Goal: Communication & Community: Answer question/provide support

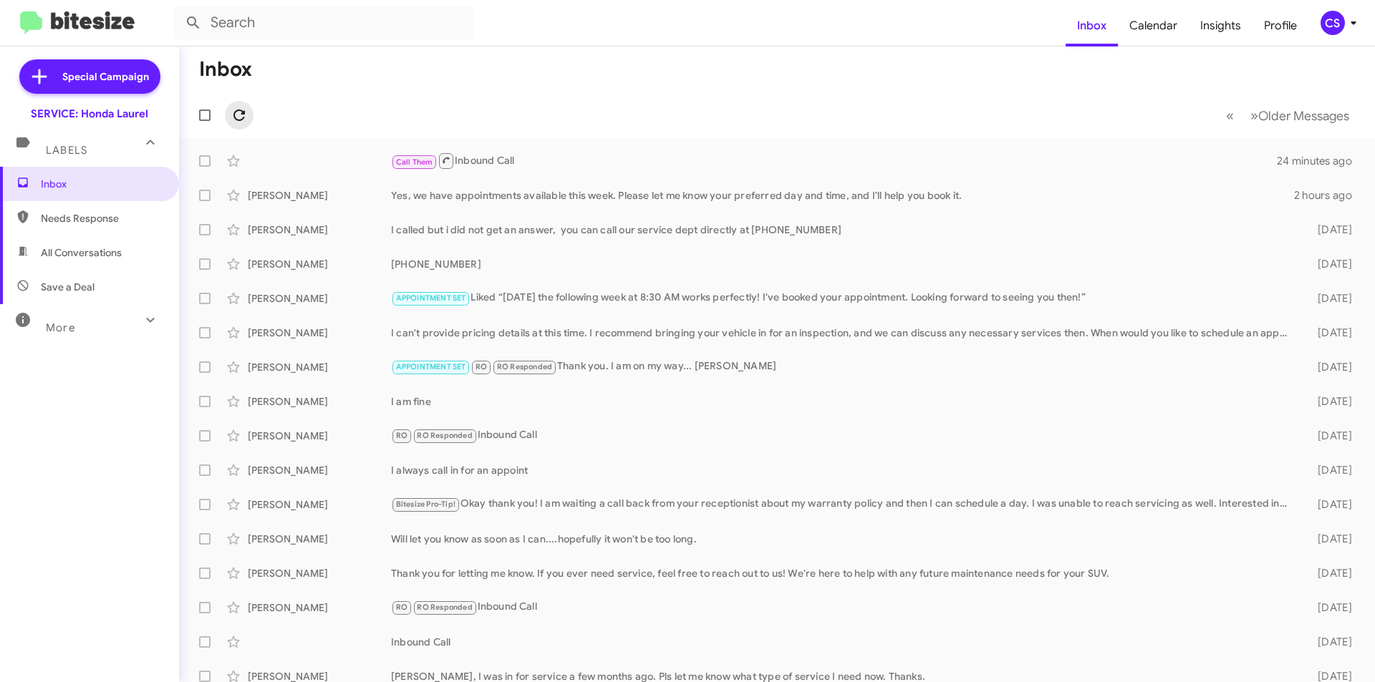
click at [252, 110] on span at bounding box center [239, 115] width 29 height 17
click at [90, 214] on span "Needs Response" at bounding box center [102, 218] width 122 height 14
type input "in:needs-response"
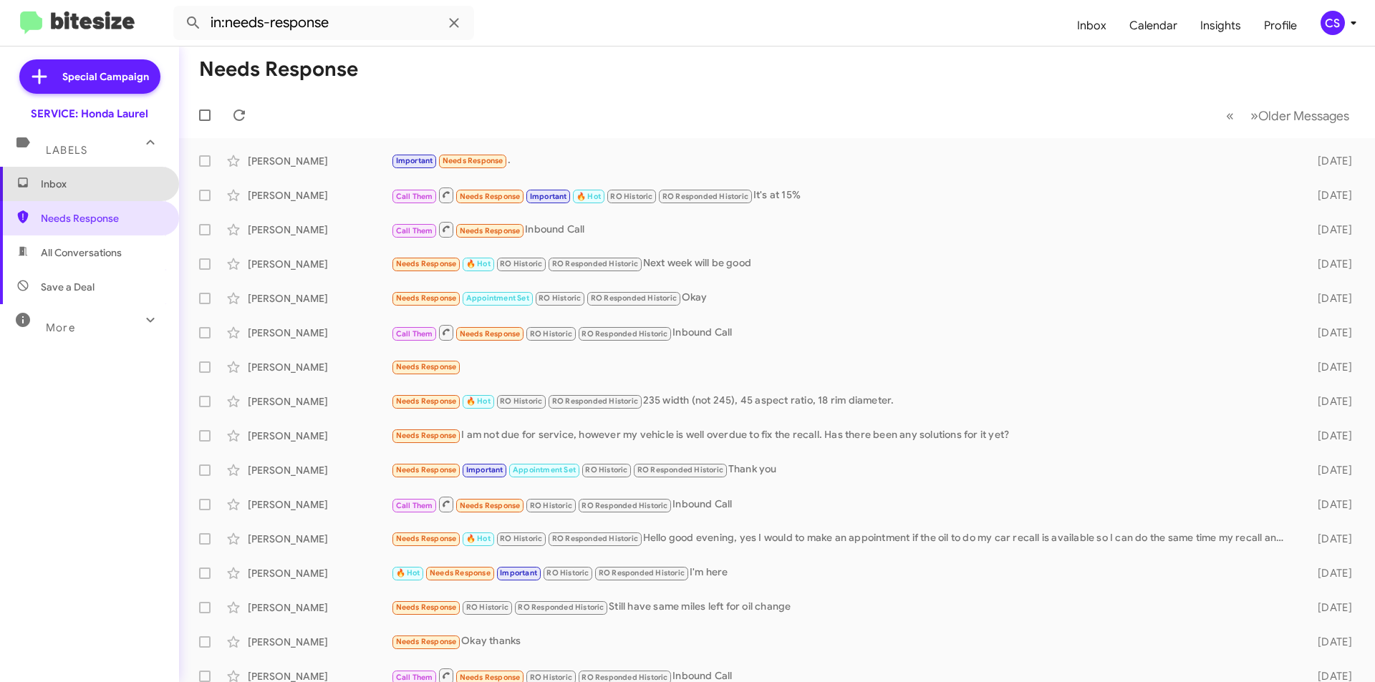
click at [104, 185] on span "Inbox" at bounding box center [102, 184] width 122 height 14
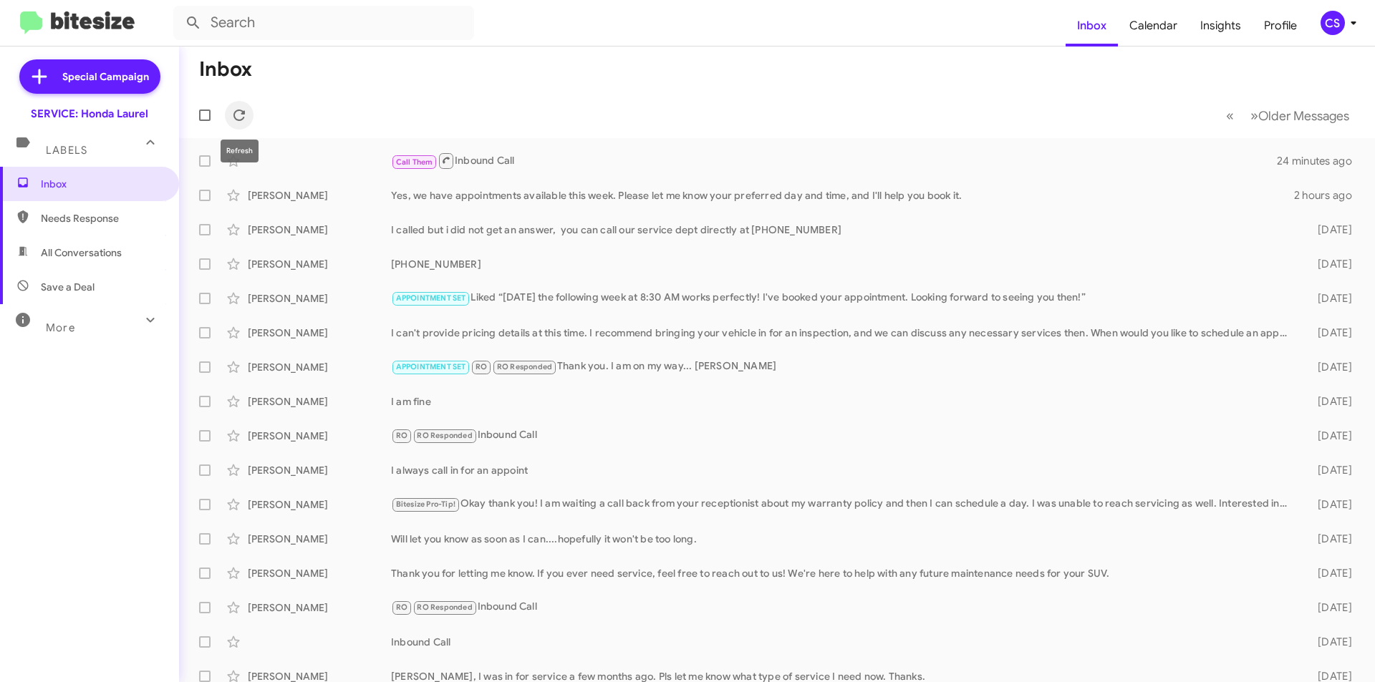
click at [243, 102] on button at bounding box center [239, 115] width 29 height 29
click at [1338, 21] on div "CS" at bounding box center [1332, 23] width 24 height 24
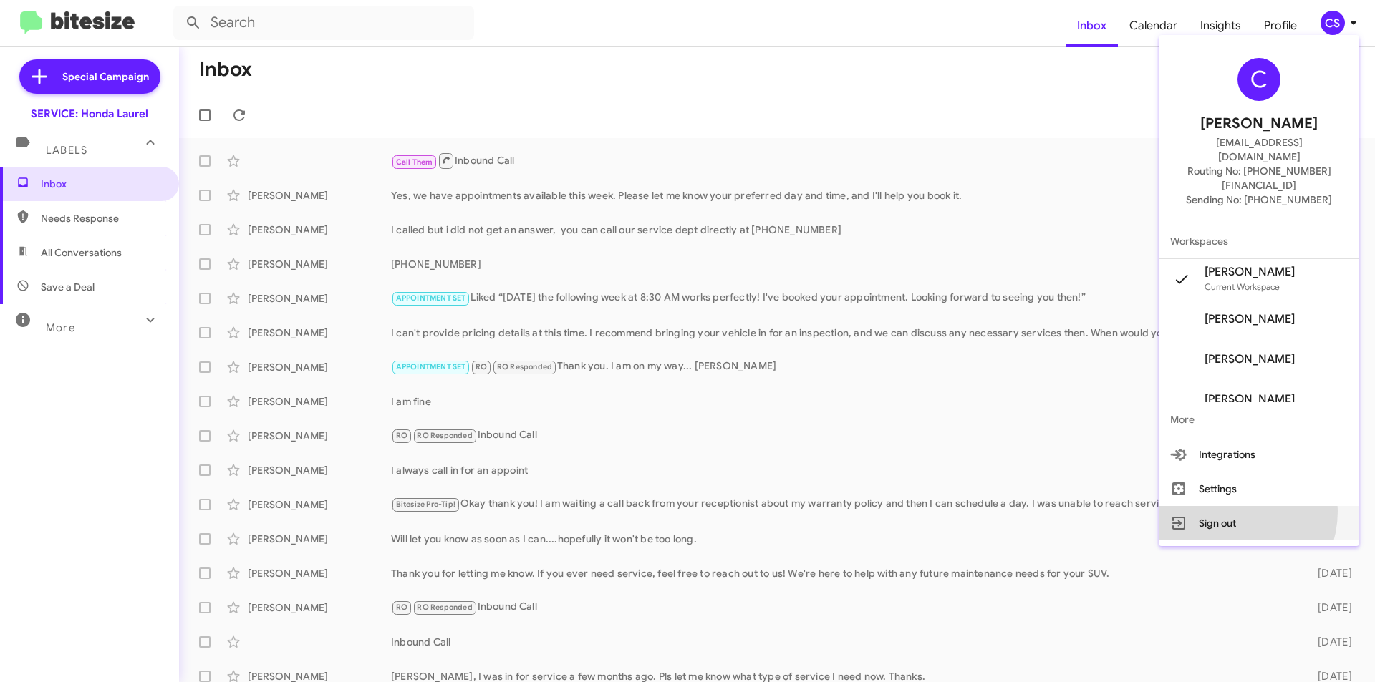
click at [1251, 506] on button "Sign out" at bounding box center [1258, 523] width 200 height 34
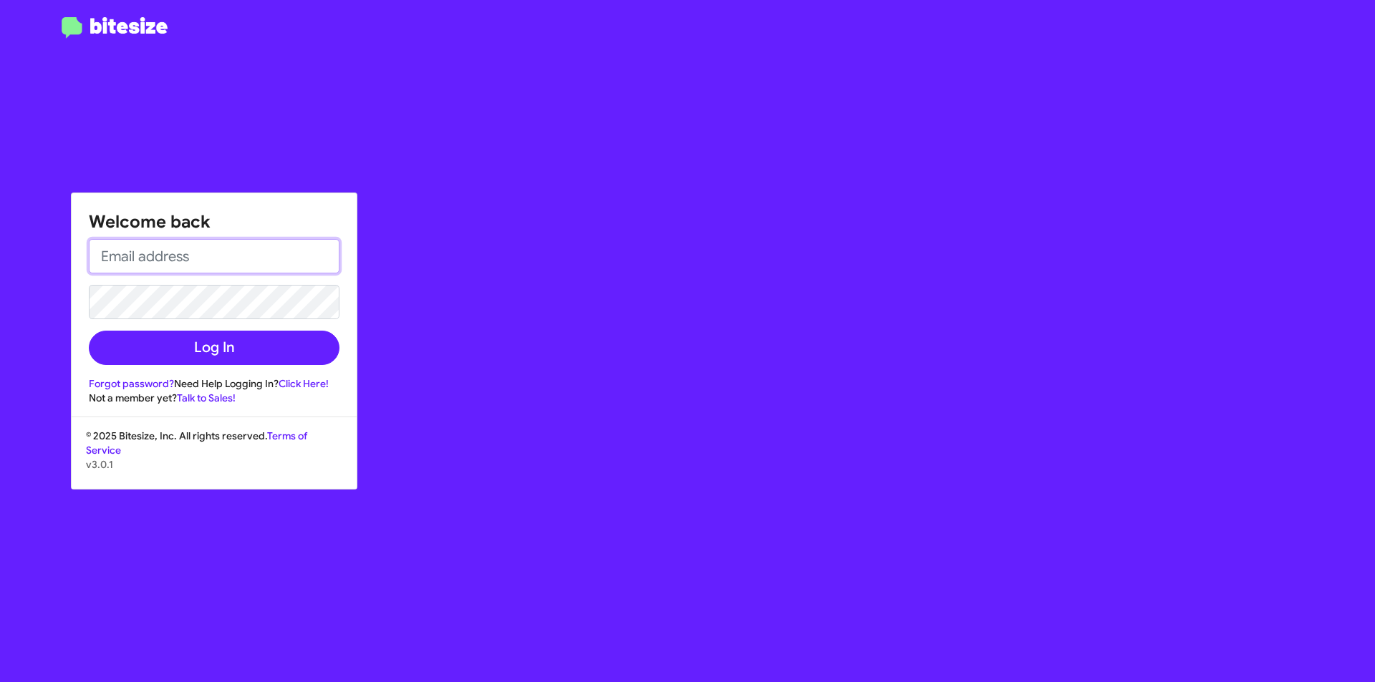
type input "[EMAIL_ADDRESS][DOMAIN_NAME]"
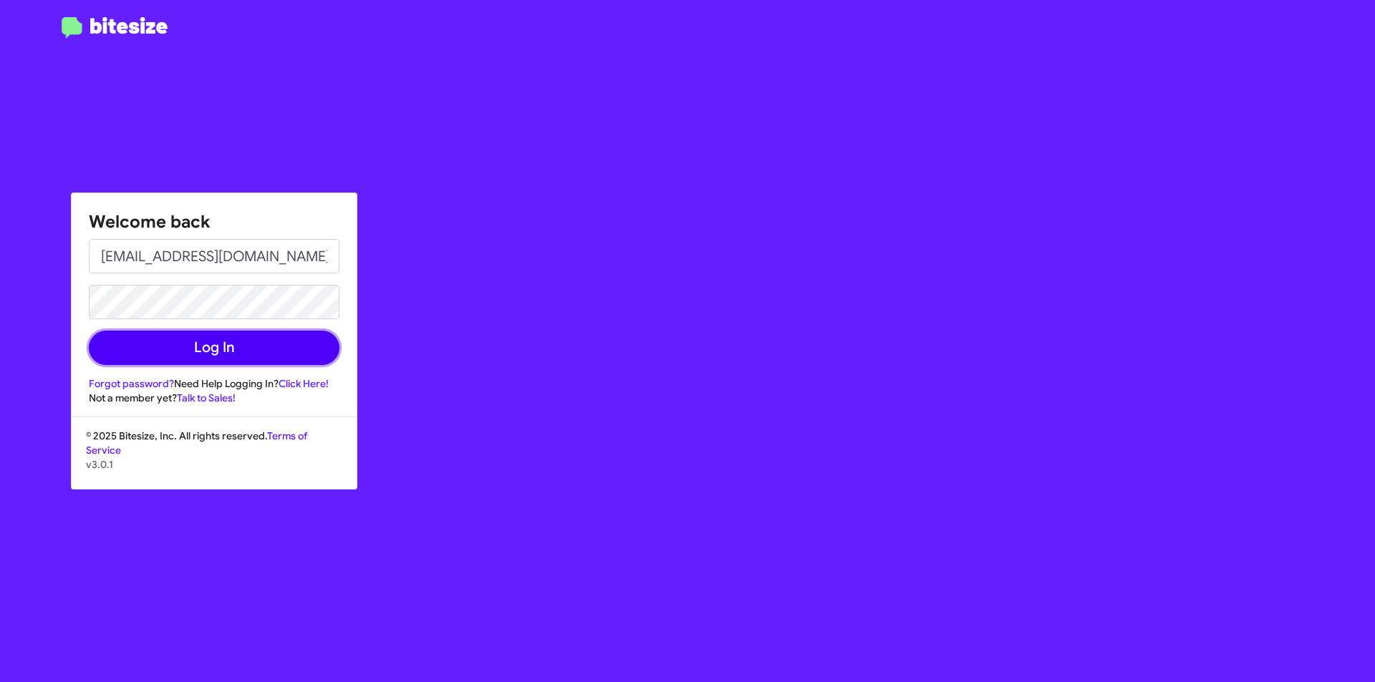
click at [211, 342] on button "Log In" at bounding box center [214, 348] width 251 height 34
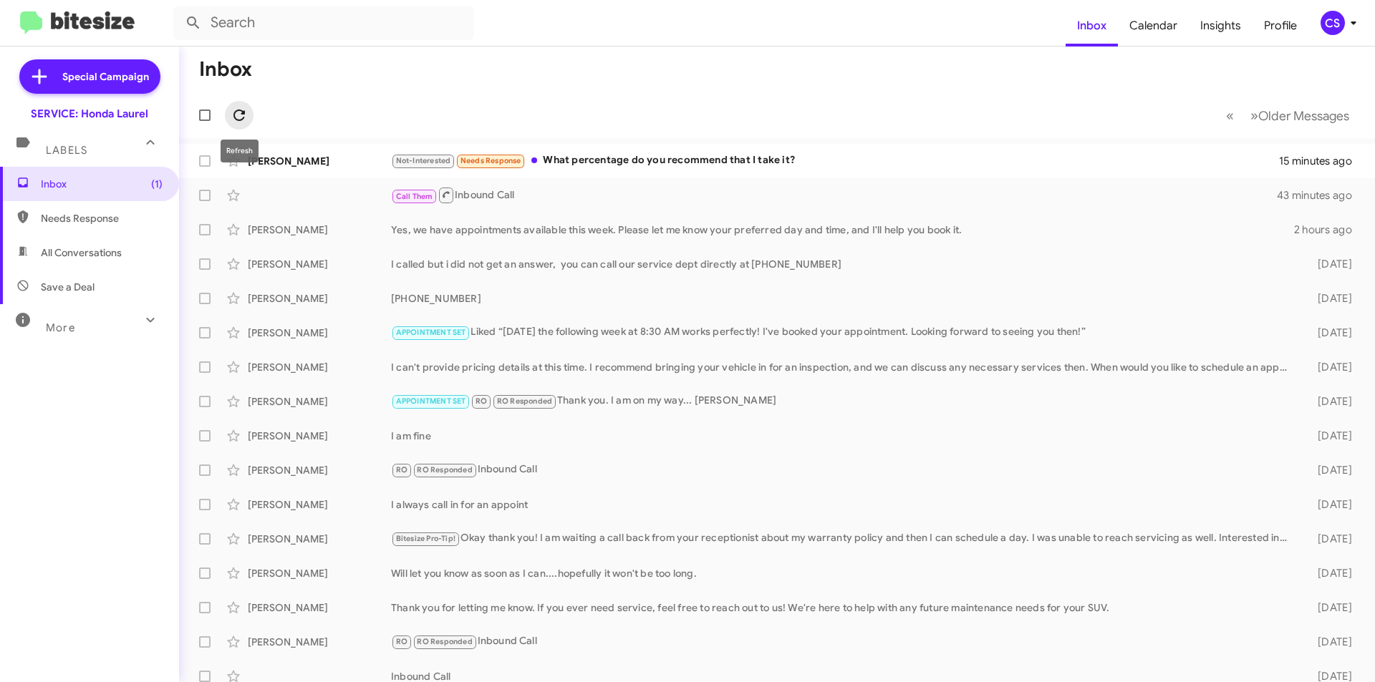
click at [243, 114] on icon at bounding box center [238, 115] width 11 height 11
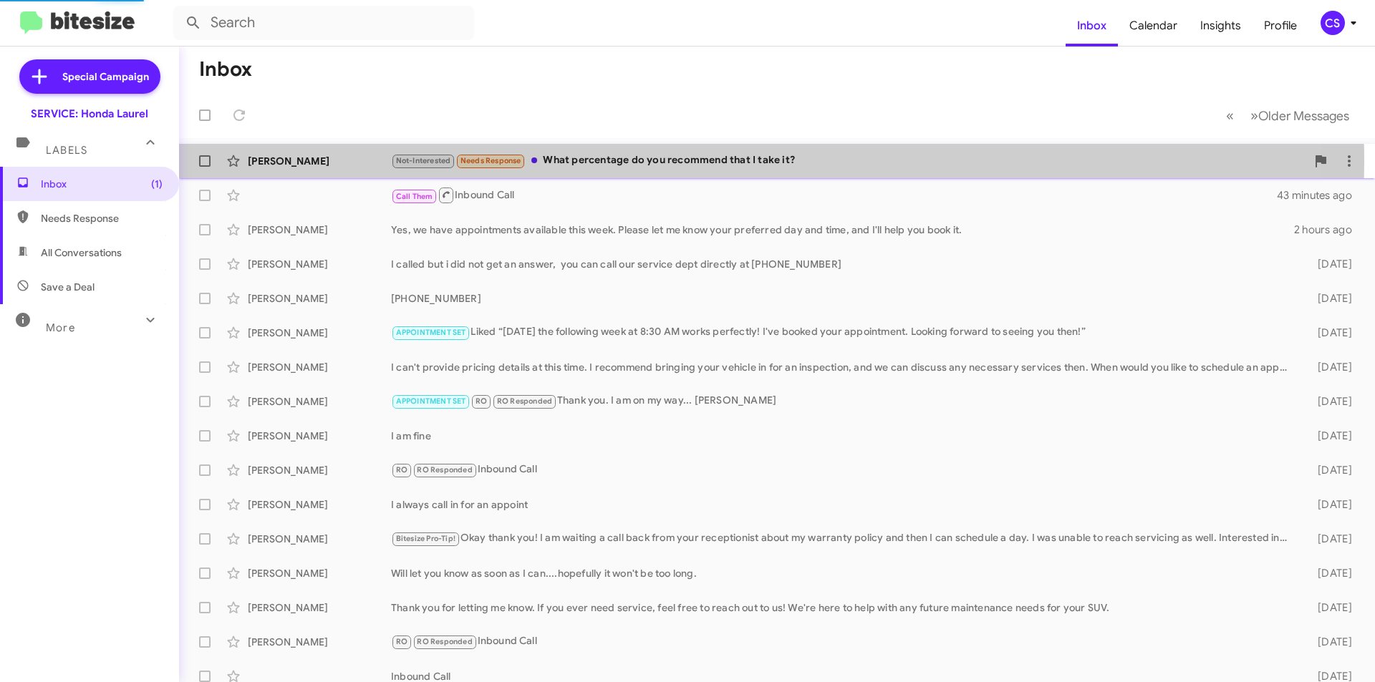
click at [615, 160] on div "Not-Interested Needs Response What percentage do you recommend that I take it?" at bounding box center [848, 161] width 915 height 16
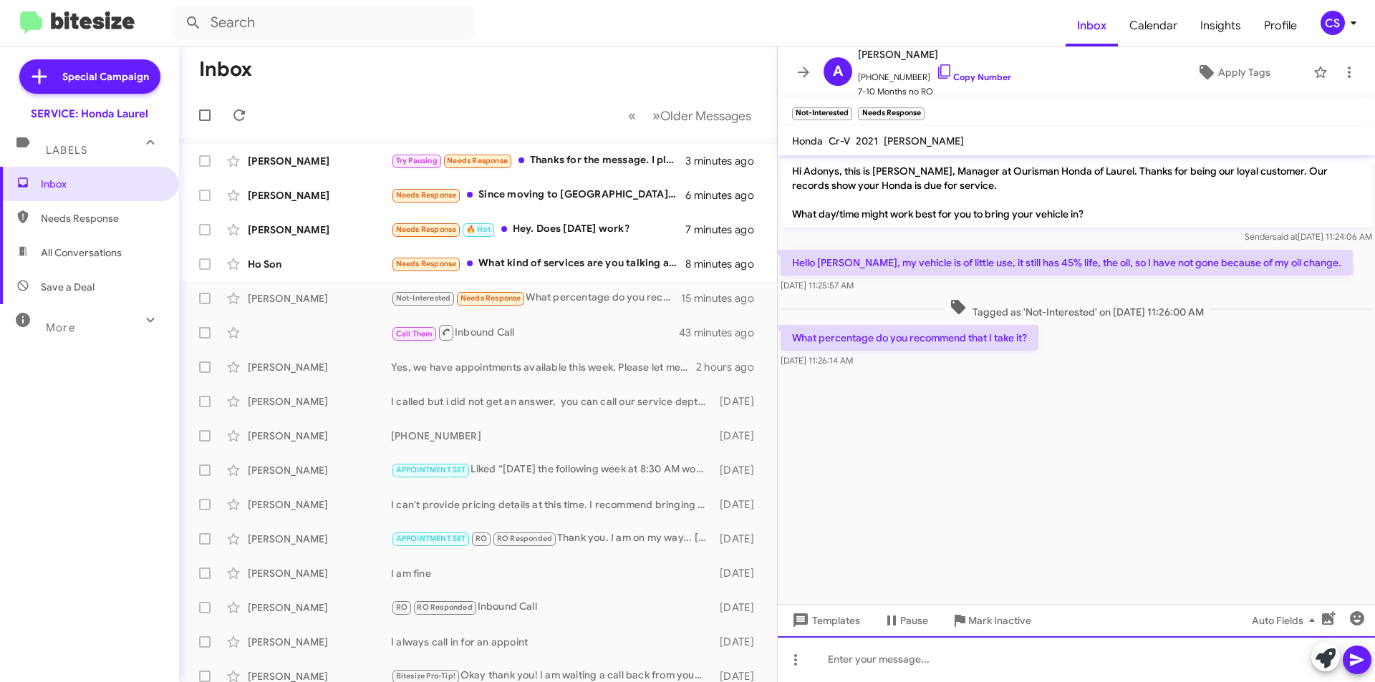
click at [900, 668] on div at bounding box center [1076, 660] width 597 height 46
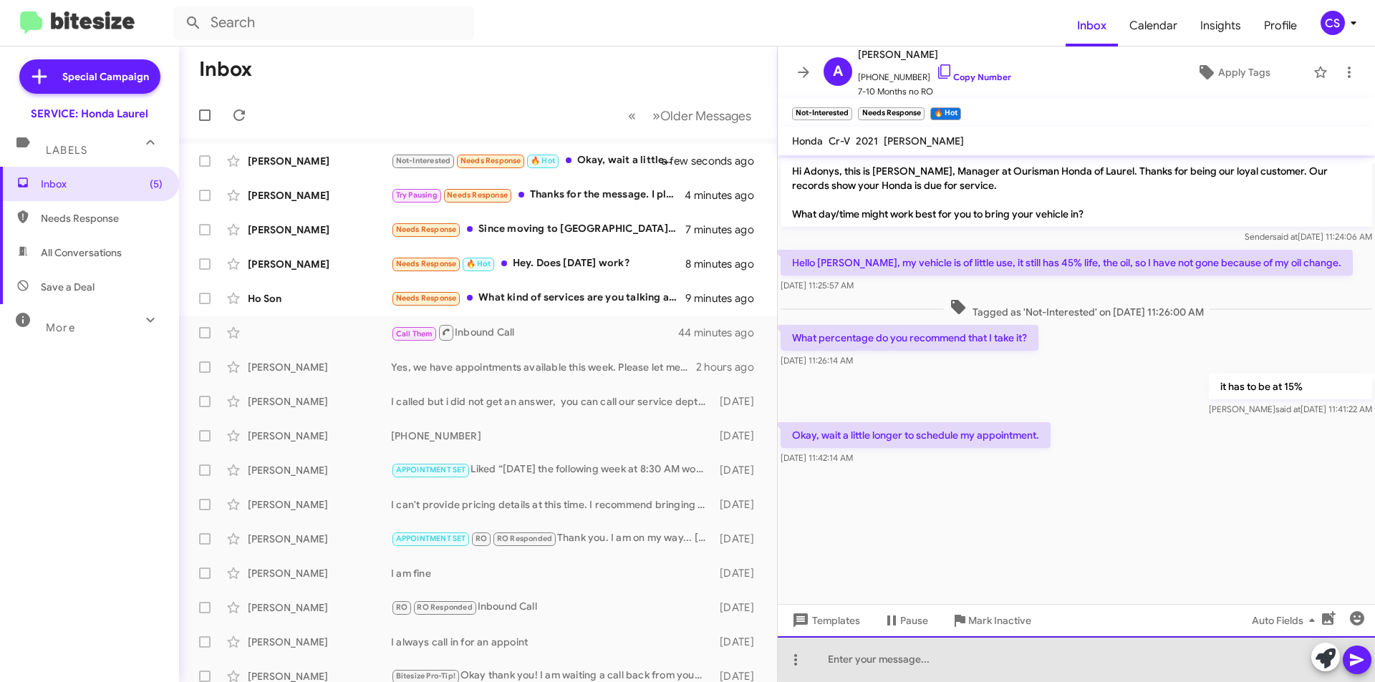
click at [1078, 659] on div at bounding box center [1076, 660] width 597 height 46
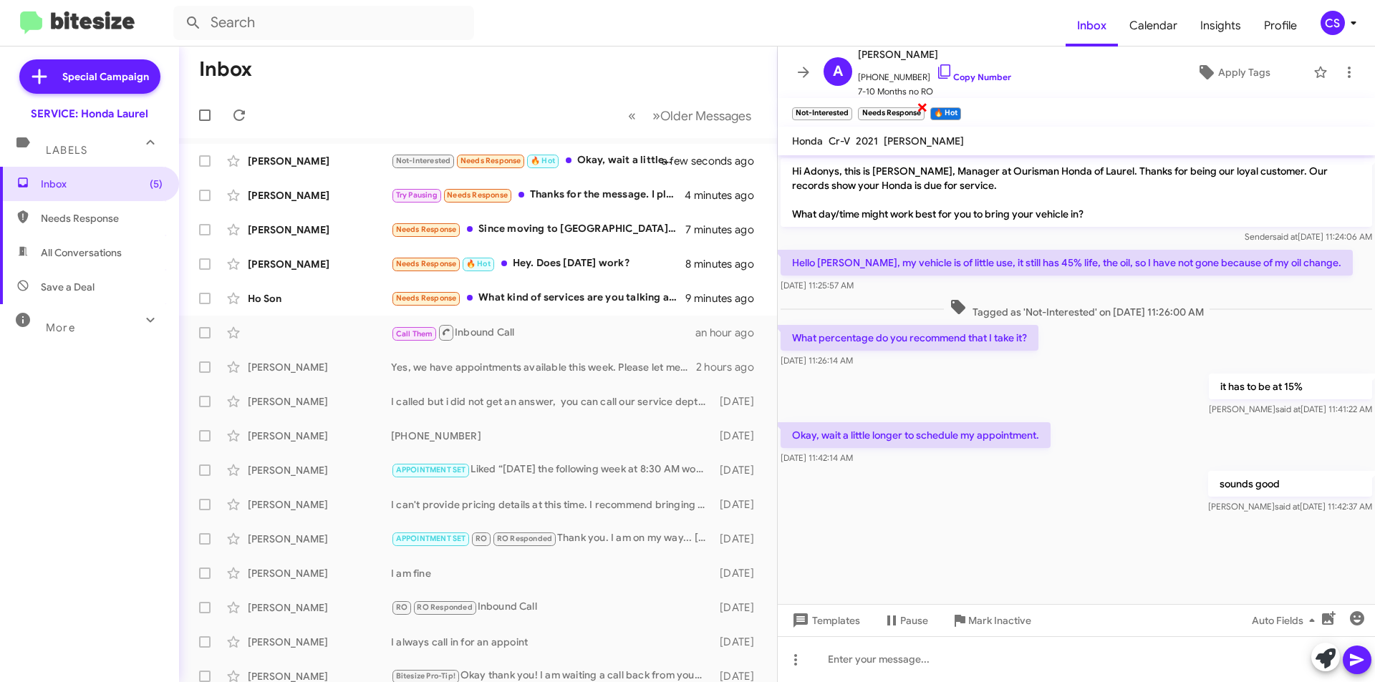
drag, startPoint x: 850, startPoint y: 106, endPoint x: 858, endPoint y: 105, distance: 8.0
click at [853, 105] on span "×" at bounding box center [848, 106] width 9 height 17
click at [858, 105] on span "×" at bounding box center [855, 106] width 11 height 17
click at [823, 106] on span "×" at bounding box center [820, 106] width 11 height 17
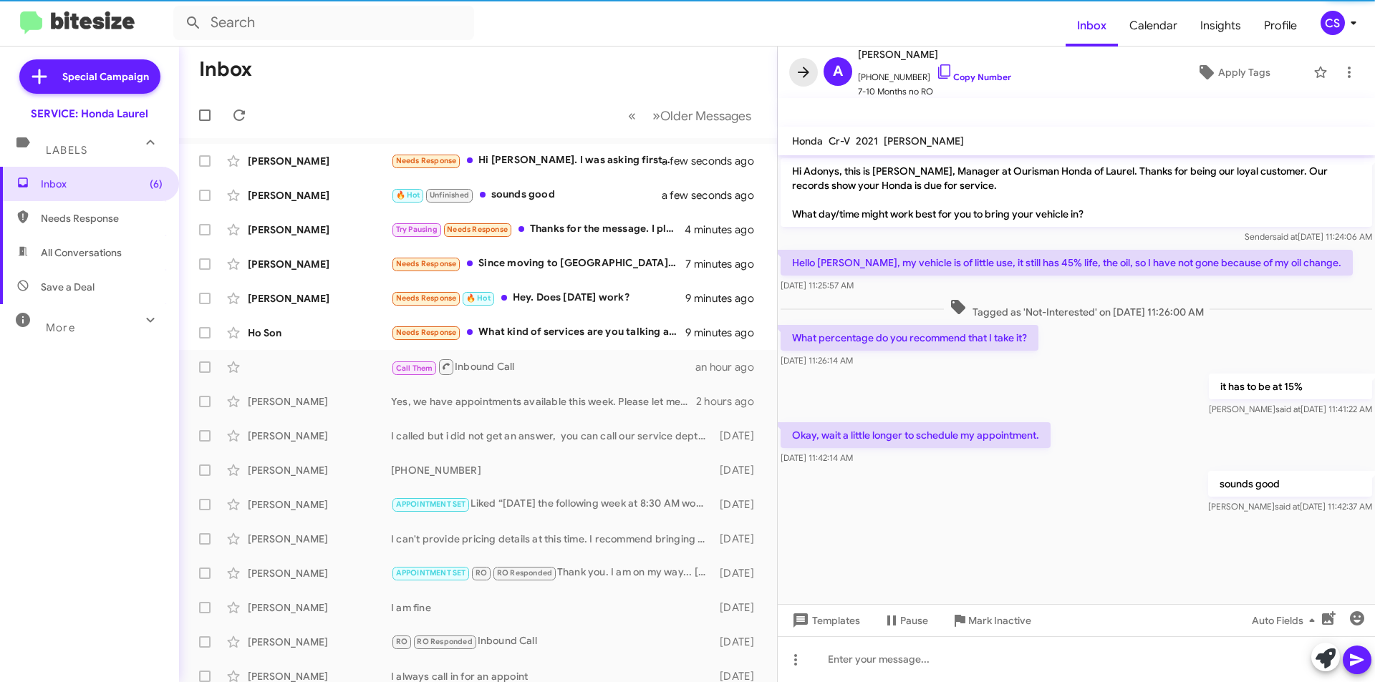
click at [800, 69] on icon at bounding box center [803, 72] width 17 height 17
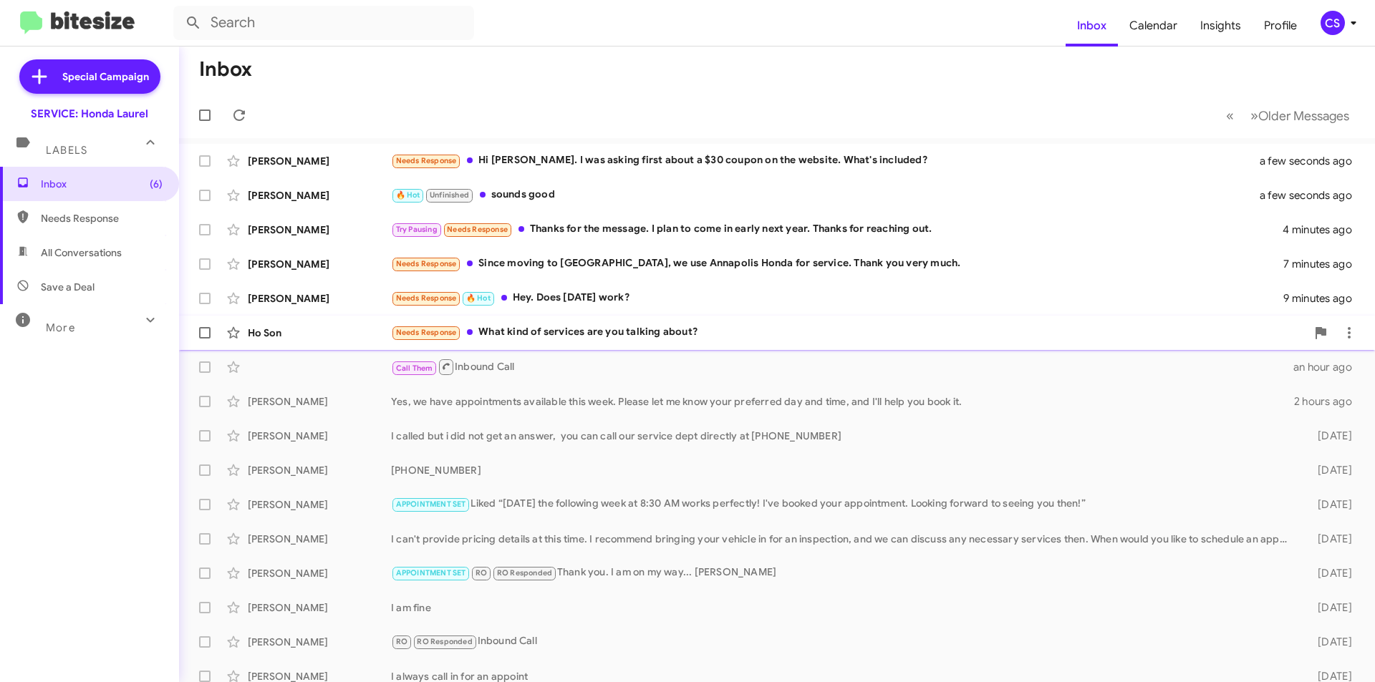
click at [661, 339] on div "Needs Response What kind of services are you talking about?" at bounding box center [848, 332] width 915 height 16
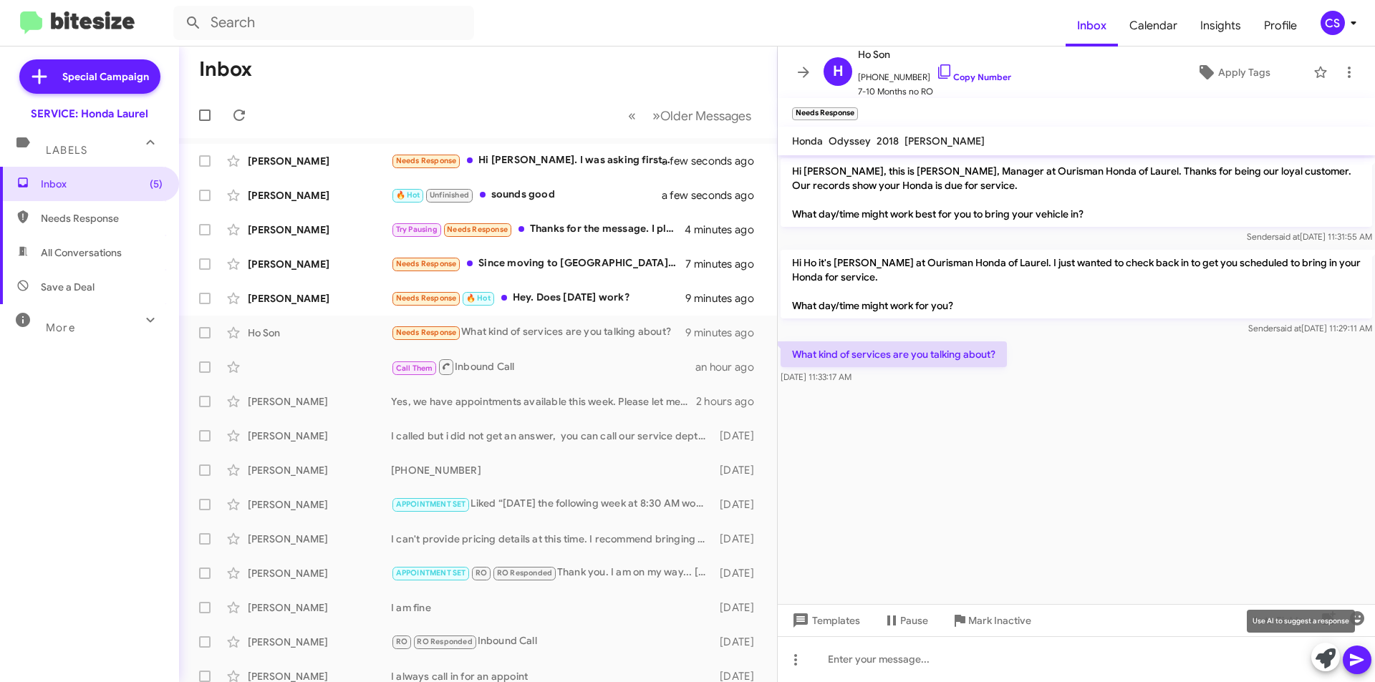
click at [1320, 658] on icon at bounding box center [1325, 659] width 20 height 20
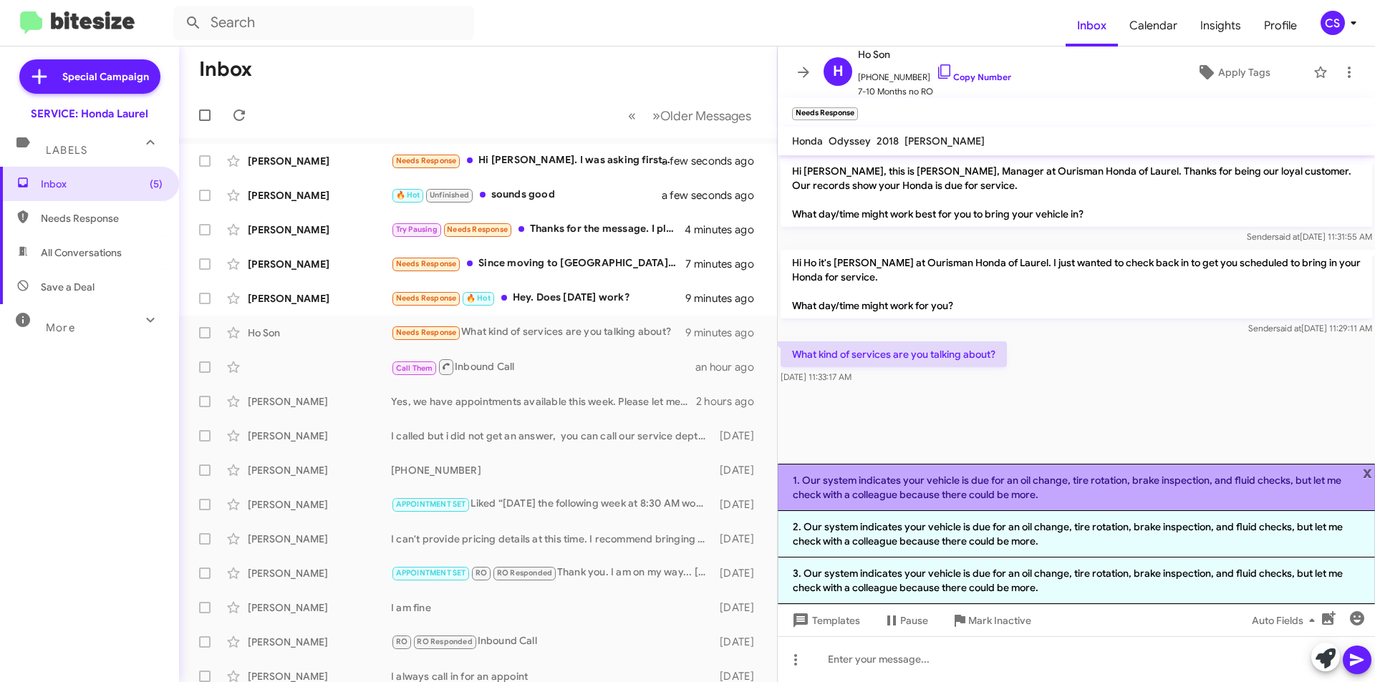
click at [997, 484] on li "1. Our system indicates your vehicle is due for an oil change, tire rotation, b…" at bounding box center [1076, 487] width 597 height 47
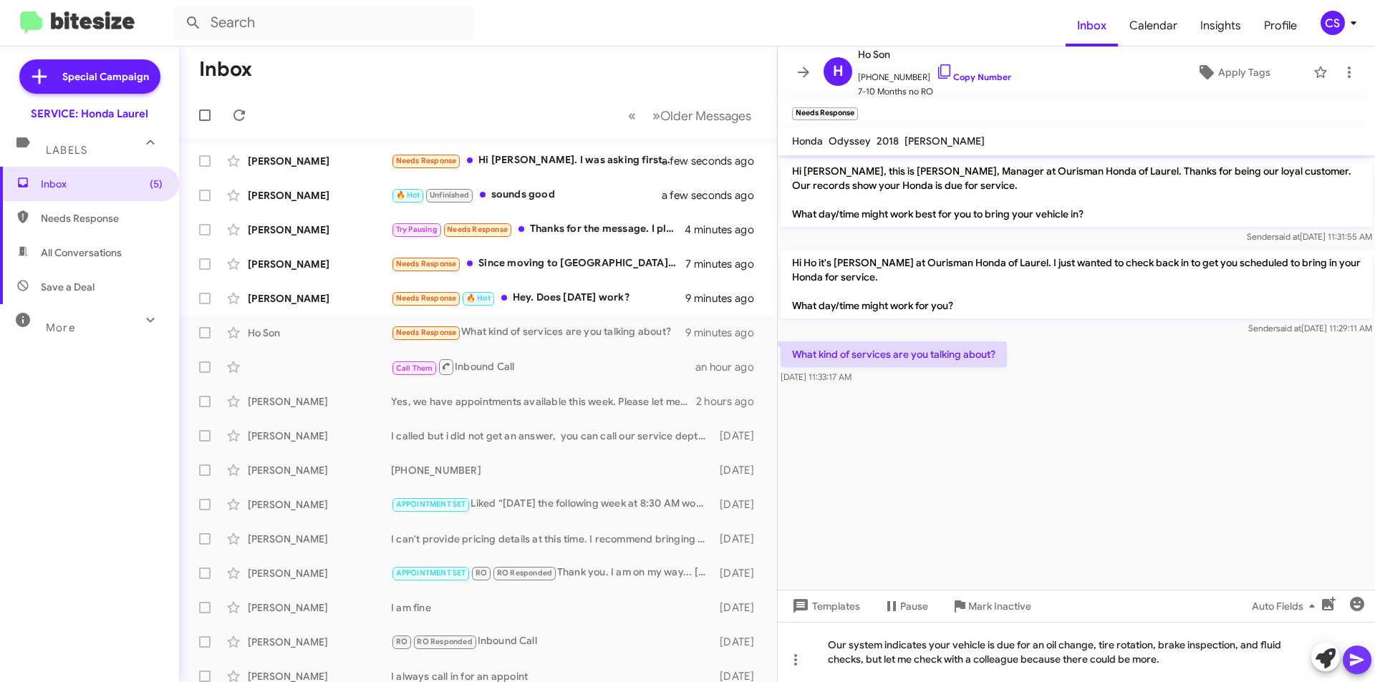
click at [1360, 659] on icon at bounding box center [1357, 660] width 14 height 12
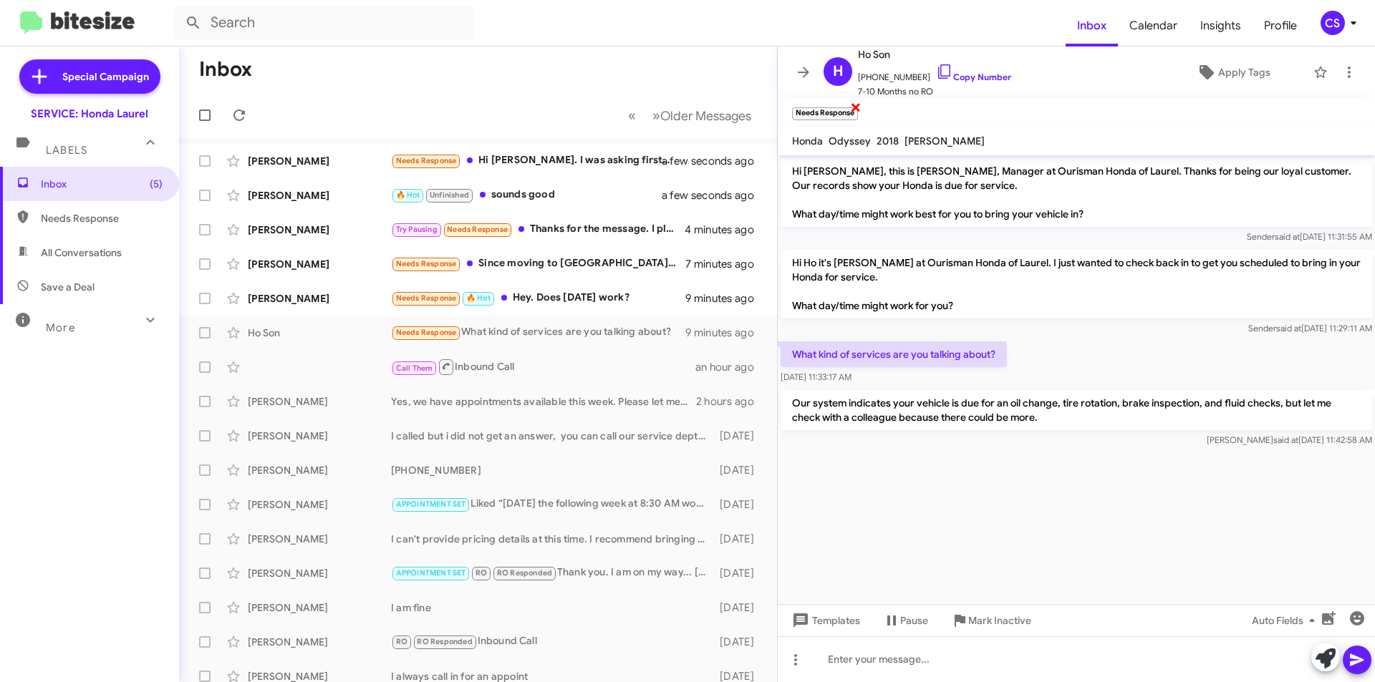
click at [854, 107] on span "×" at bounding box center [855, 106] width 11 height 17
click at [811, 65] on icon at bounding box center [803, 72] width 17 height 17
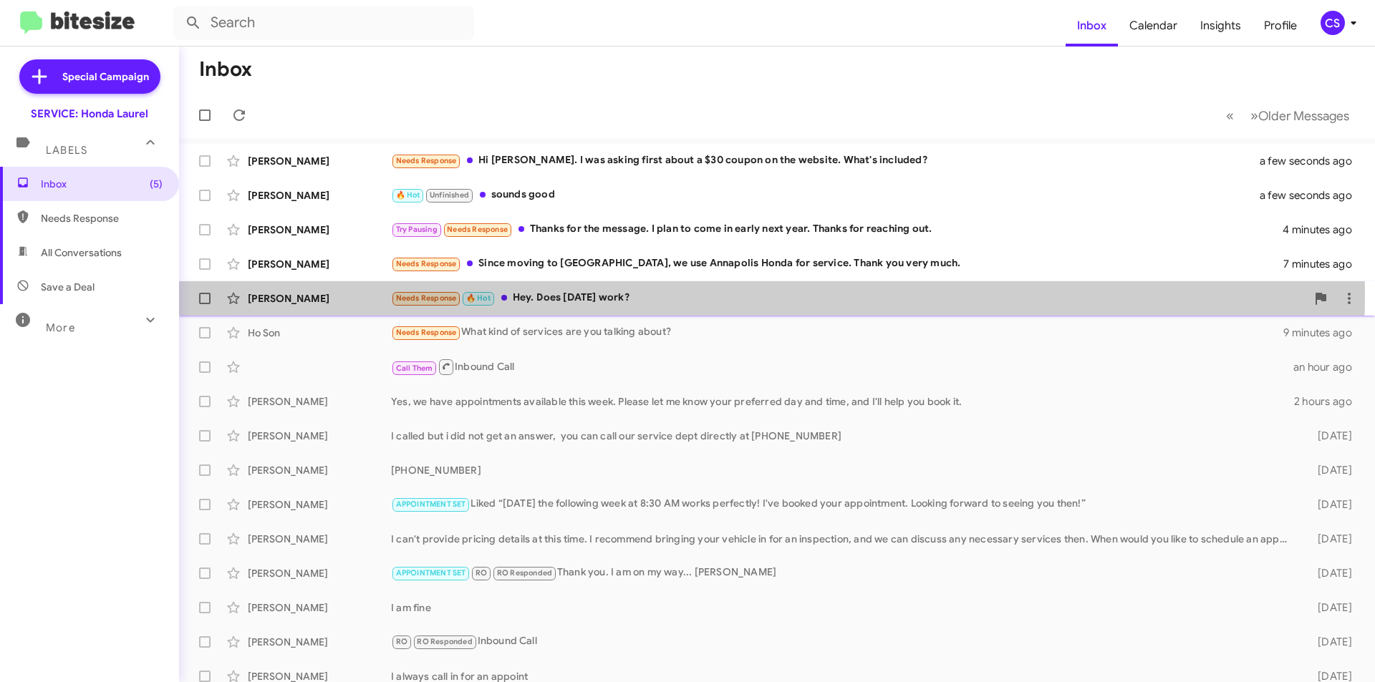
click at [706, 294] on div "Needs Response 🔥 Hot Hey. Does [DATE] work?" at bounding box center [848, 298] width 915 height 16
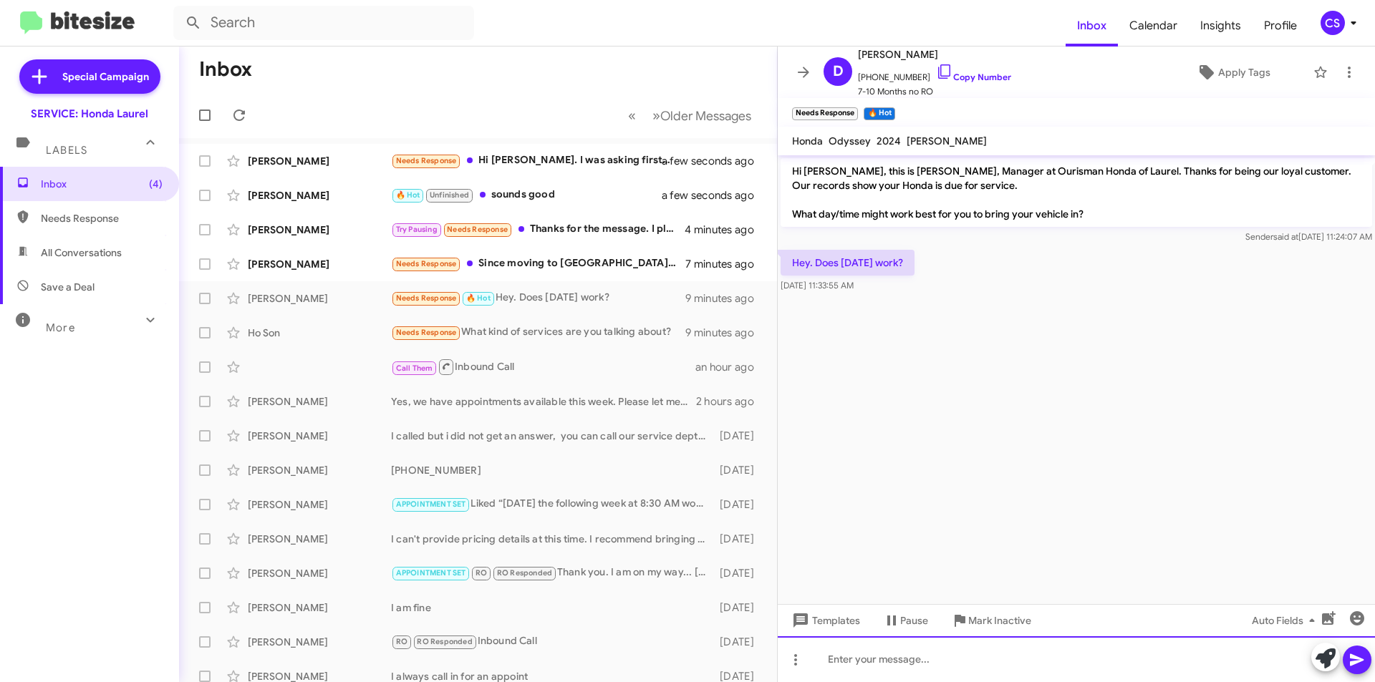
click at [896, 653] on div at bounding box center [1076, 660] width 597 height 46
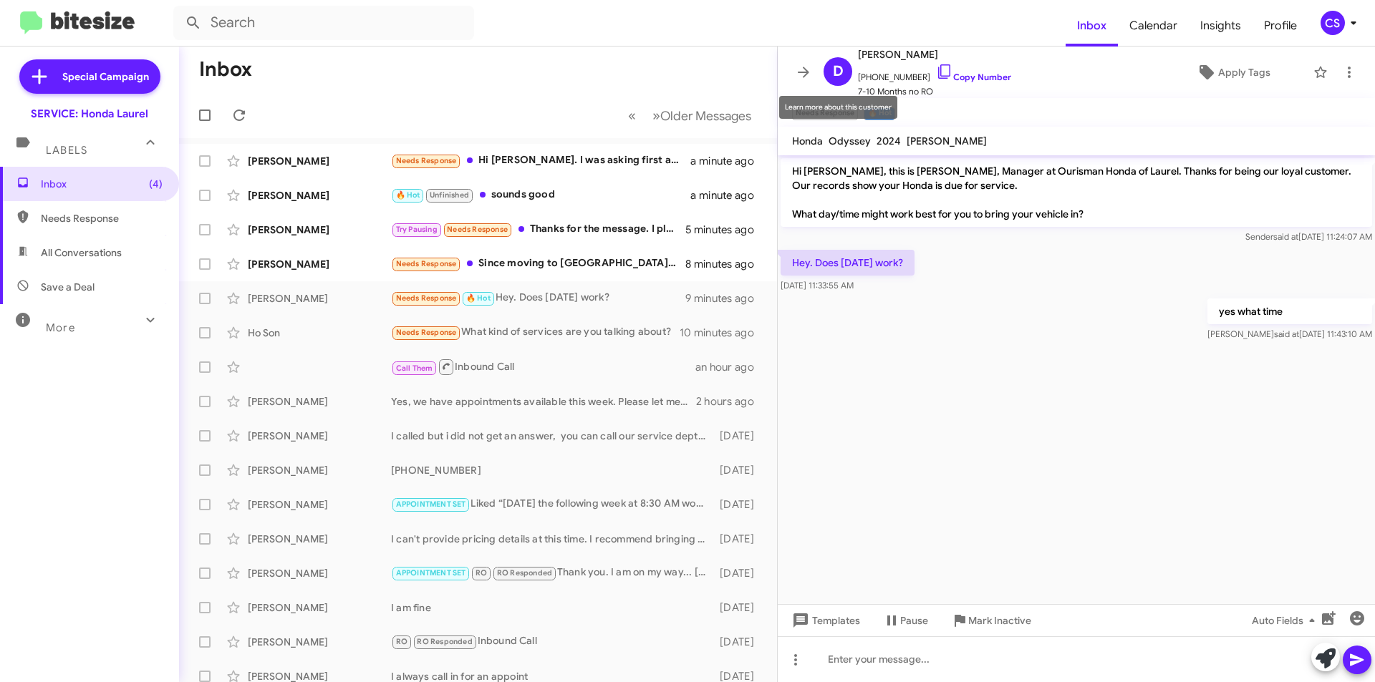
drag, startPoint x: 907, startPoint y: 117, endPoint x: 886, endPoint y: 100, distance: 27.0
click at [909, 115] on mat-toolbar "Needs Response × 🔥 Hot ×" at bounding box center [1076, 112] width 597 height 29
click at [854, 108] on span "×" at bounding box center [855, 106] width 11 height 17
drag, startPoint x: 819, startPoint y: 105, endPoint x: 813, endPoint y: 96, distance: 10.7
click at [819, 104] on span "×" at bounding box center [819, 106] width 9 height 17
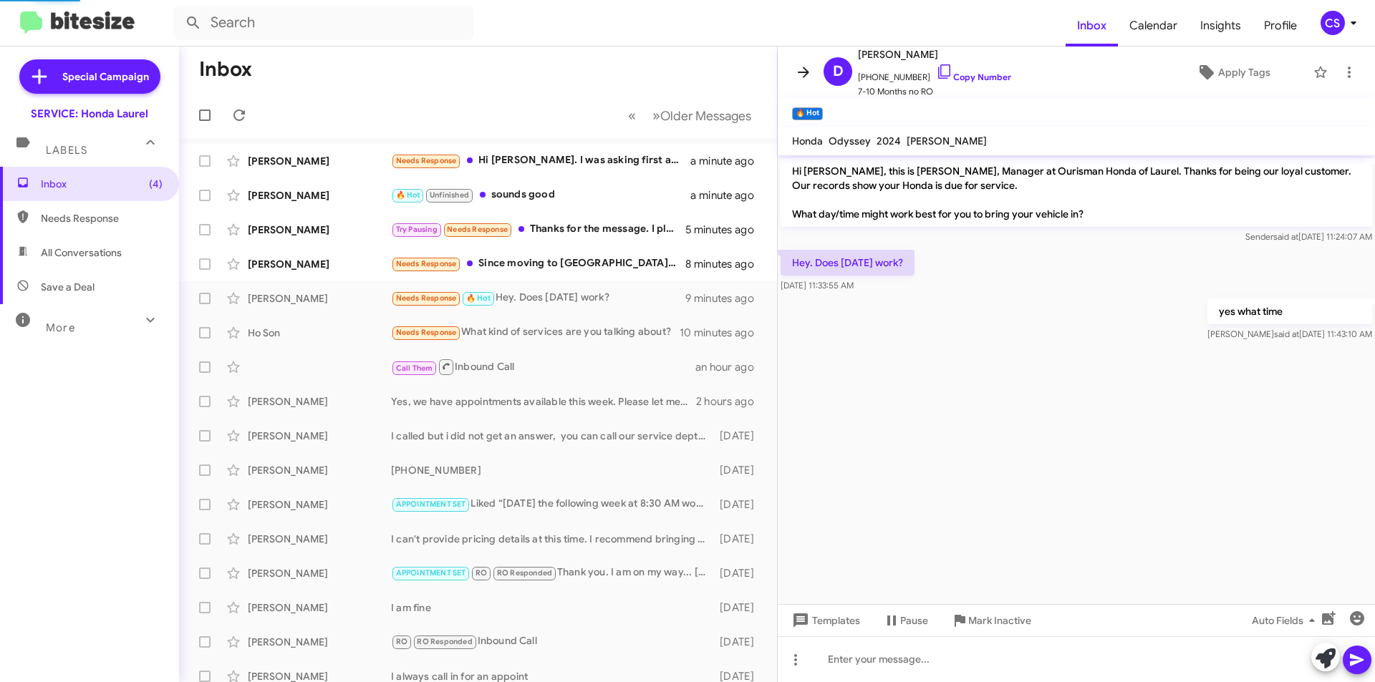
click at [800, 70] on icon at bounding box center [803, 72] width 17 height 17
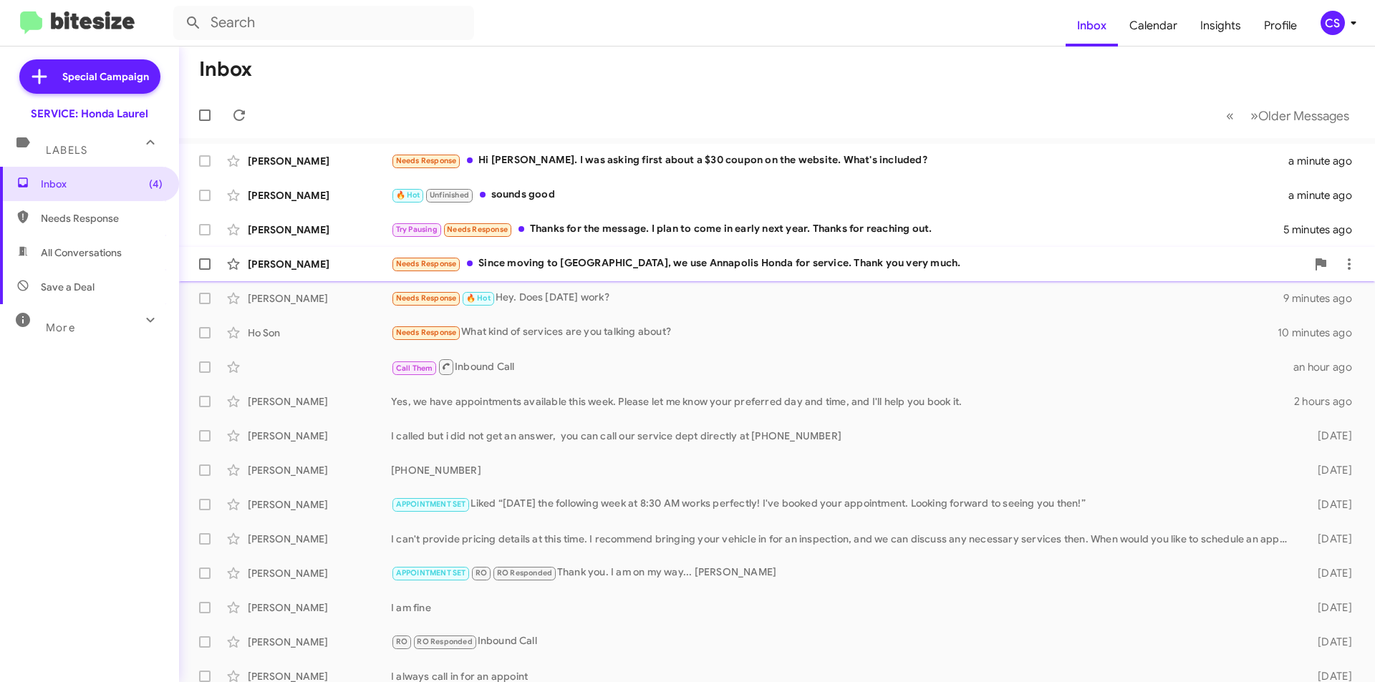
click at [649, 266] on div "Needs Response Since moving to [GEOGRAPHIC_DATA], we use Annapolis Honda for se…" at bounding box center [848, 264] width 915 height 16
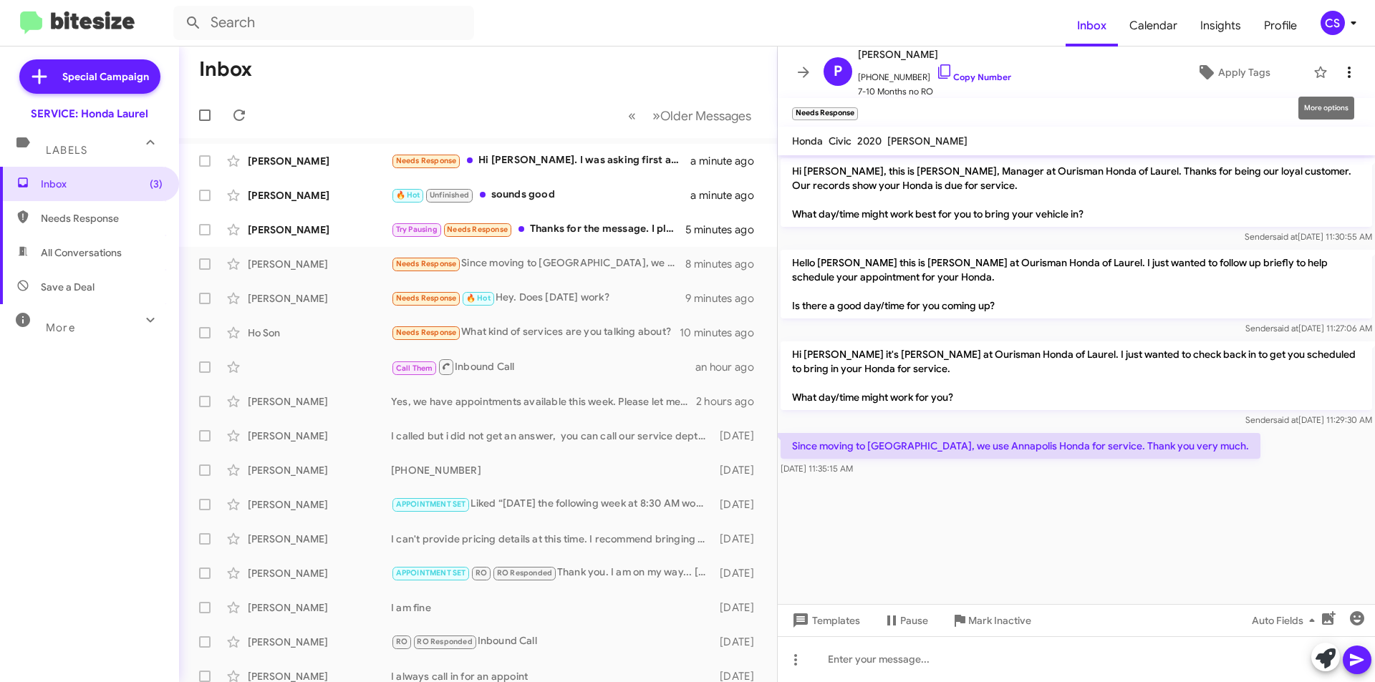
click at [1340, 69] on icon at bounding box center [1348, 72] width 17 height 17
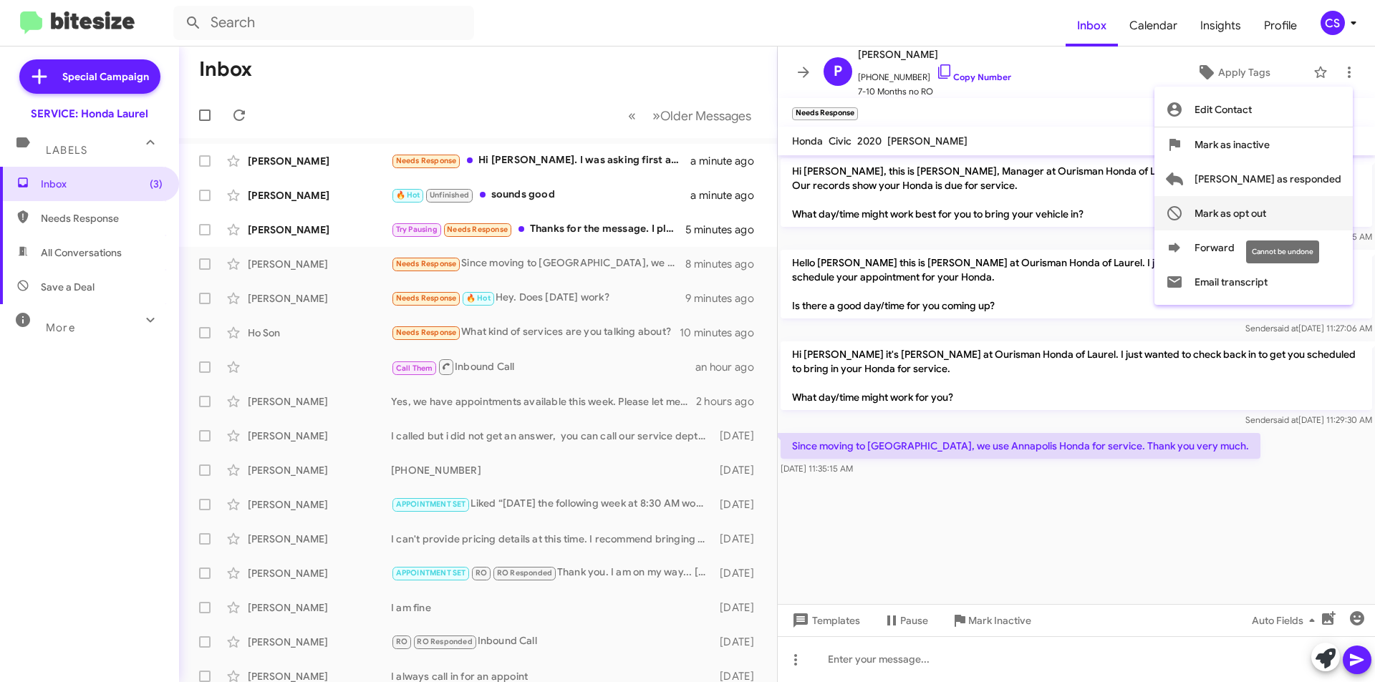
click at [1266, 215] on span "Mark as opt out" at bounding box center [1230, 213] width 72 height 34
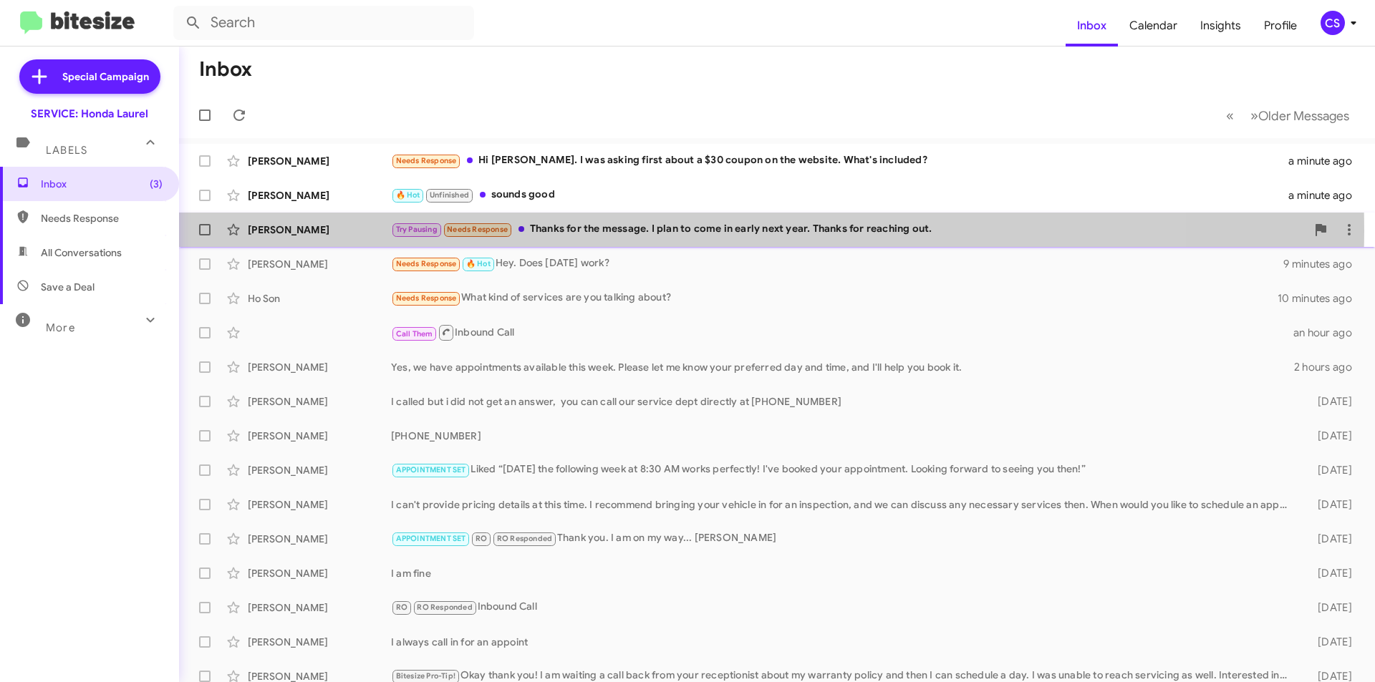
click at [638, 230] on div "Try Pausing Needs Response Thanks for the message. I plan to come in early next…" at bounding box center [848, 229] width 915 height 16
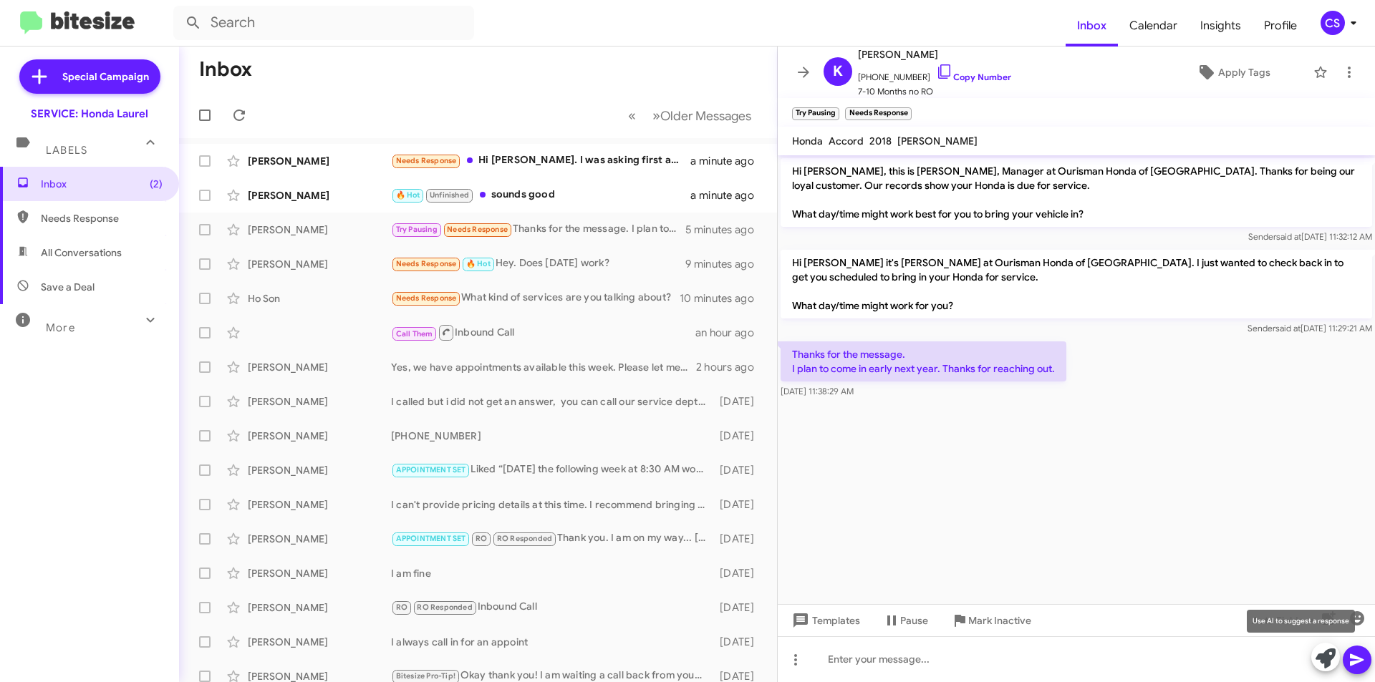
click at [1320, 654] on icon at bounding box center [1325, 659] width 20 height 20
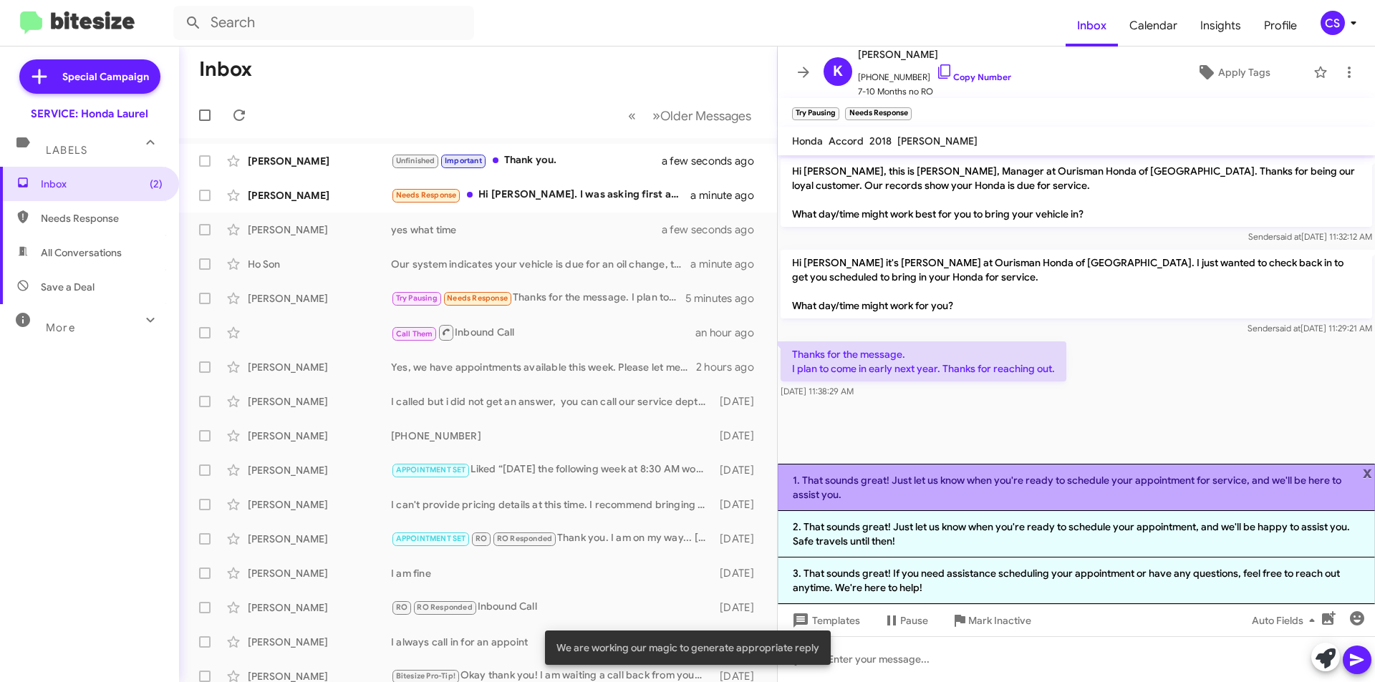
click at [1138, 490] on li "1. That sounds great! Just let us know when you're ready to schedule your appoi…" at bounding box center [1076, 487] width 597 height 47
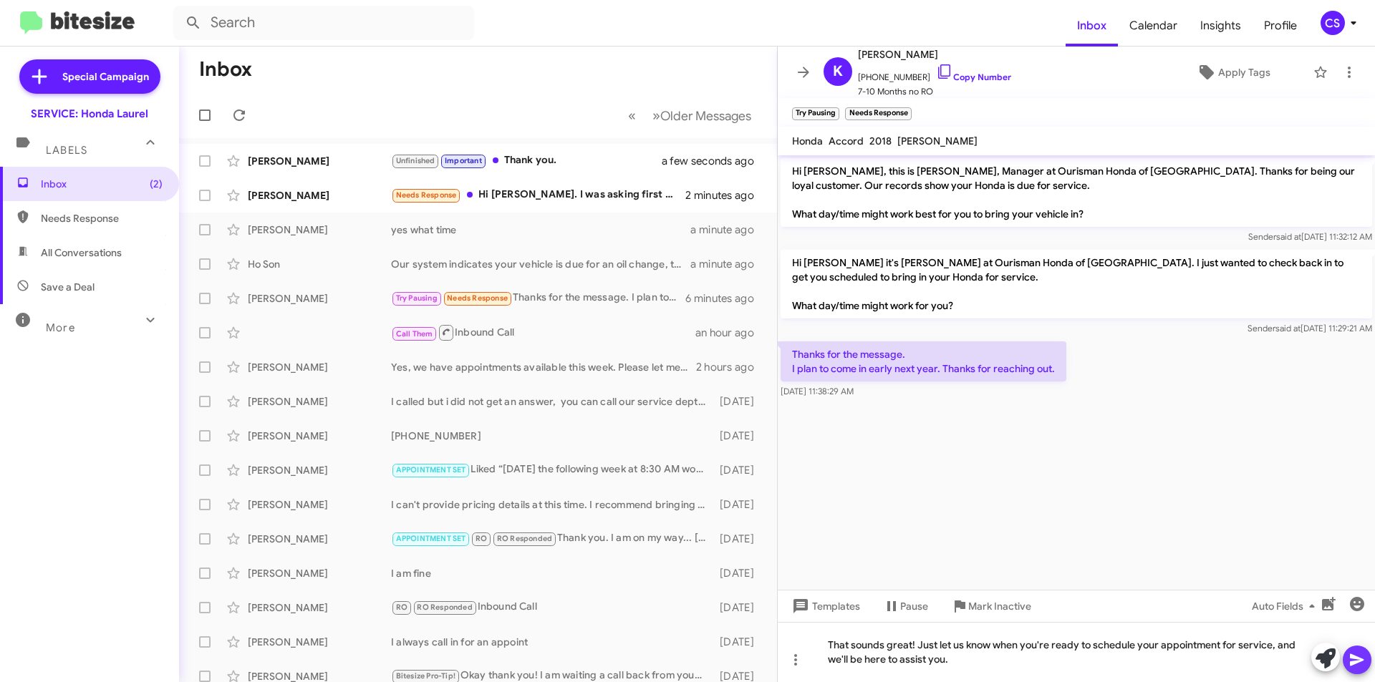
click at [1358, 667] on icon at bounding box center [1356, 660] width 17 height 17
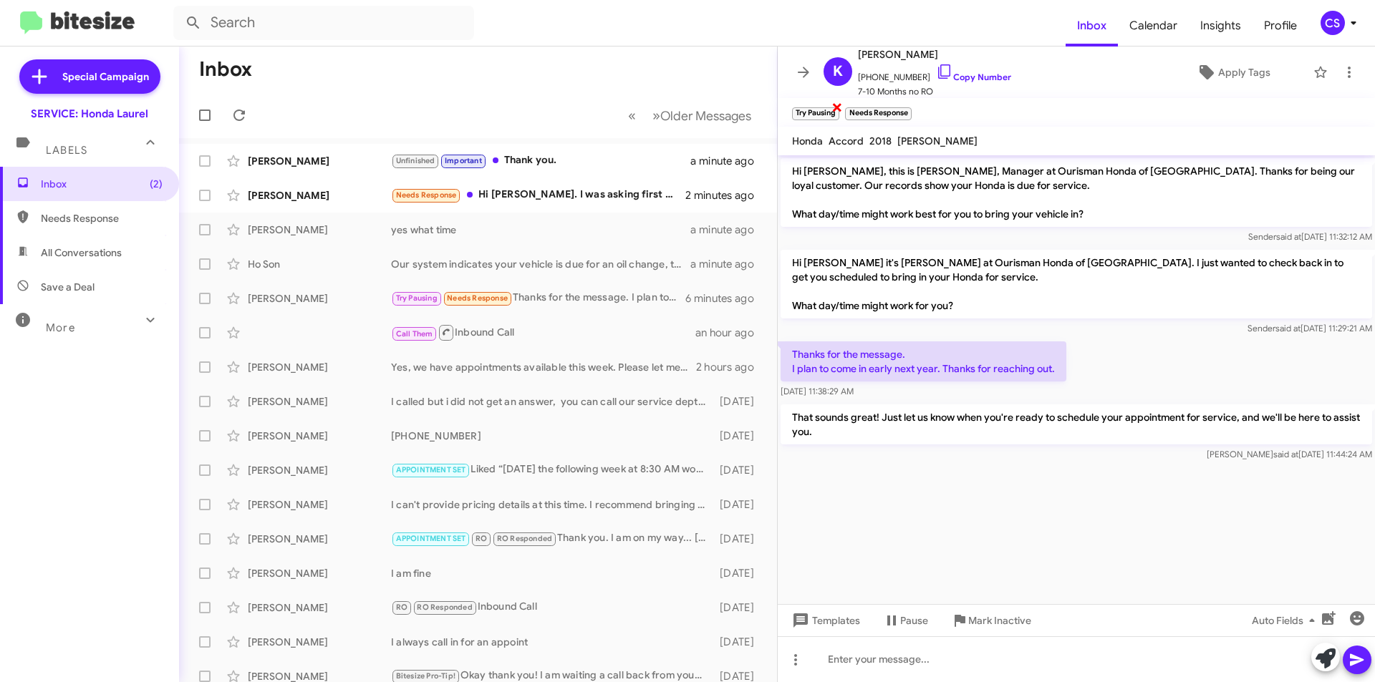
drag, startPoint x: 836, startPoint y: 102, endPoint x: 850, endPoint y: 103, distance: 13.7
click at [836, 101] on span "×" at bounding box center [836, 106] width 11 height 17
click at [855, 105] on span "×" at bounding box center [855, 106] width 11 height 17
click at [805, 72] on icon at bounding box center [803, 72] width 11 height 11
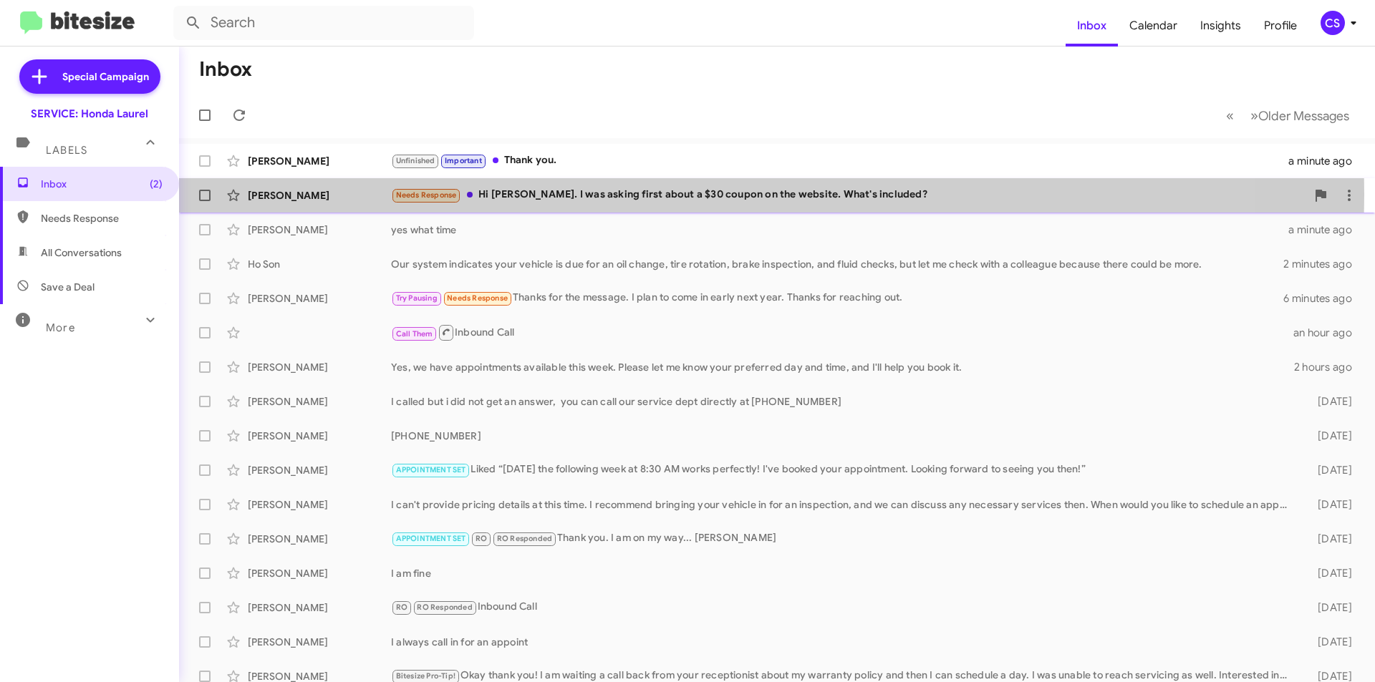
drag, startPoint x: 672, startPoint y: 195, endPoint x: 679, endPoint y: 200, distance: 8.2
click at [672, 195] on div "Needs Response Hi [PERSON_NAME]. I was asking first about a $30 coupon on the w…" at bounding box center [848, 195] width 915 height 16
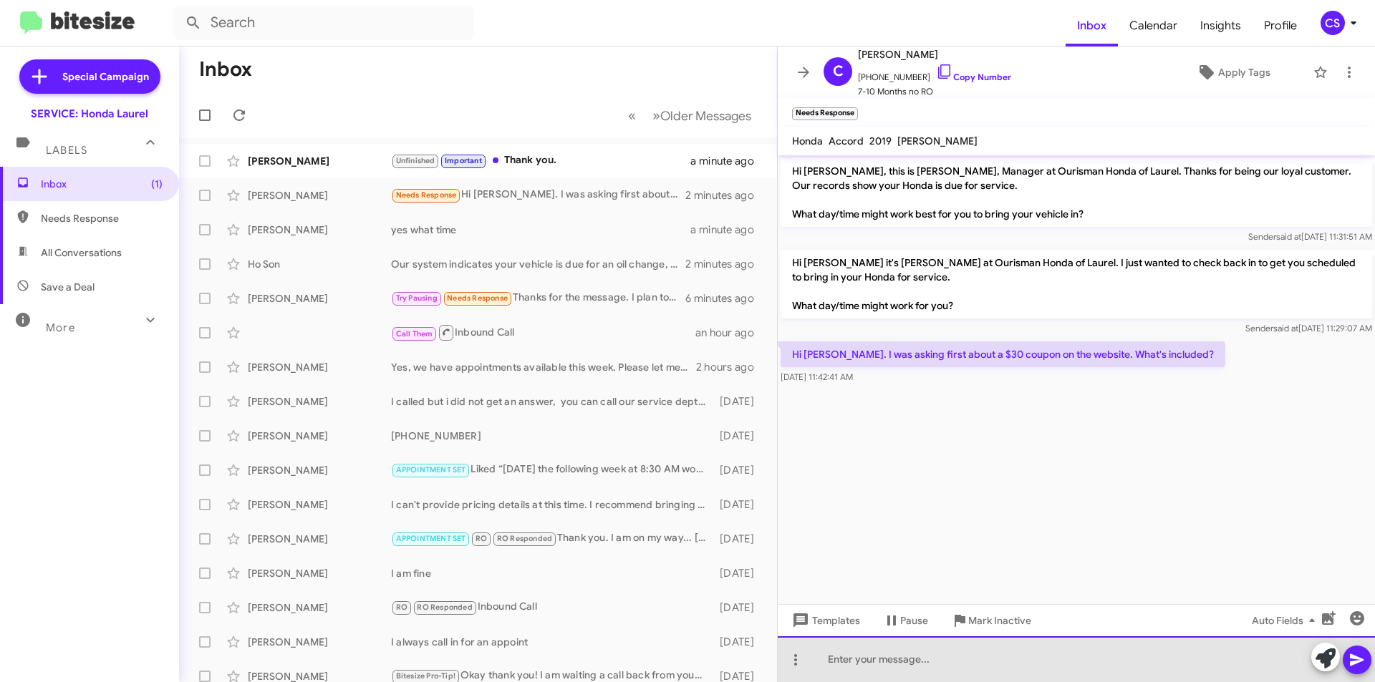
click at [959, 664] on div at bounding box center [1076, 660] width 597 height 46
drag, startPoint x: 891, startPoint y: 659, endPoint x: 812, endPoint y: 664, distance: 78.9
click at [814, 664] on div "im not" at bounding box center [1076, 660] width 597 height 46
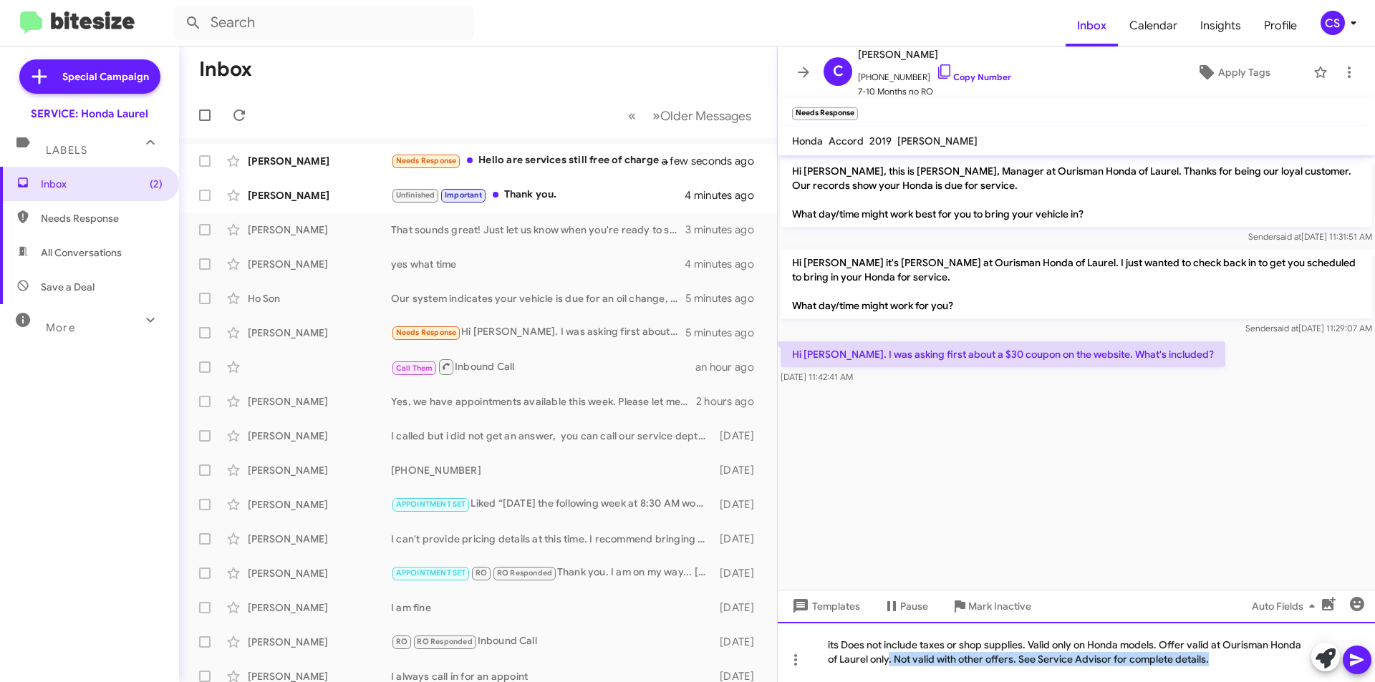
drag, startPoint x: 1215, startPoint y: 660, endPoint x: 889, endPoint y: 678, distance: 326.3
click at [889, 678] on div "its Does not include taxes or shop supplies. Valid only on Honda models. Offer …" at bounding box center [1076, 652] width 597 height 60
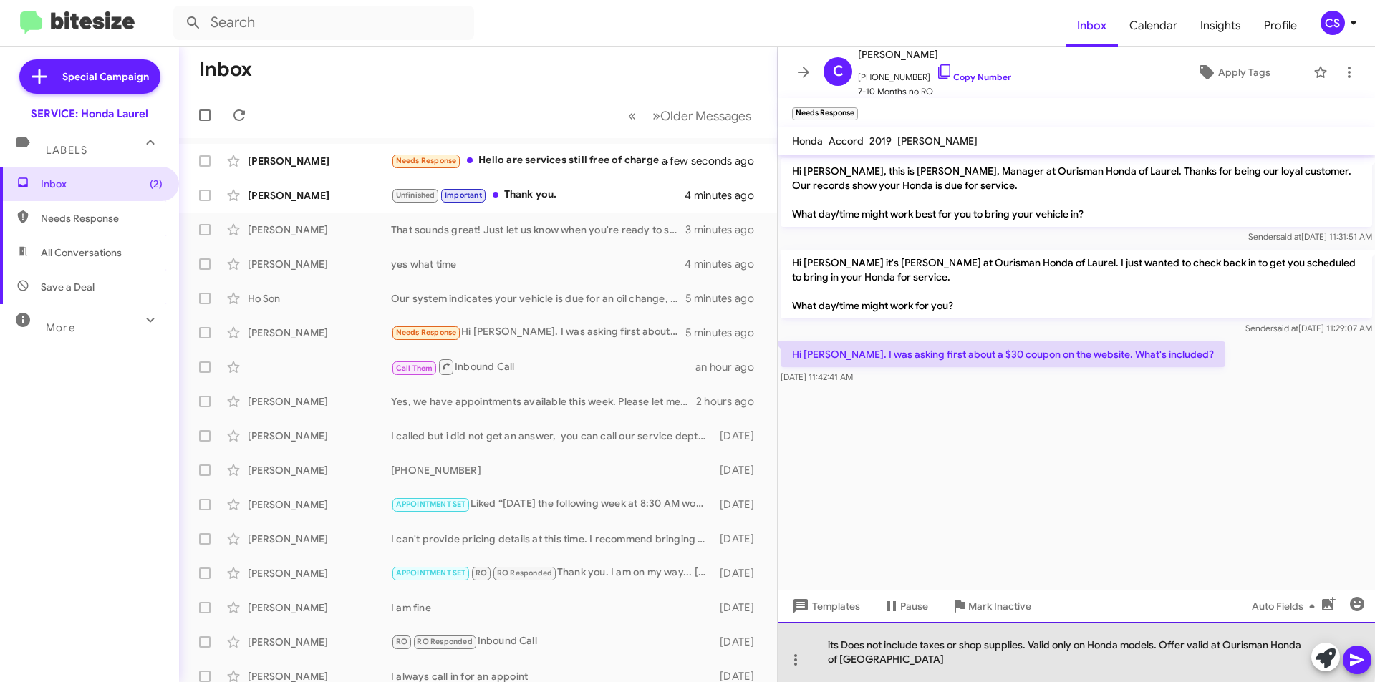
click at [823, 648] on div "its Does not include taxes or shop supplies. Valid only on Honda models. Offer …" at bounding box center [1076, 652] width 597 height 60
click at [1091, 661] on div "its for an oil change or tire rotation. It does not include taxes or shop suppl…" at bounding box center [1076, 652] width 597 height 60
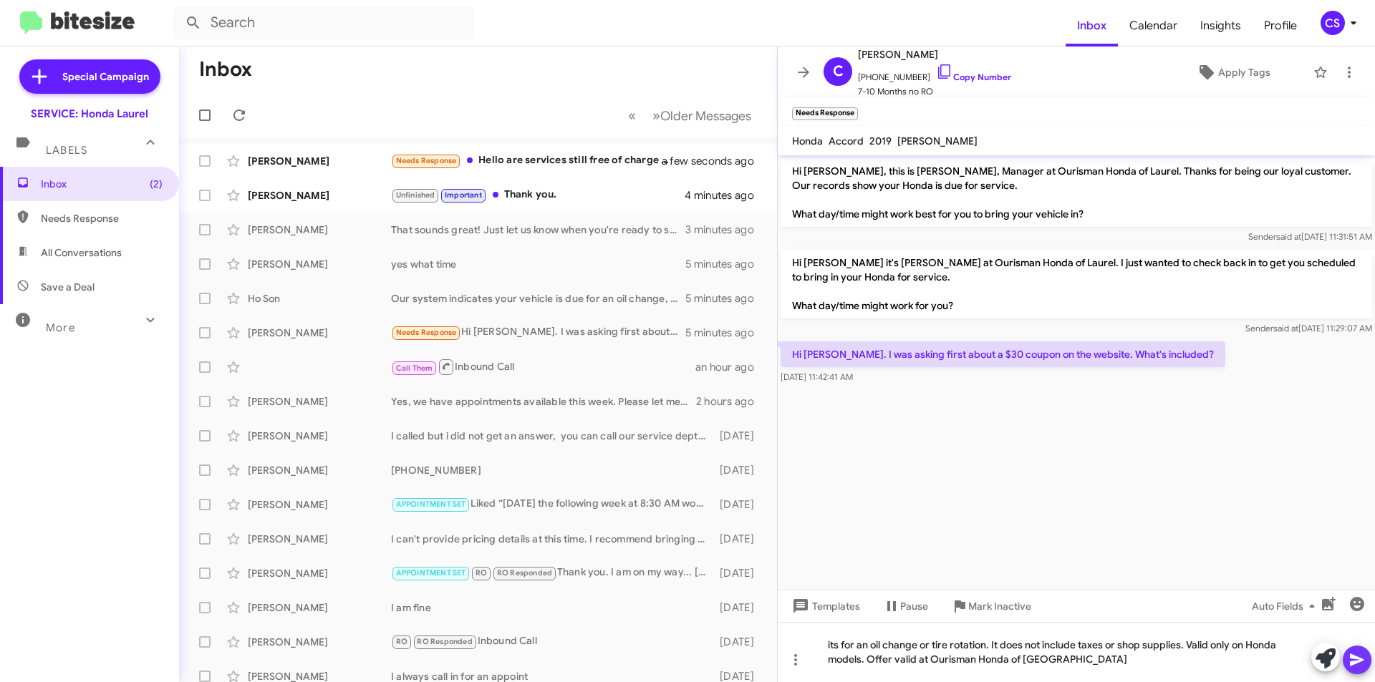
click at [1354, 654] on icon at bounding box center [1356, 660] width 17 height 17
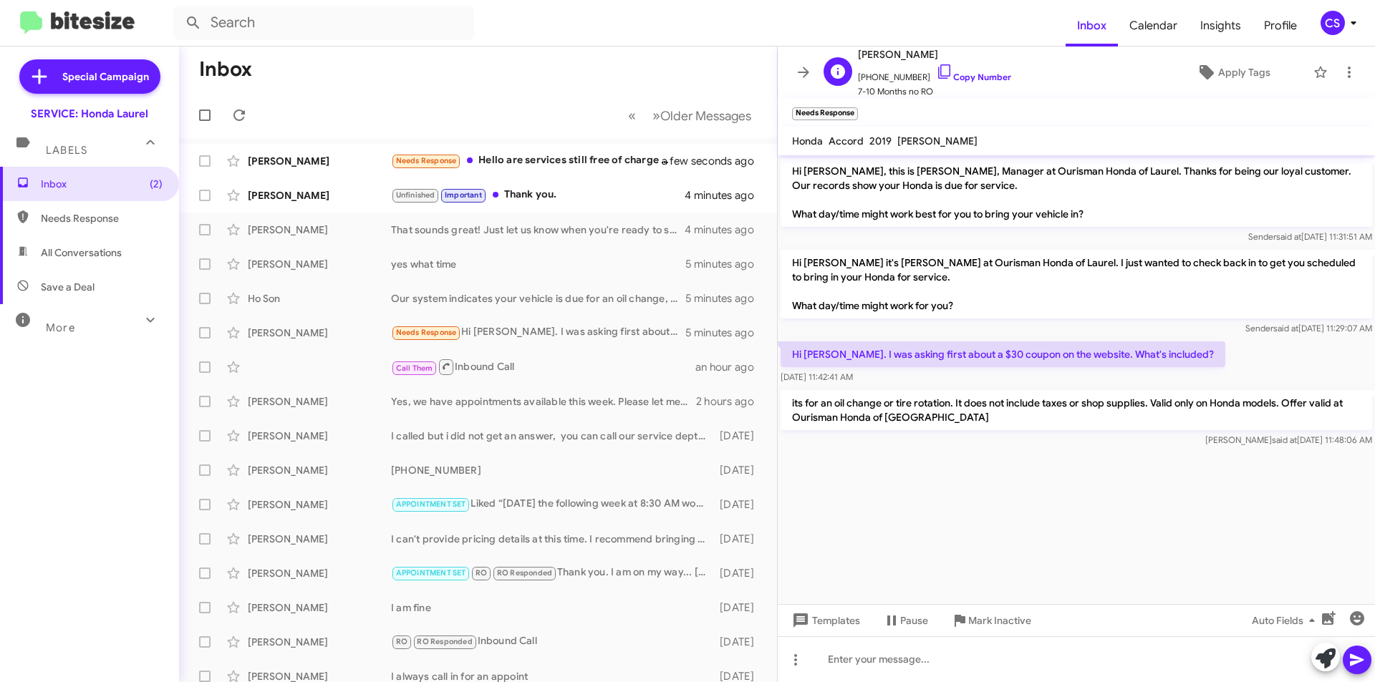
drag, startPoint x: 853, startPoint y: 107, endPoint x: 819, endPoint y: 94, distance: 36.0
click at [853, 107] on span "×" at bounding box center [854, 106] width 9 height 17
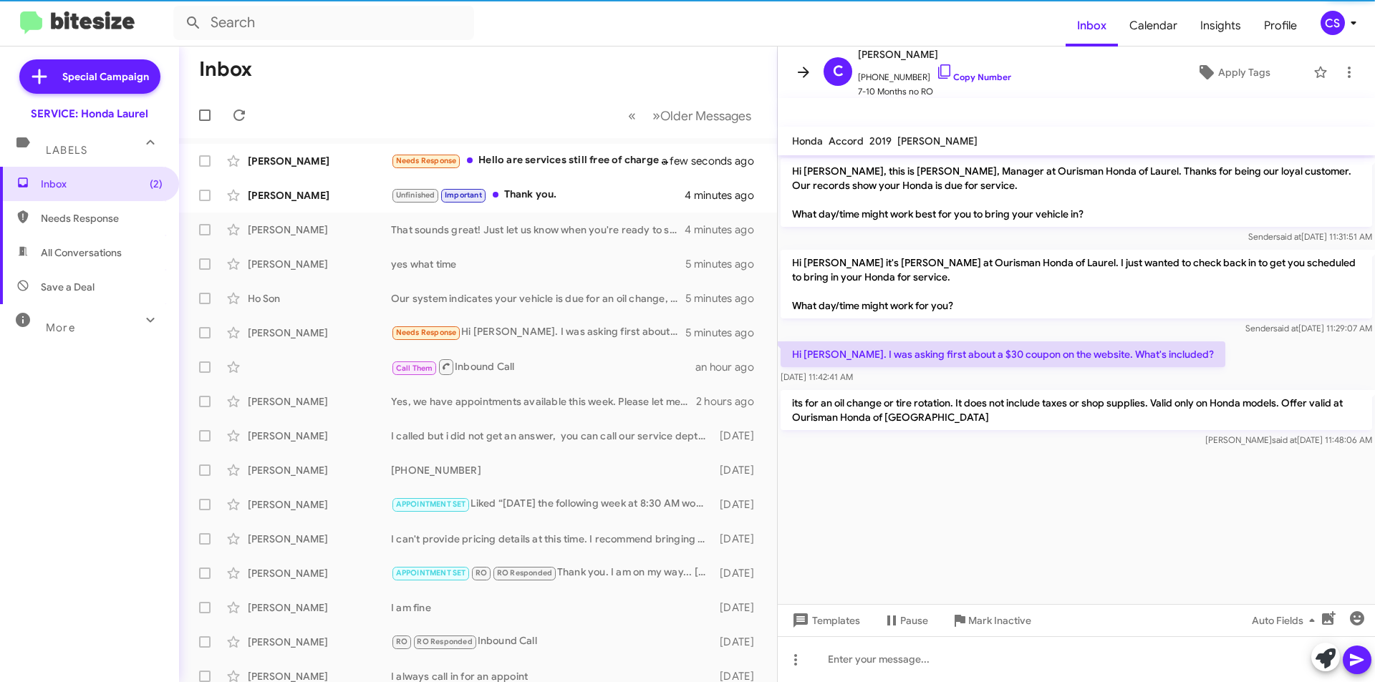
click at [800, 73] on icon at bounding box center [803, 72] width 11 height 11
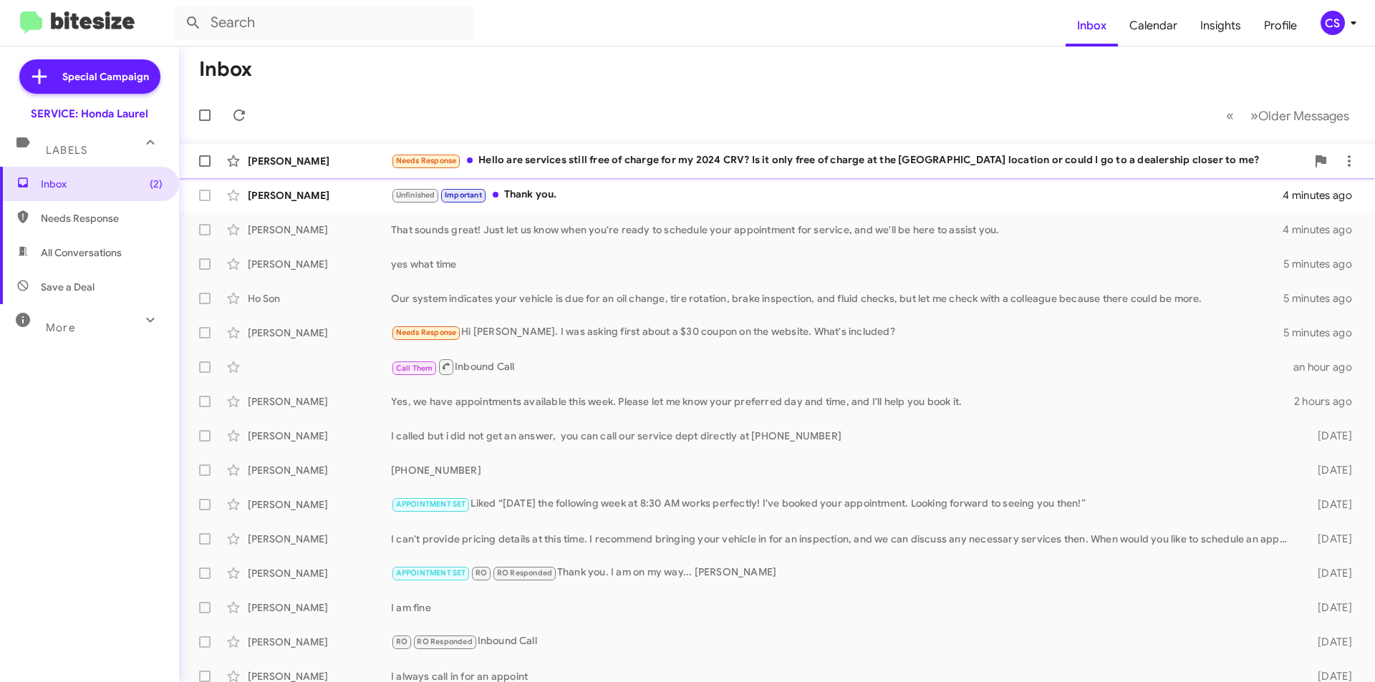
click at [679, 165] on div "Needs Response Hello are services still free of charge for my 2024 CRV? Is it o…" at bounding box center [848, 161] width 915 height 16
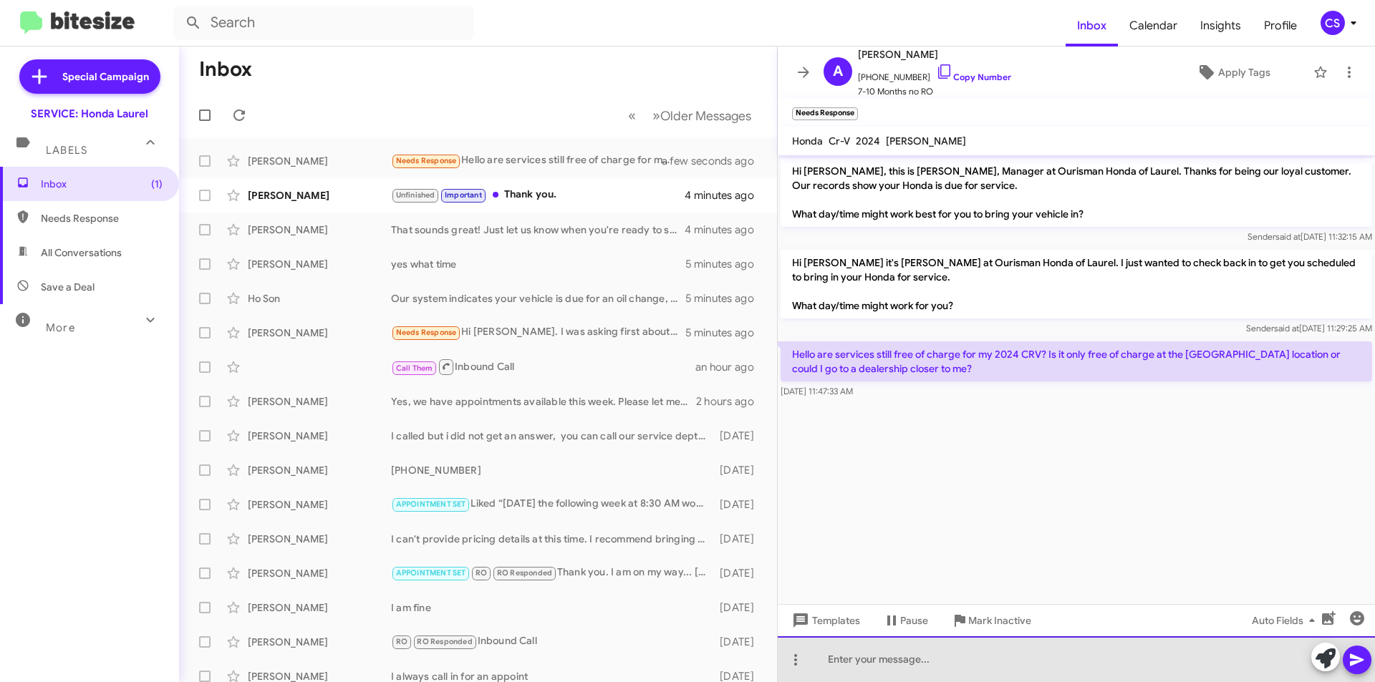
click at [901, 649] on div at bounding box center [1076, 660] width 597 height 46
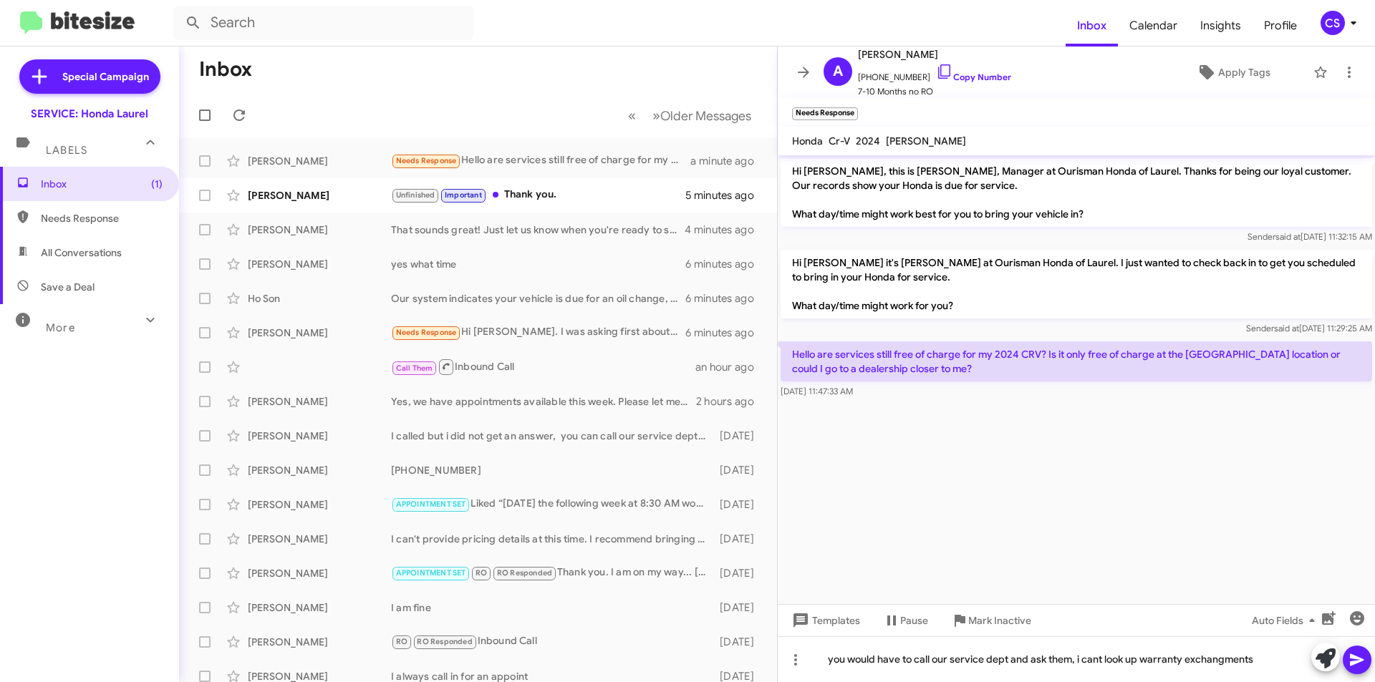
click at [1143, 531] on cdk-virtual-scroll-viewport "Hi [PERSON_NAME], this is [PERSON_NAME], Manager at Ourisman Honda of Laurel. T…" at bounding box center [1076, 379] width 597 height 449
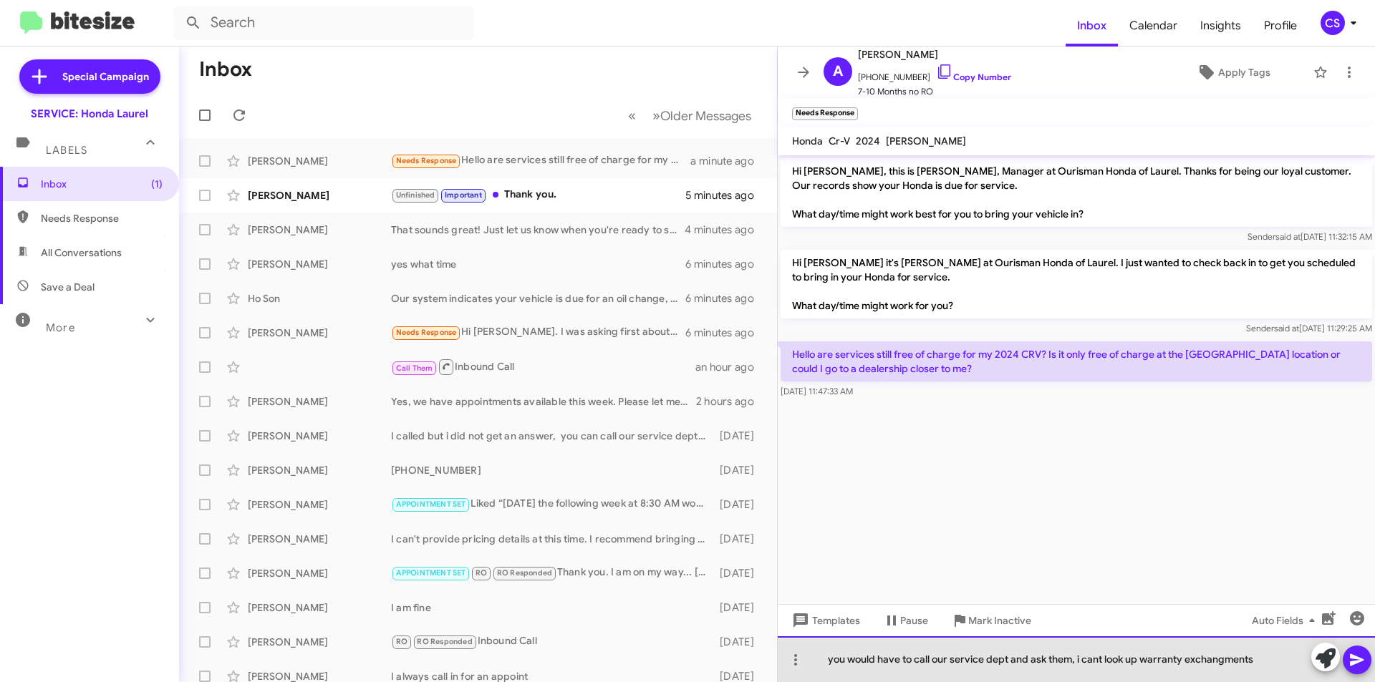
drag, startPoint x: 1262, startPoint y: 659, endPoint x: 1188, endPoint y: 663, distance: 74.5
click at [1188, 663] on div "you would have to call our service dept and ask them, i cant look up warranty e…" at bounding box center [1076, 660] width 597 height 46
click at [1275, 662] on div "you would have to call our service dept and ask them, i cant look up warranty e…" at bounding box center [1076, 660] width 597 height 46
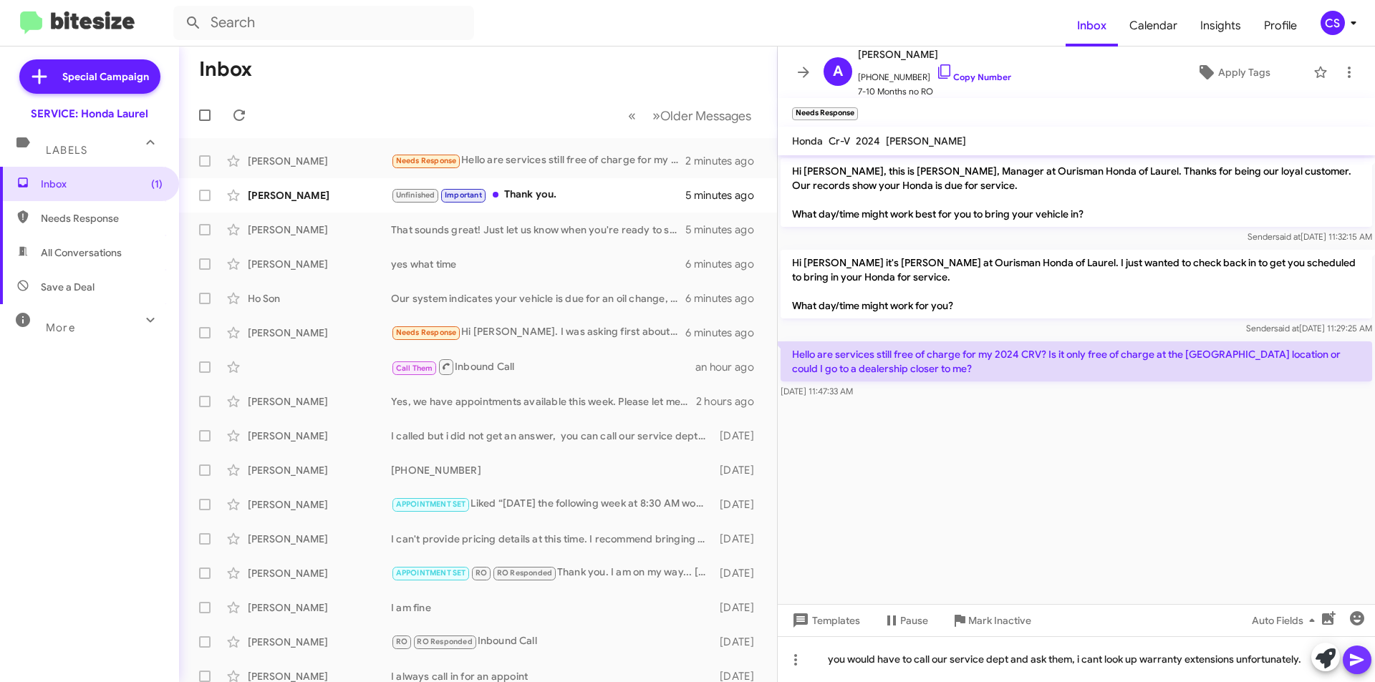
click at [1355, 656] on icon at bounding box center [1356, 660] width 17 height 17
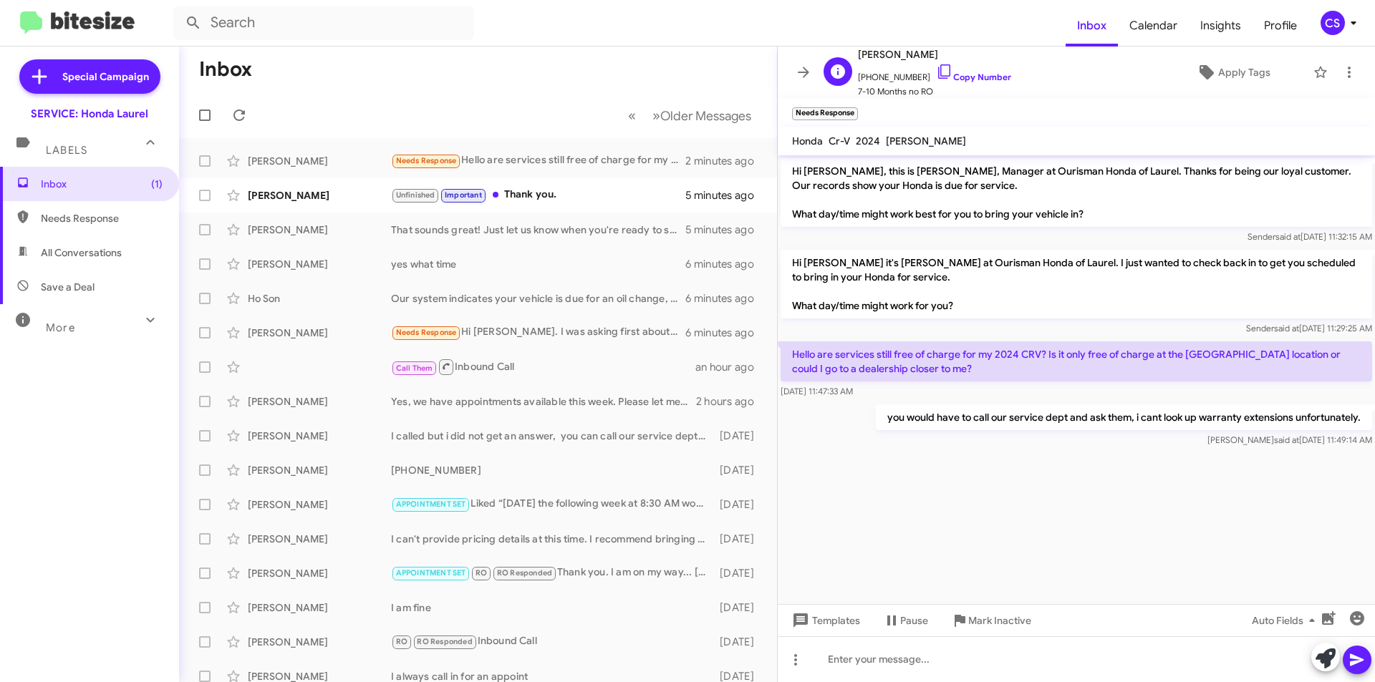
drag, startPoint x: 853, startPoint y: 106, endPoint x: 836, endPoint y: 95, distance: 20.3
click at [853, 105] on span "×" at bounding box center [854, 106] width 9 height 17
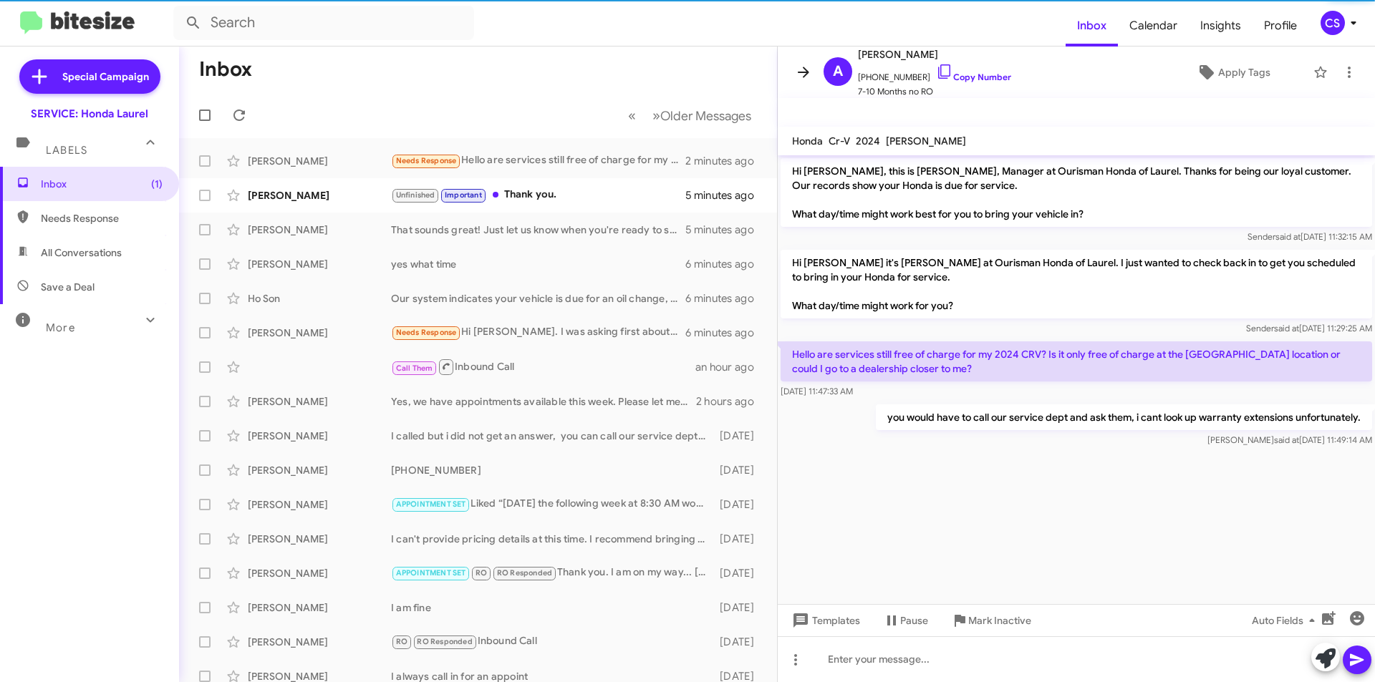
click at [812, 82] on button at bounding box center [803, 72] width 29 height 29
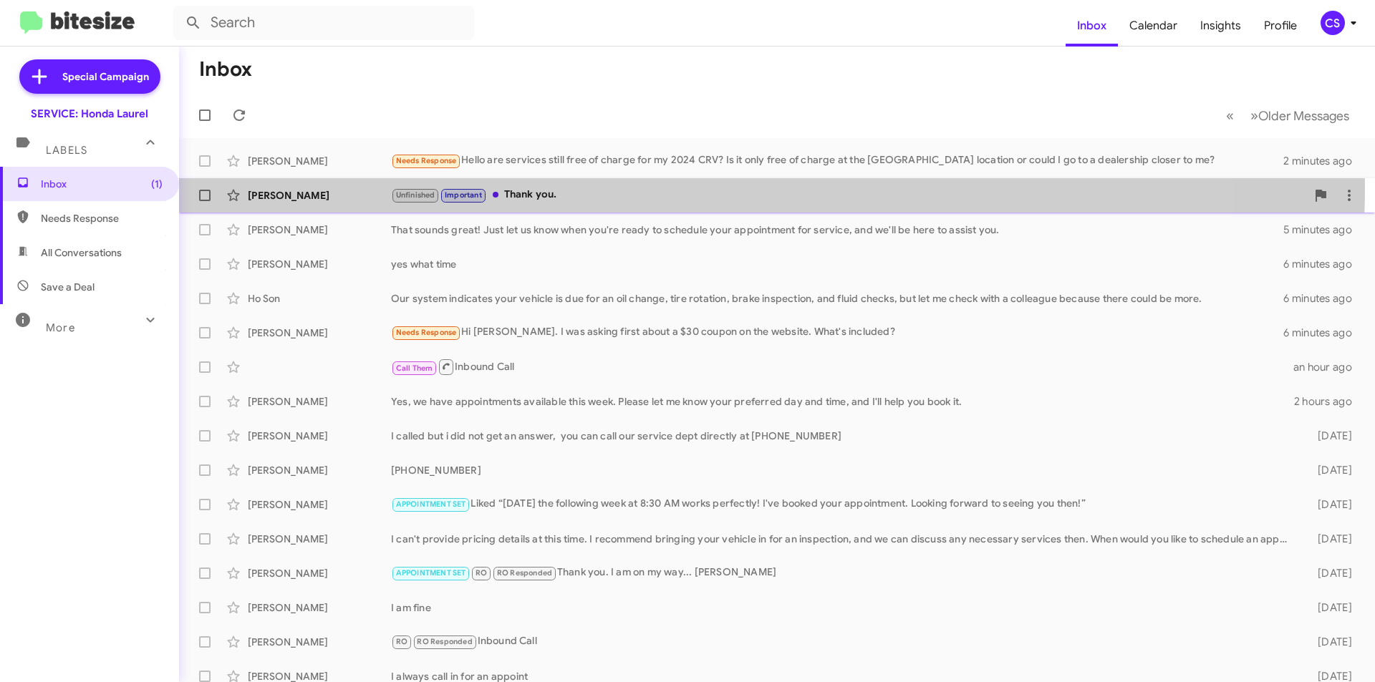
click at [662, 185] on div "[PERSON_NAME] Unfinished Important Thank you. 5 minutes ago" at bounding box center [776, 195] width 1173 height 29
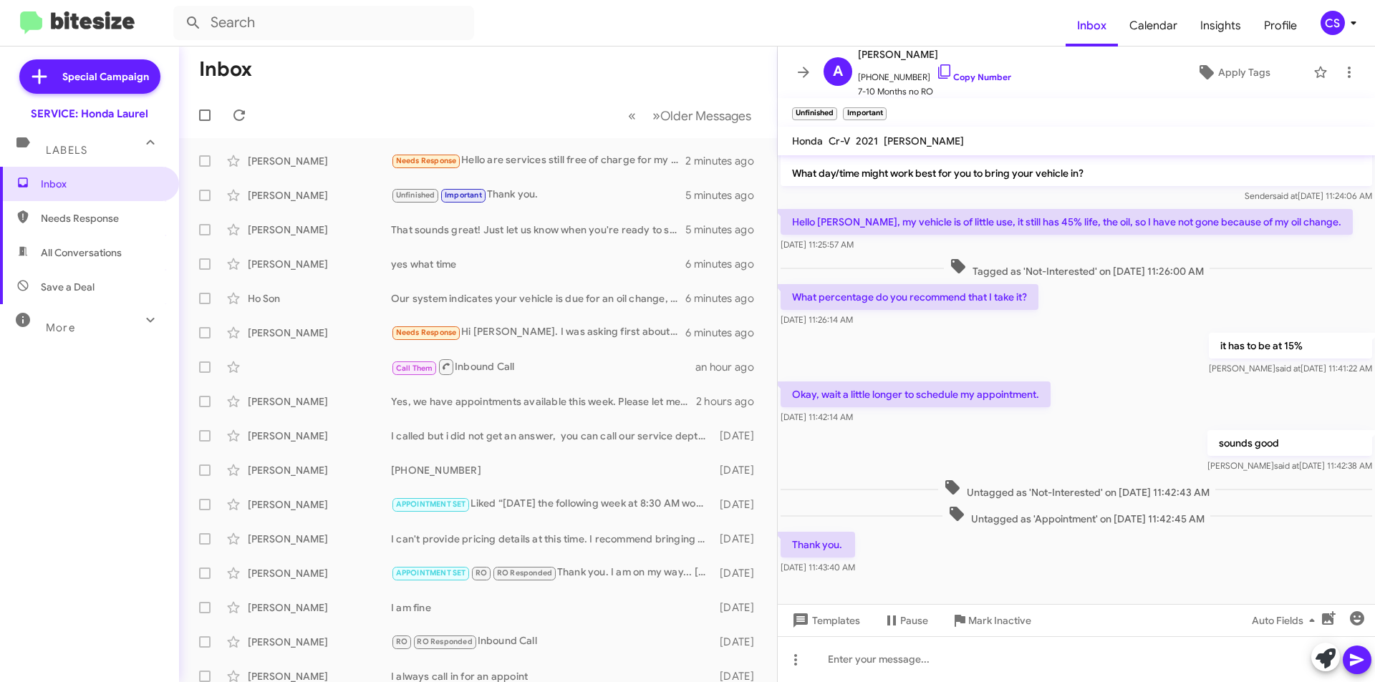
scroll to position [50, 0]
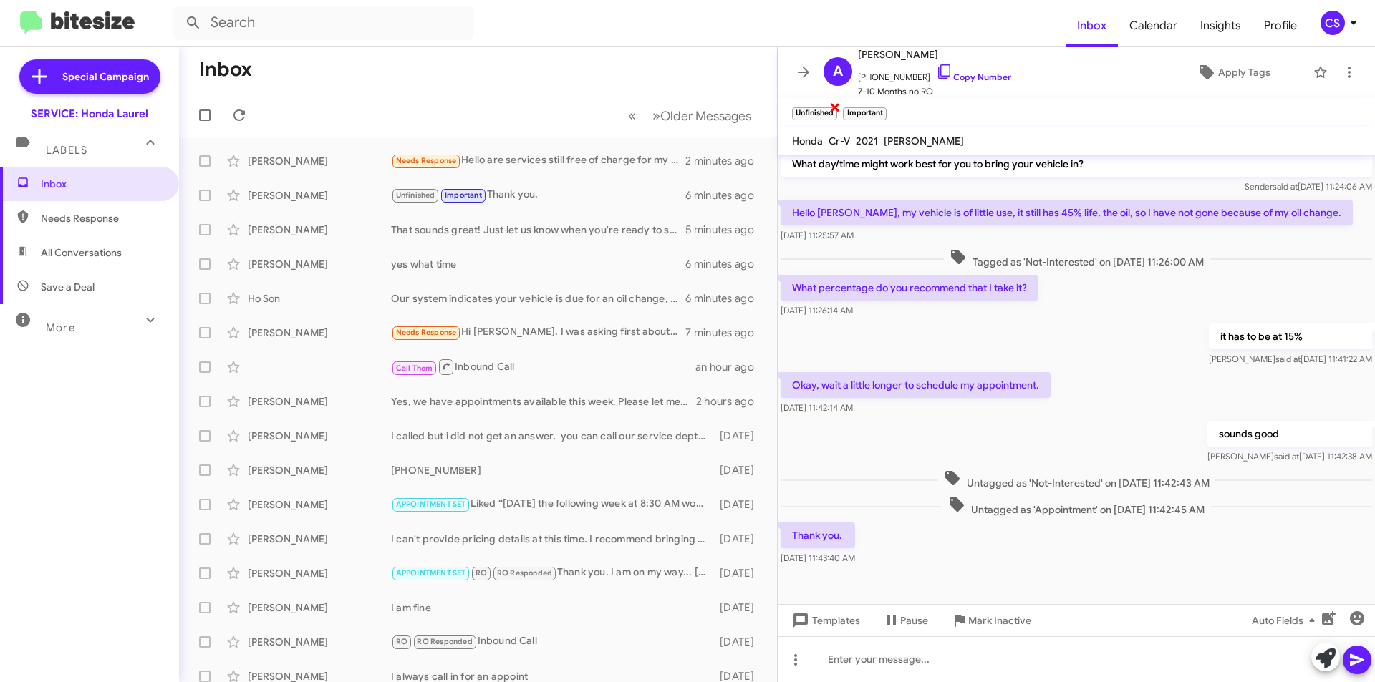
click at [831, 104] on span "×" at bounding box center [834, 106] width 11 height 17
drag, startPoint x: 833, startPoint y: 105, endPoint x: 814, endPoint y: 88, distance: 25.3
click at [830, 102] on span "×" at bounding box center [831, 106] width 9 height 17
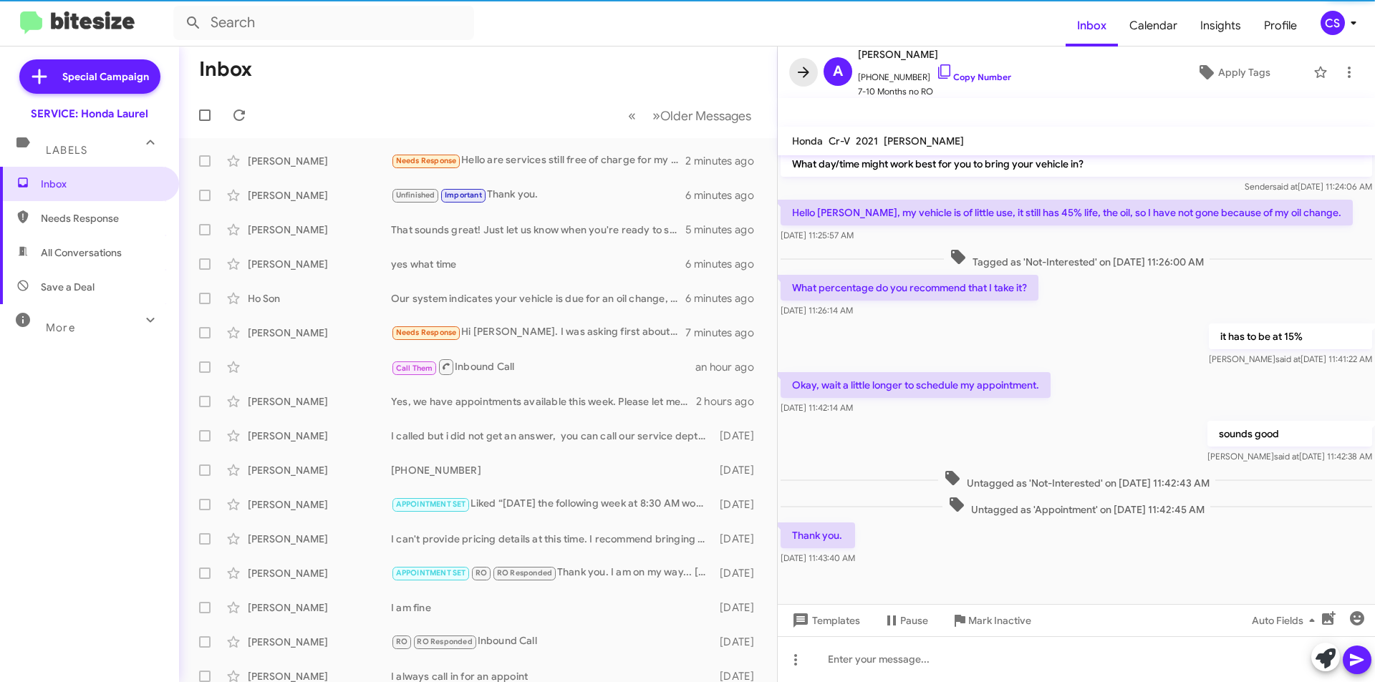
click at [808, 77] on icon at bounding box center [803, 72] width 17 height 17
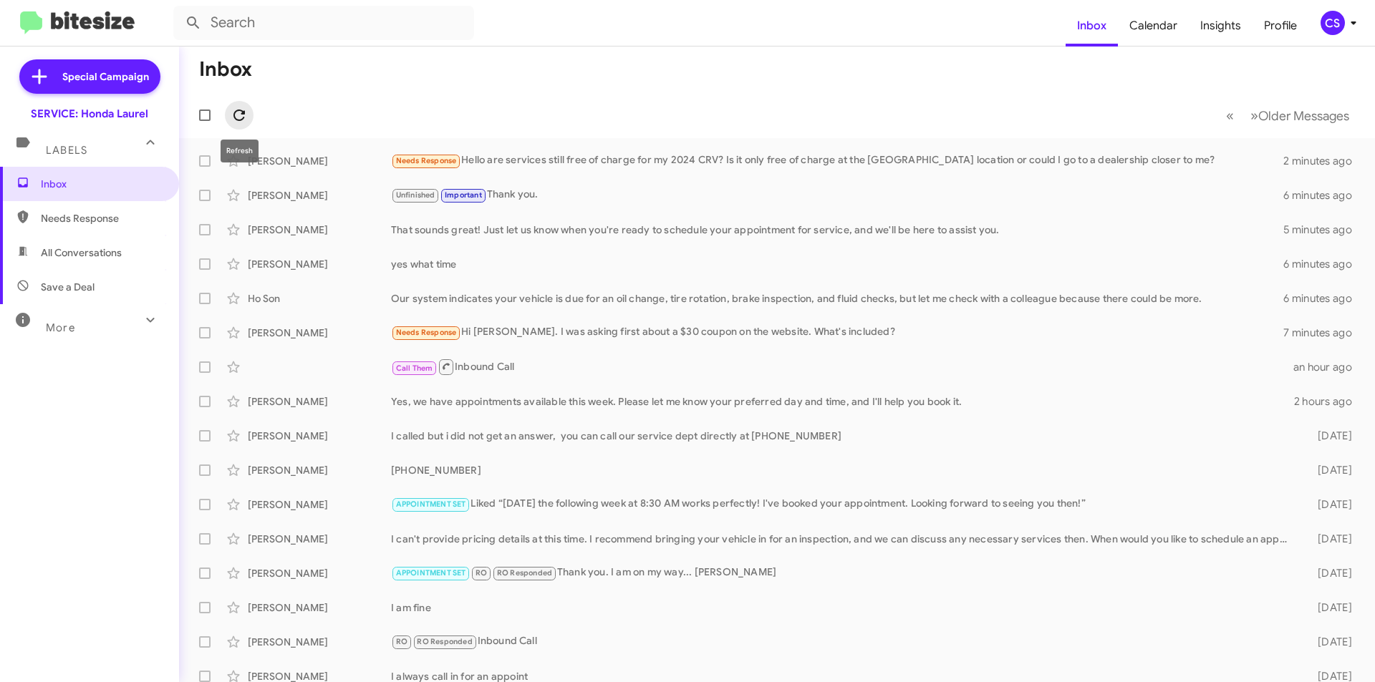
click at [235, 115] on icon at bounding box center [238, 115] width 11 height 11
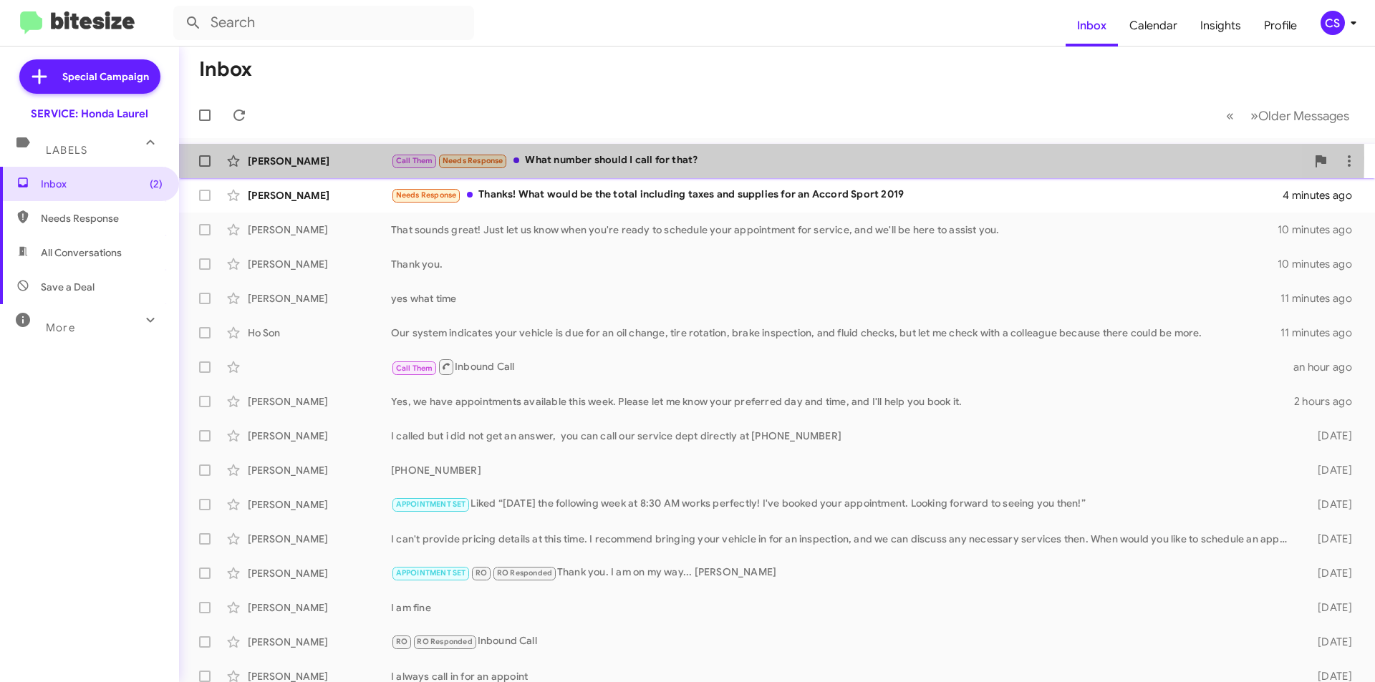
click at [605, 158] on div "Call Them Needs Response What number should I call for that?" at bounding box center [848, 161] width 915 height 16
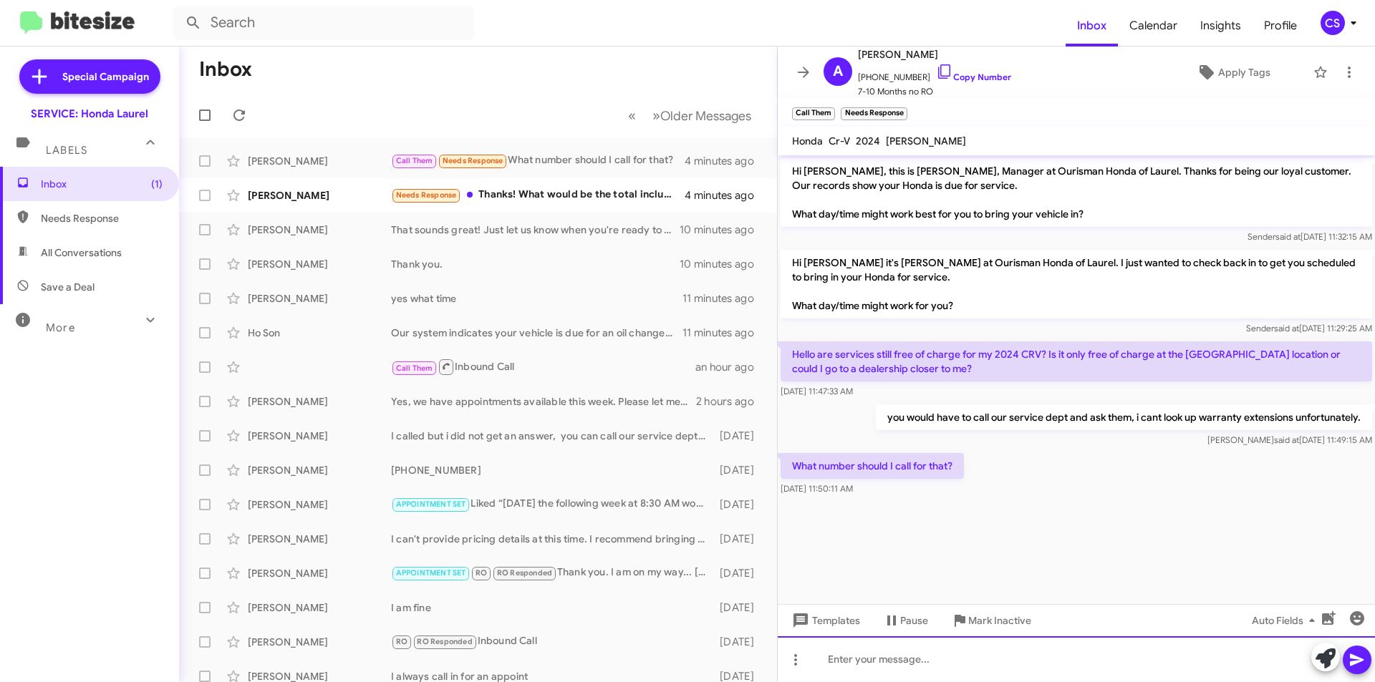
paste div
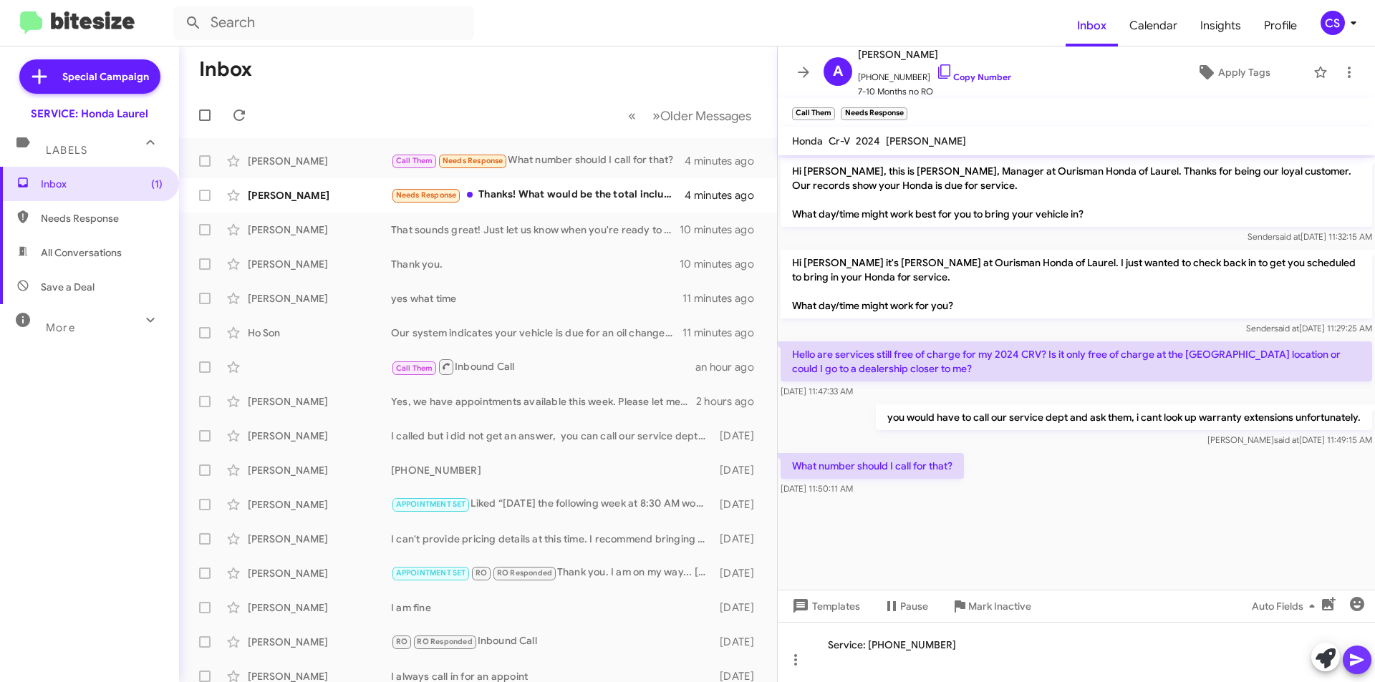
click at [1358, 661] on icon at bounding box center [1357, 660] width 14 height 12
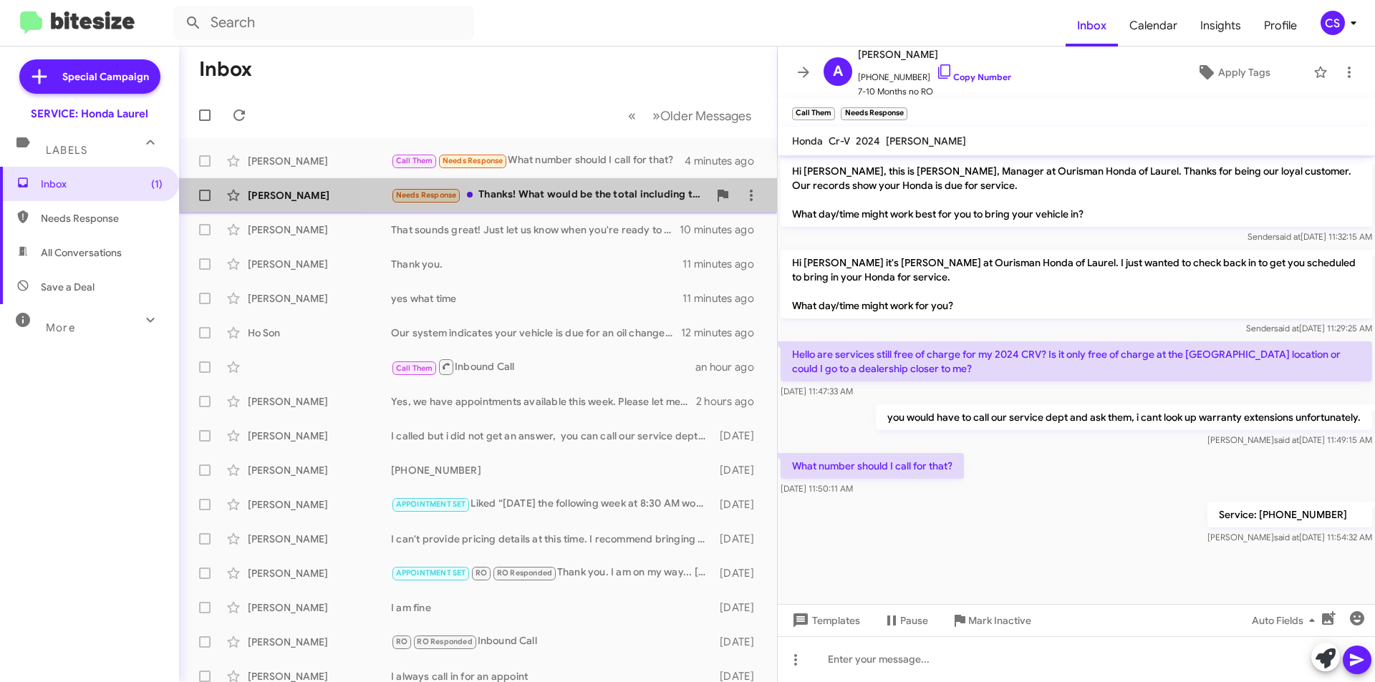
click at [563, 200] on div "Needs Response Thanks! What would be the total including taxes and supplies for…" at bounding box center [549, 195] width 317 height 16
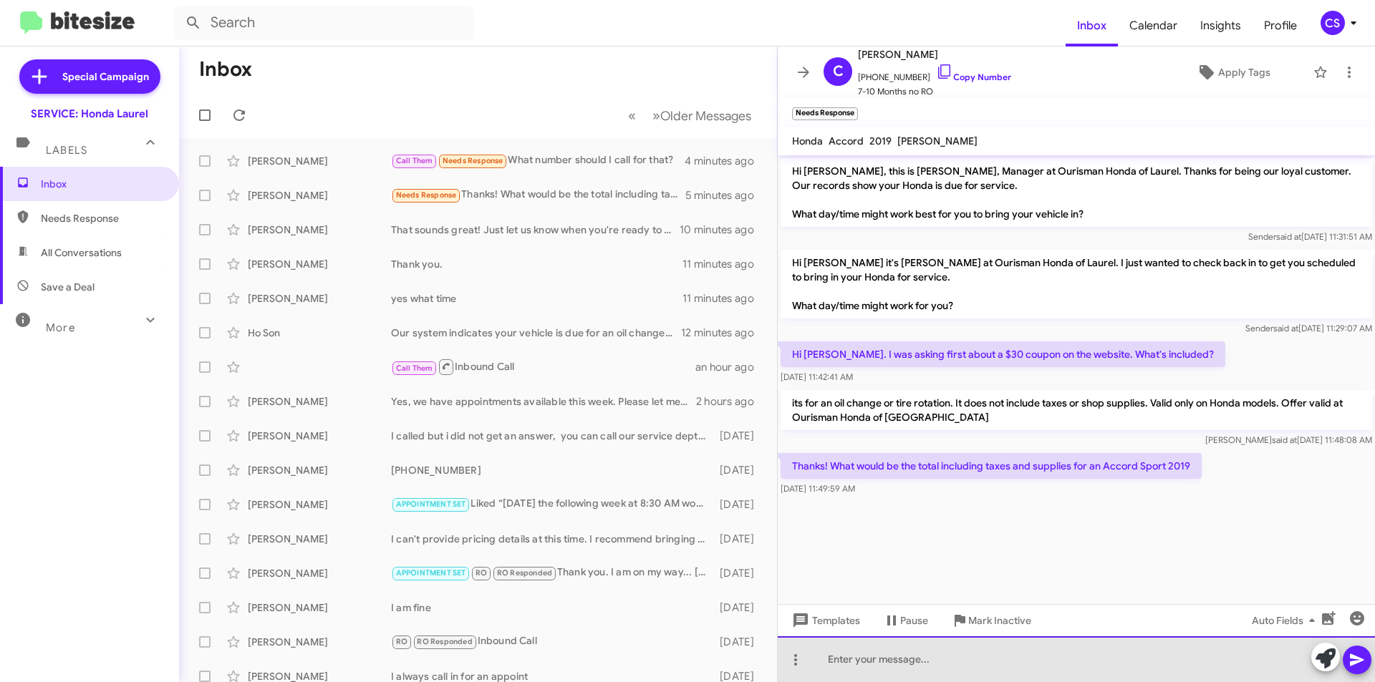
click at [911, 653] on div at bounding box center [1076, 660] width 597 height 46
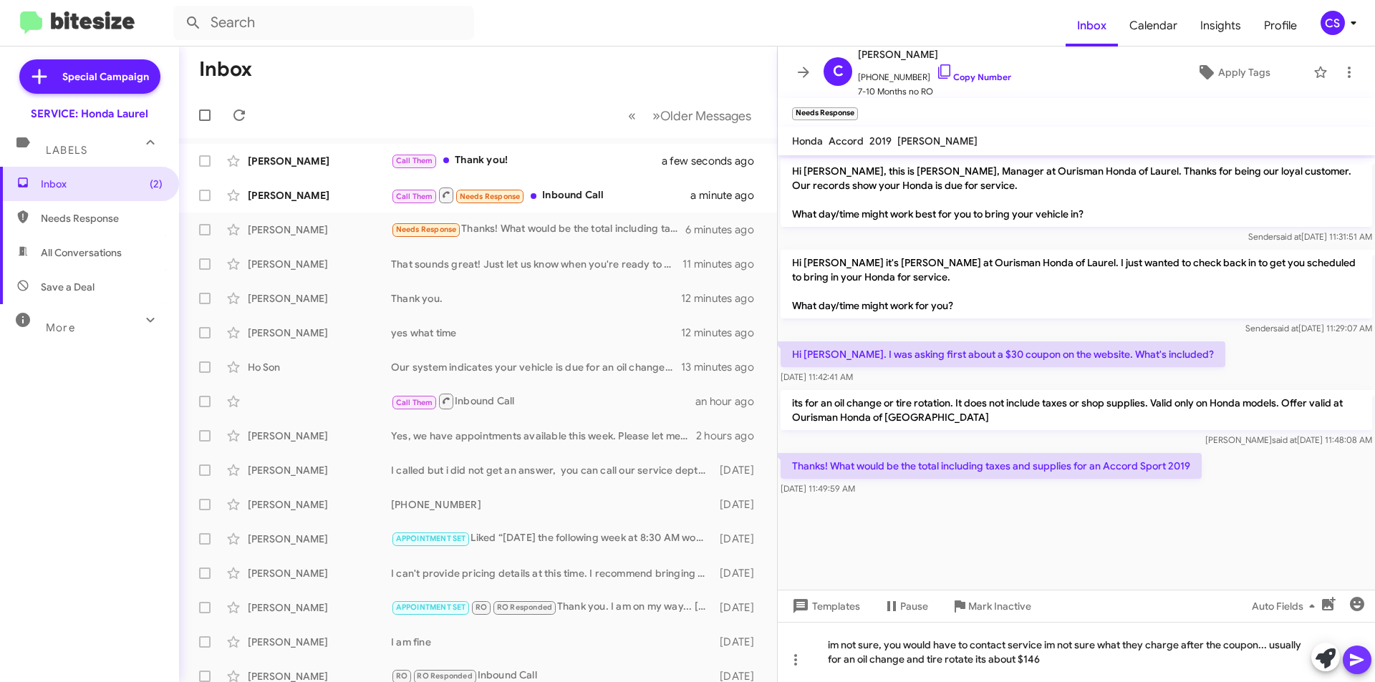
click at [1361, 653] on icon at bounding box center [1356, 660] width 17 height 17
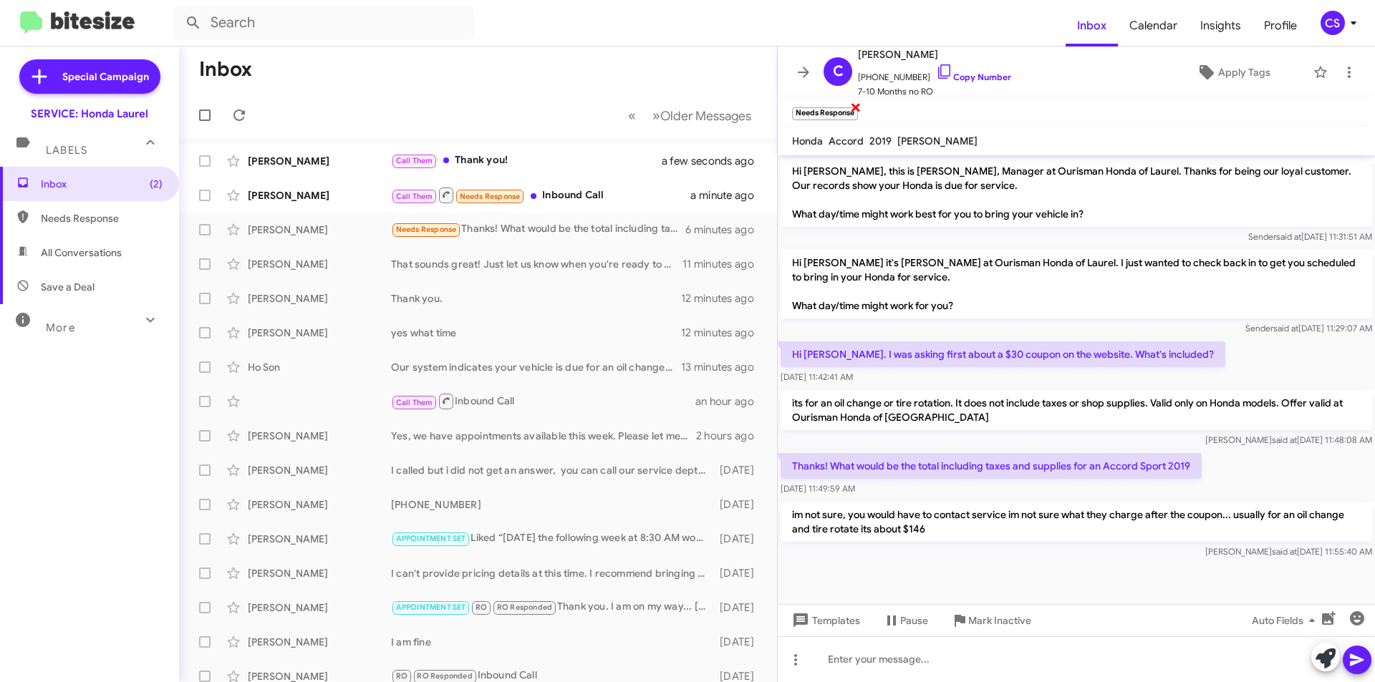
drag, startPoint x: 851, startPoint y: 104, endPoint x: 862, endPoint y: 102, distance: 11.5
click at [856, 102] on span "×" at bounding box center [855, 106] width 11 height 17
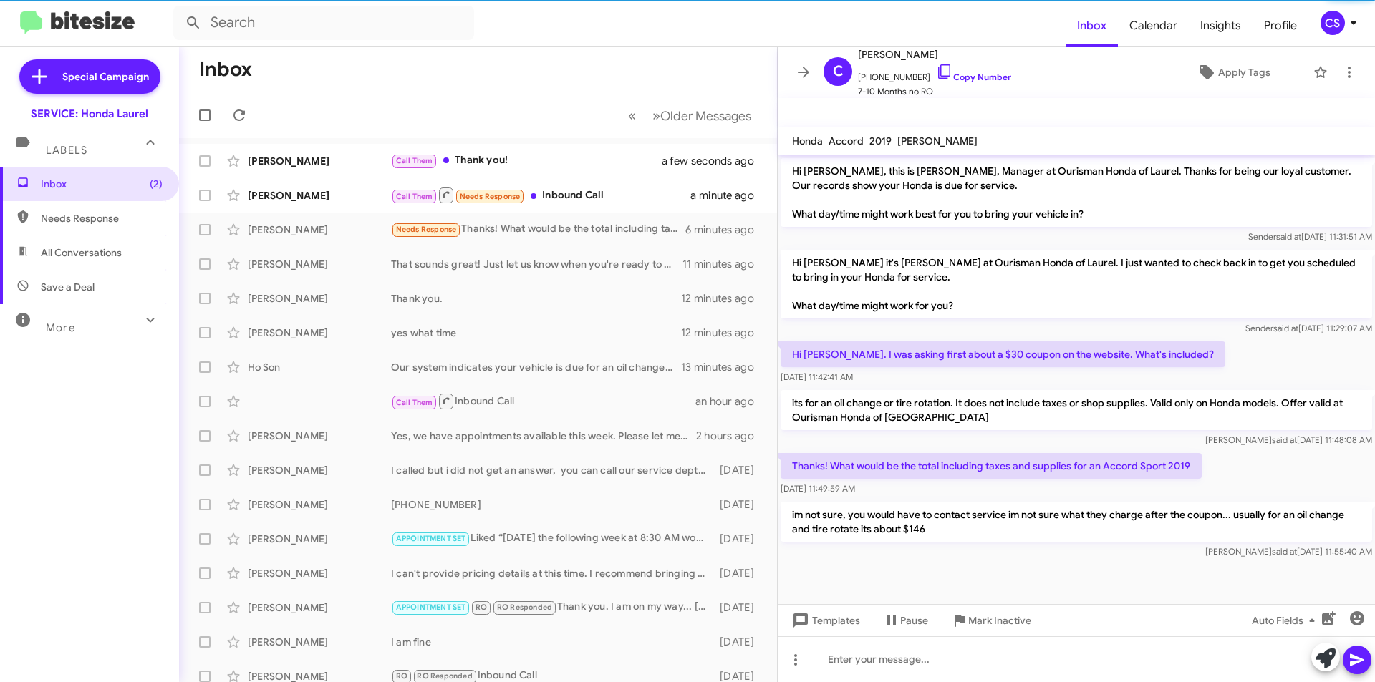
click at [858, 103] on mat-toolbar "Needs Response ×" at bounding box center [1076, 112] width 597 height 29
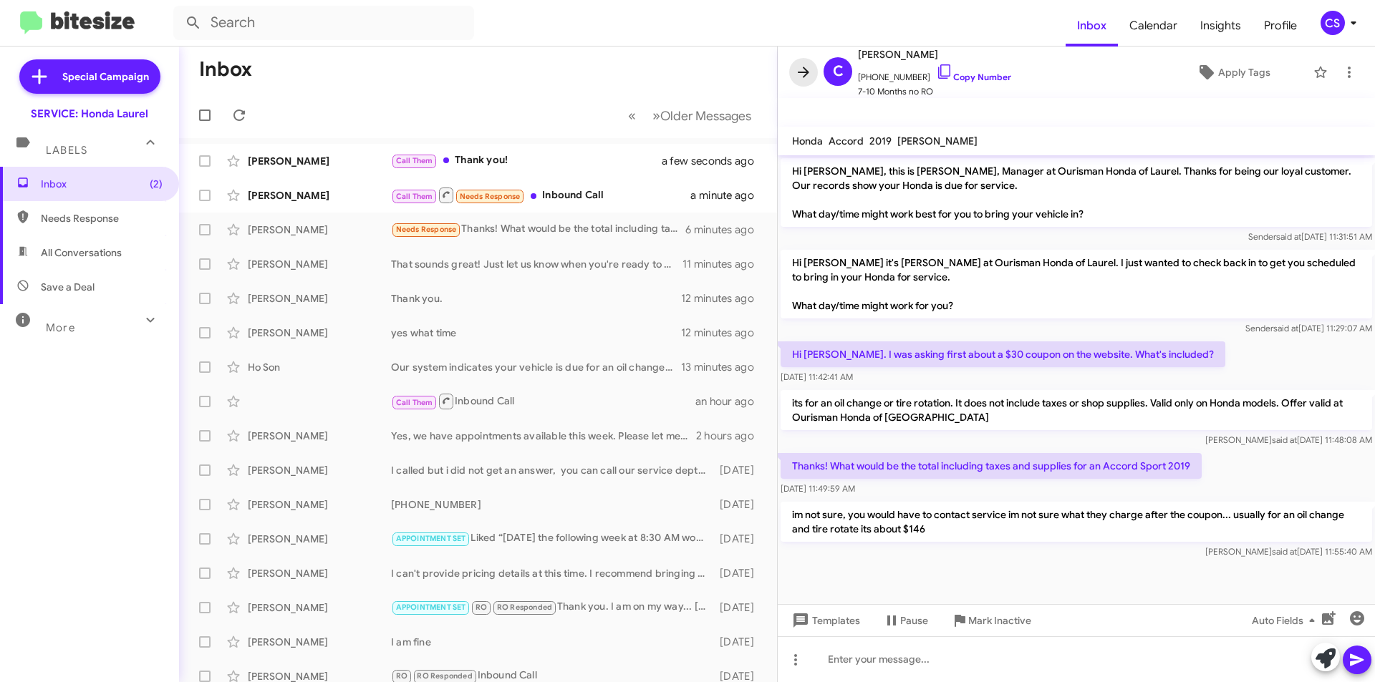
click at [808, 62] on button at bounding box center [803, 72] width 29 height 29
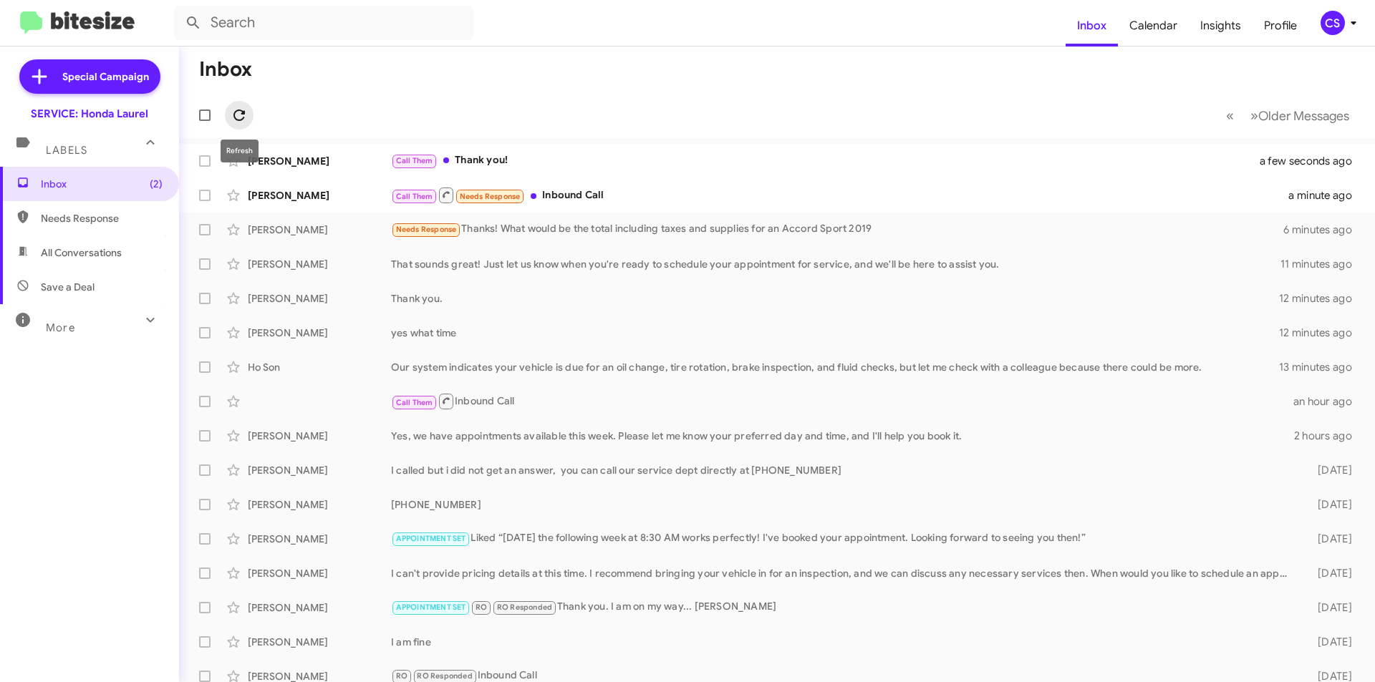
click at [234, 112] on icon at bounding box center [239, 115] width 17 height 17
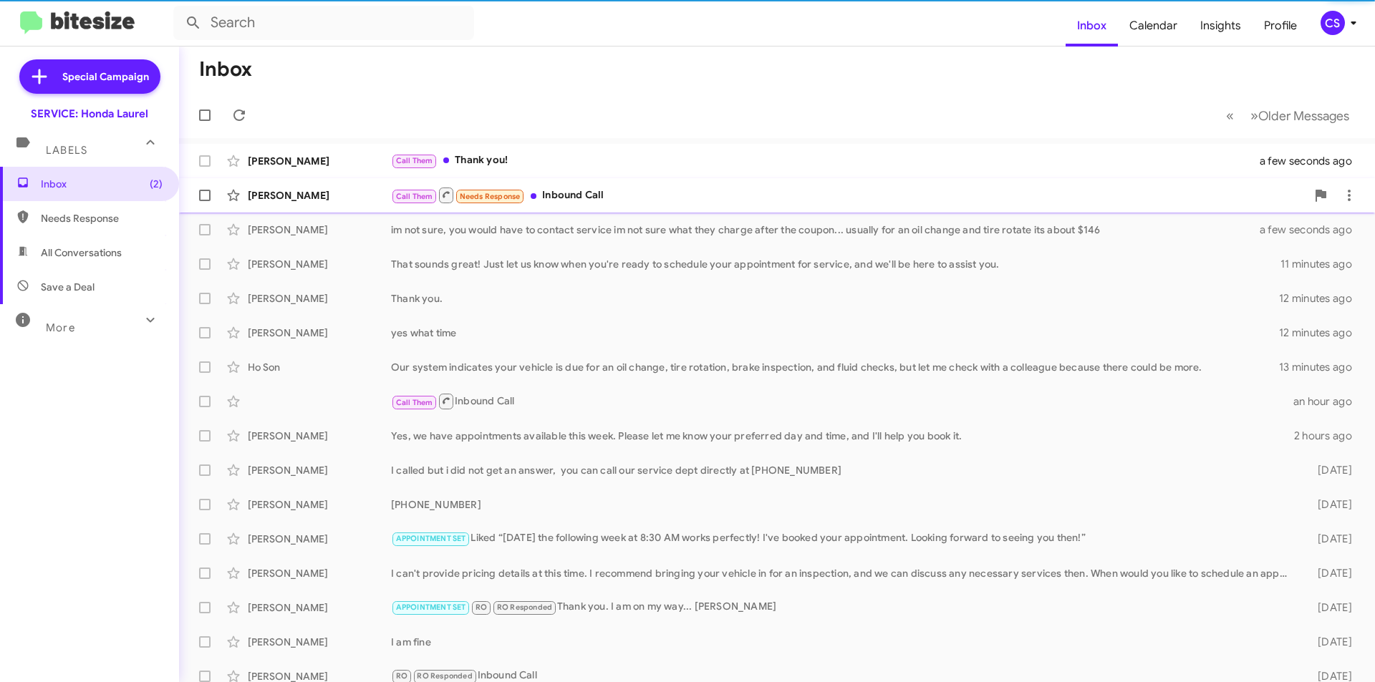
click at [679, 192] on div "Call Them Needs Response Inbound Call" at bounding box center [848, 195] width 915 height 18
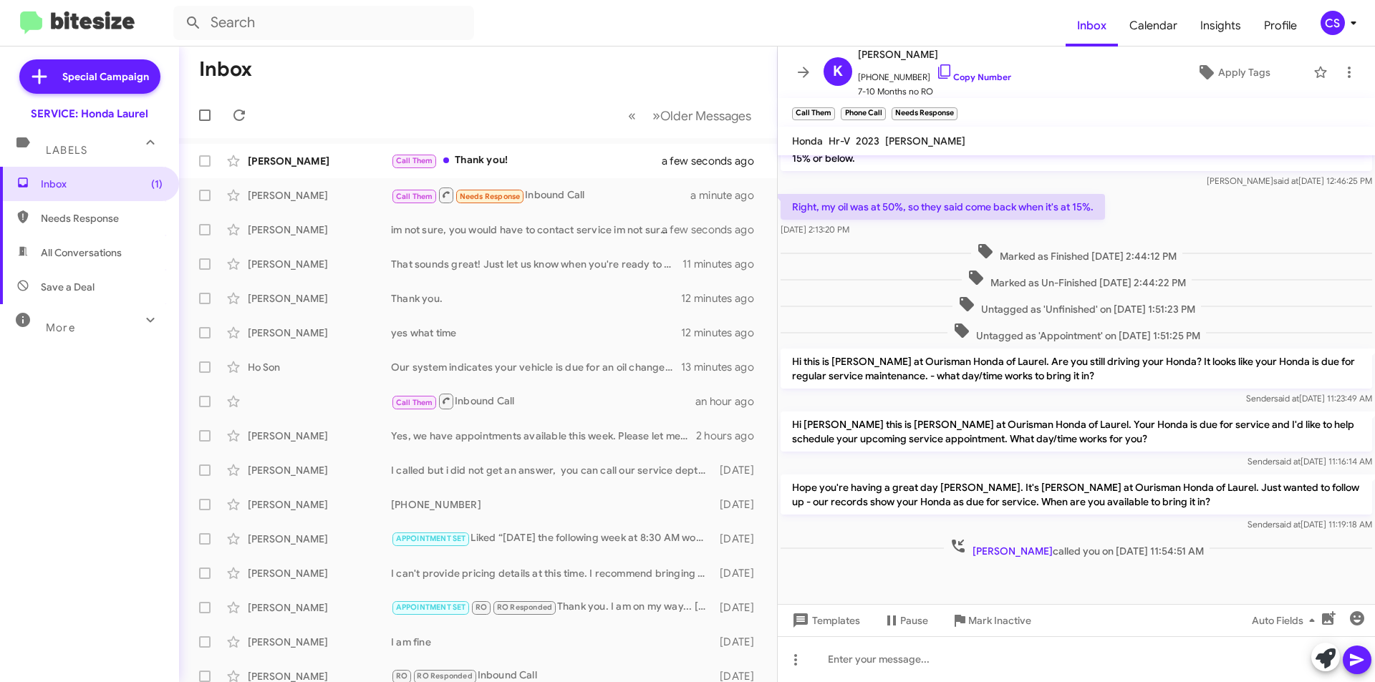
scroll to position [211, 0]
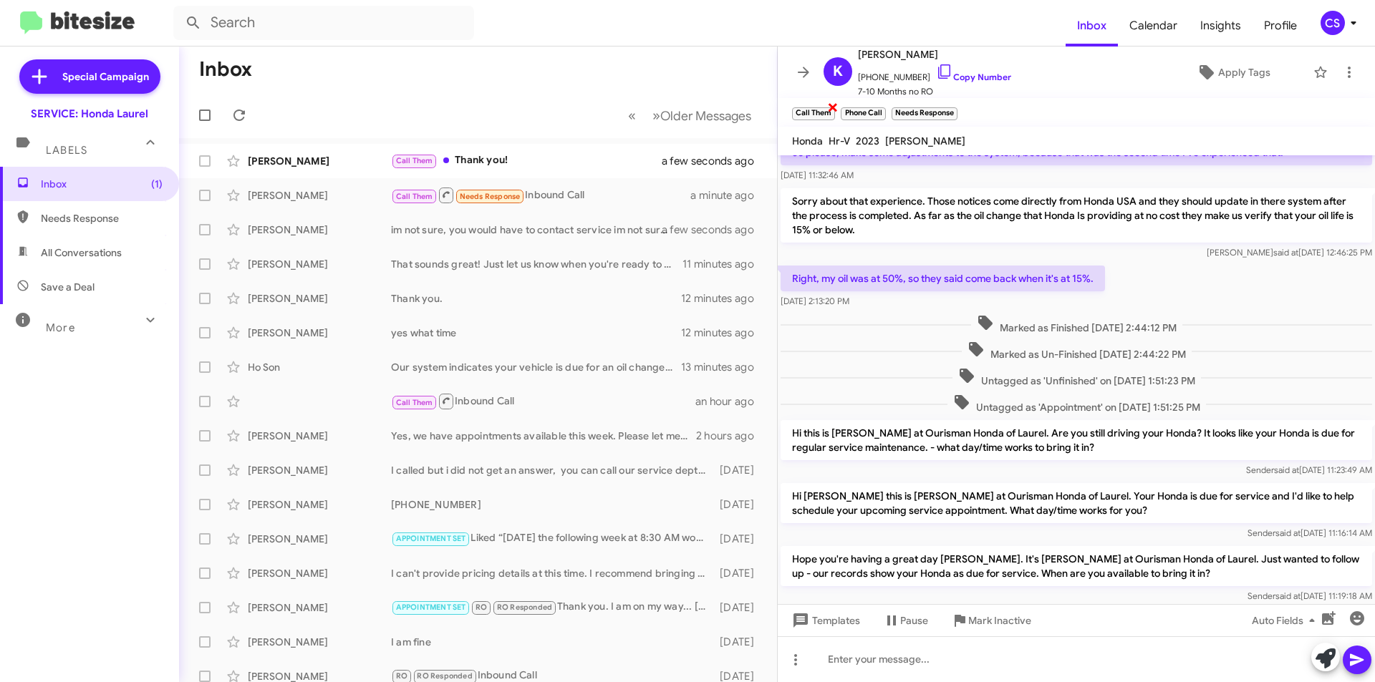
click at [836, 105] on span "×" at bounding box center [832, 106] width 11 height 17
click at [832, 104] on span "×" at bounding box center [833, 106] width 11 height 17
click at [856, 103] on span "×" at bounding box center [855, 106] width 11 height 17
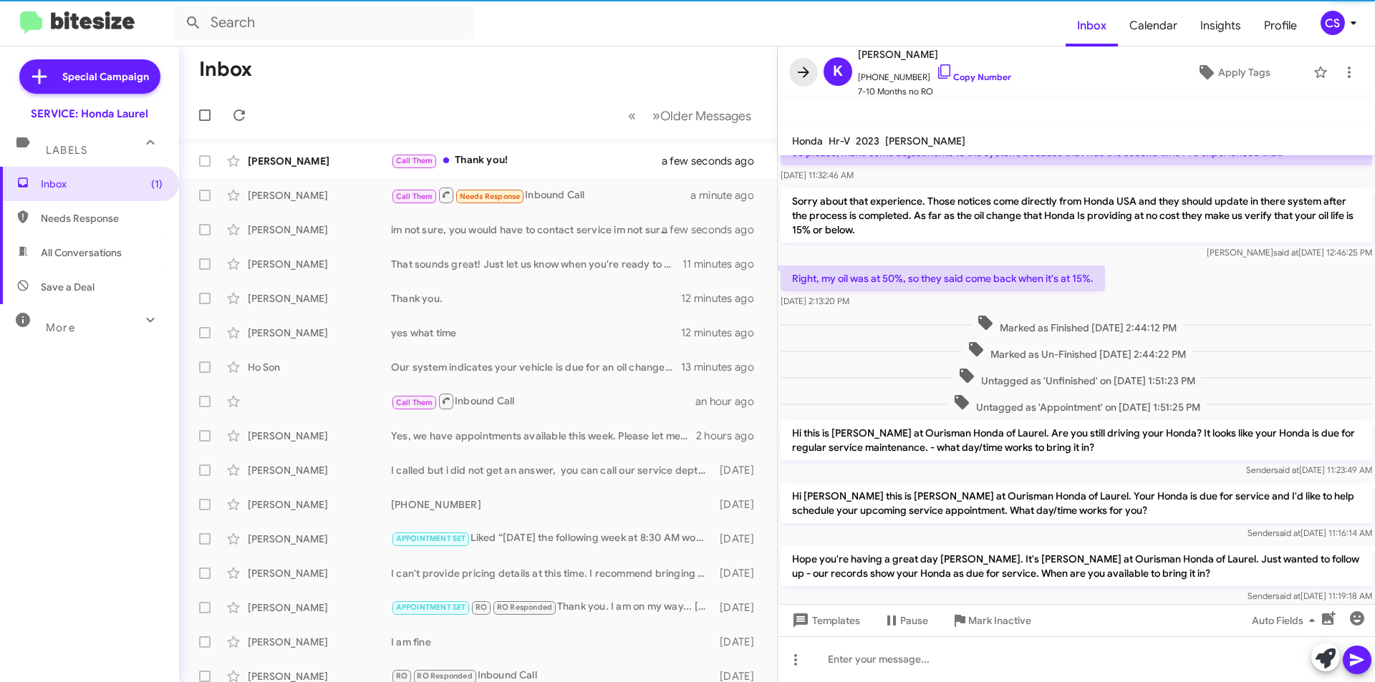
click at [808, 77] on icon at bounding box center [803, 72] width 17 height 17
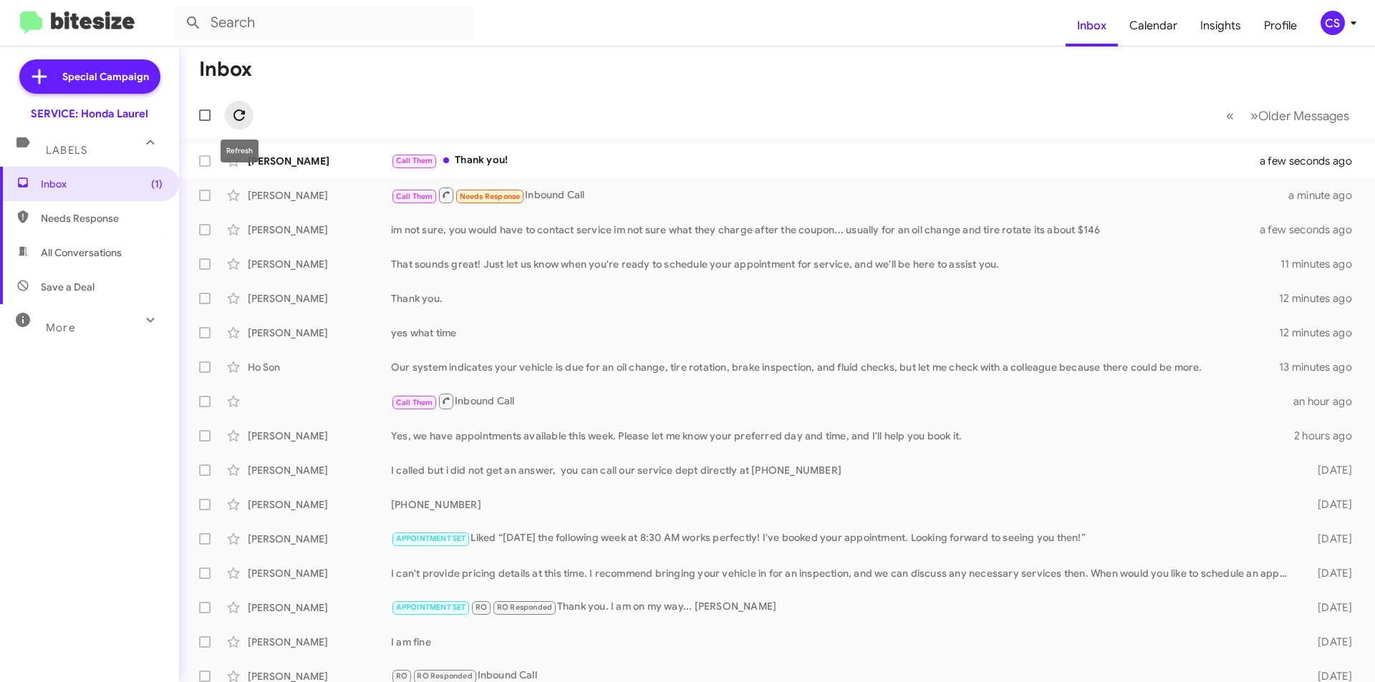
click at [246, 115] on icon at bounding box center [239, 115] width 17 height 17
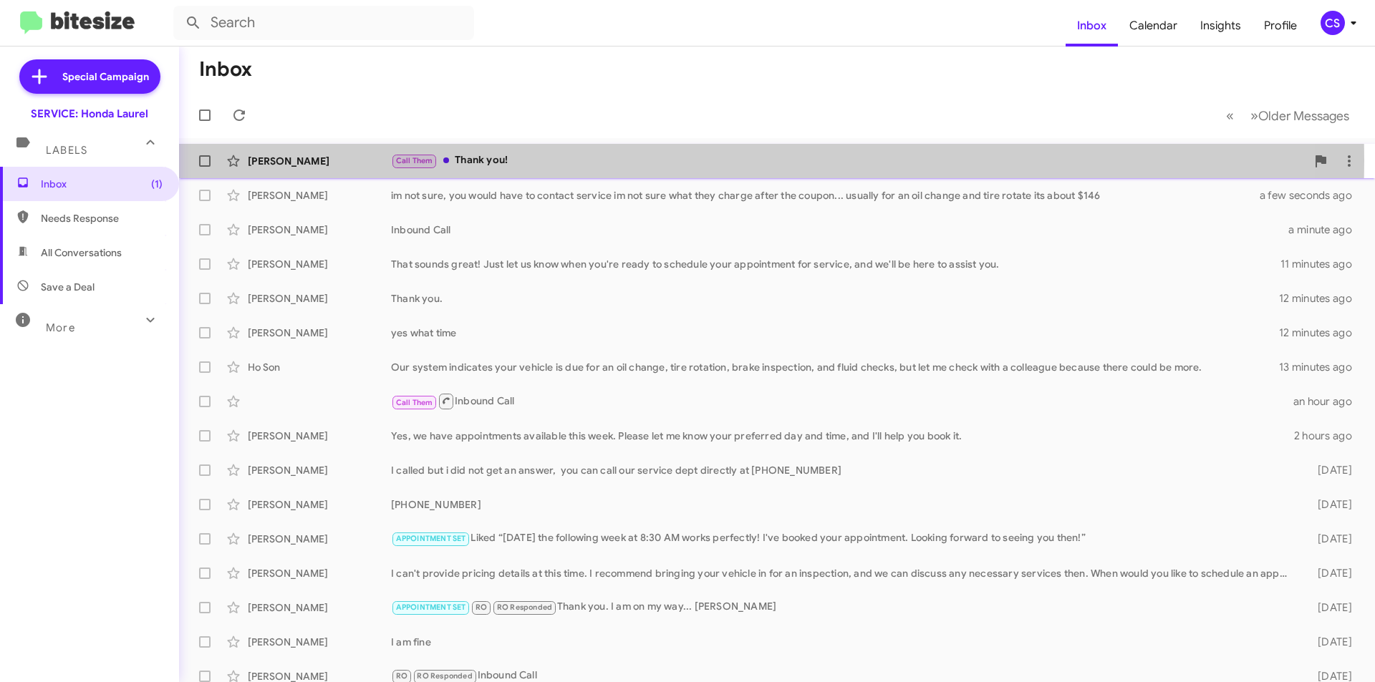
click at [521, 160] on div "Call Them Thank you!" at bounding box center [848, 161] width 915 height 16
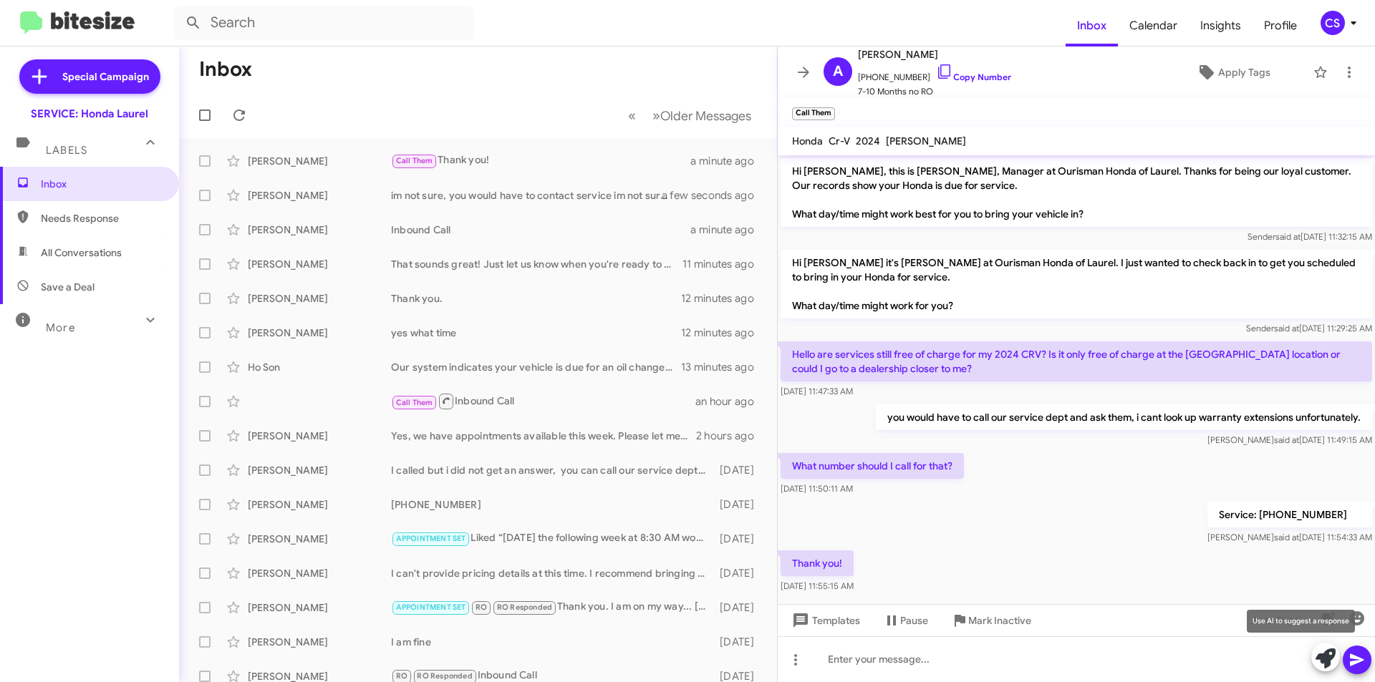
click at [1320, 661] on icon at bounding box center [1325, 659] width 20 height 20
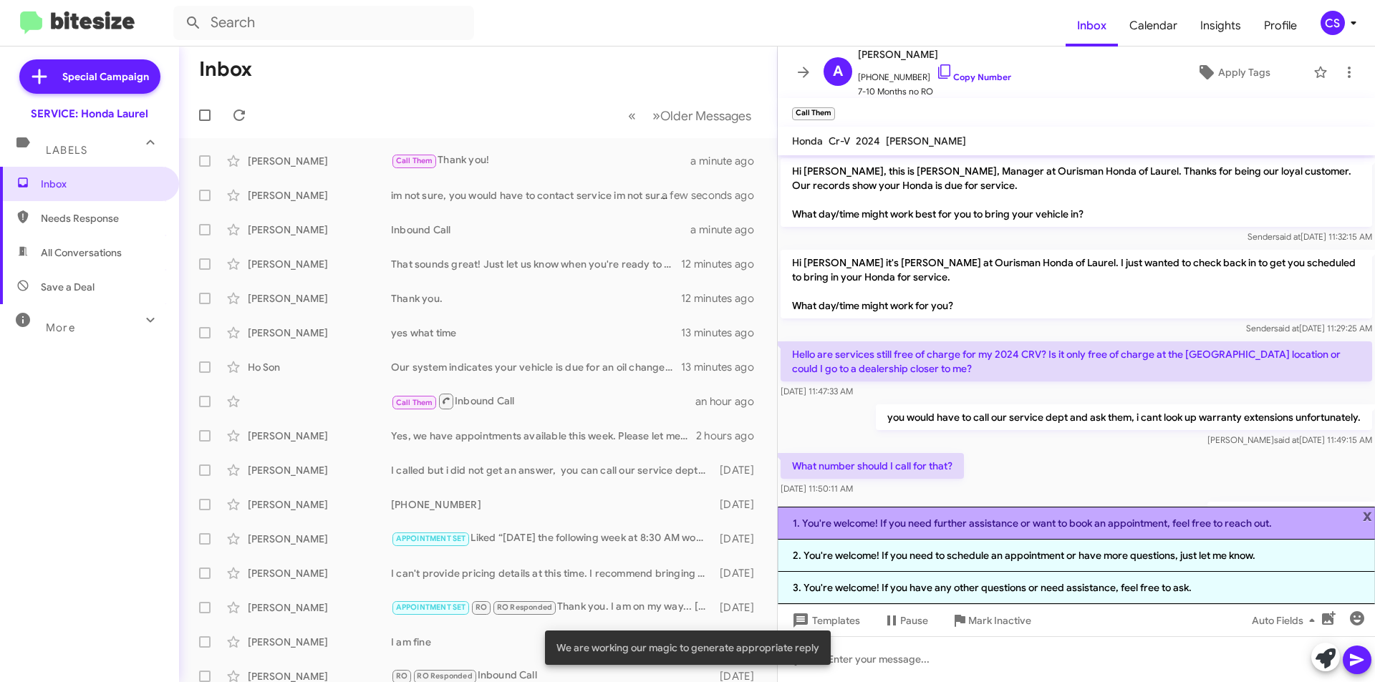
click at [995, 520] on li "1. You're welcome! If you need further assistance or want to book an appointmen…" at bounding box center [1076, 523] width 597 height 33
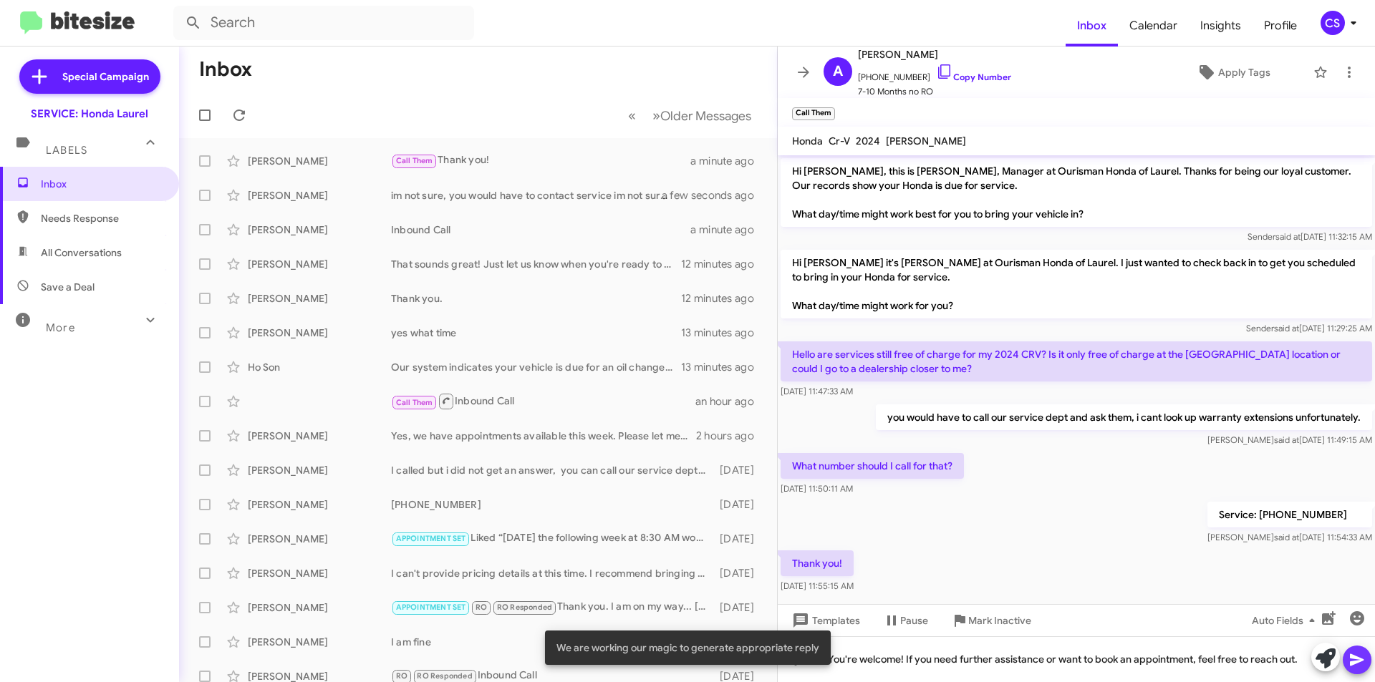
click at [1355, 652] on icon at bounding box center [1356, 660] width 17 height 17
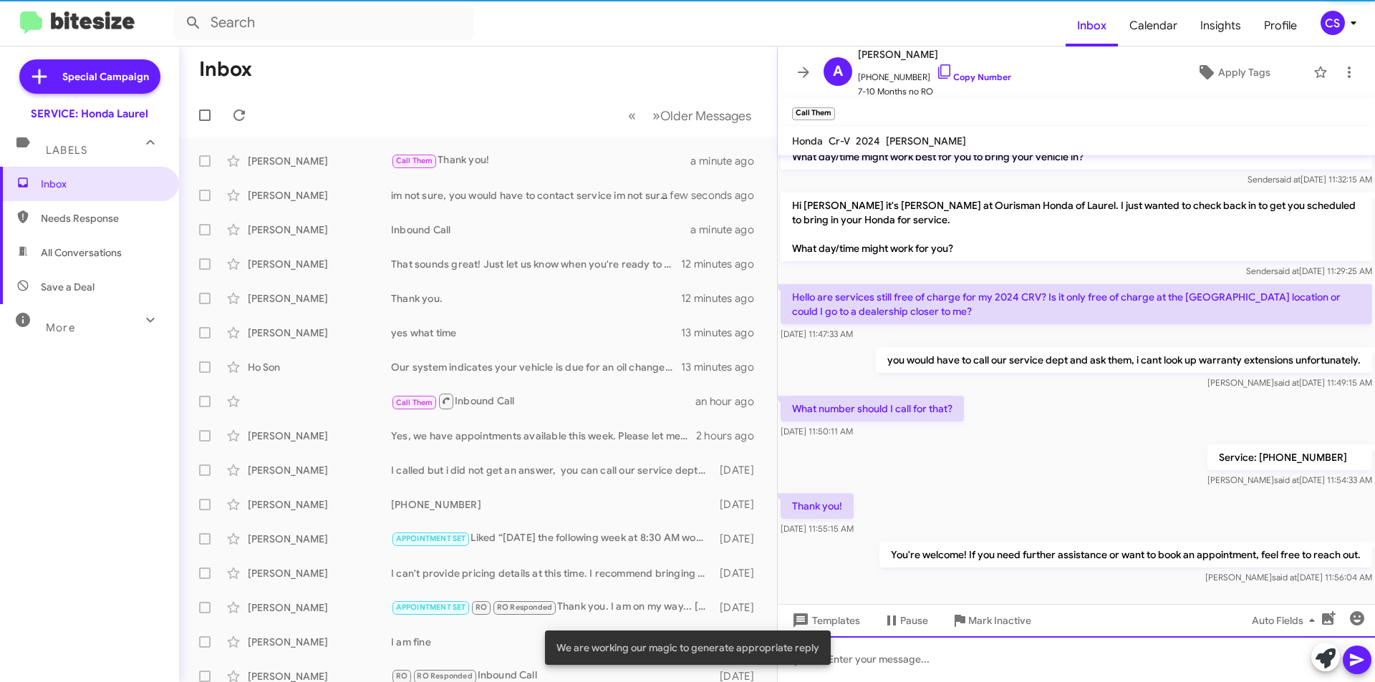
scroll to position [69, 0]
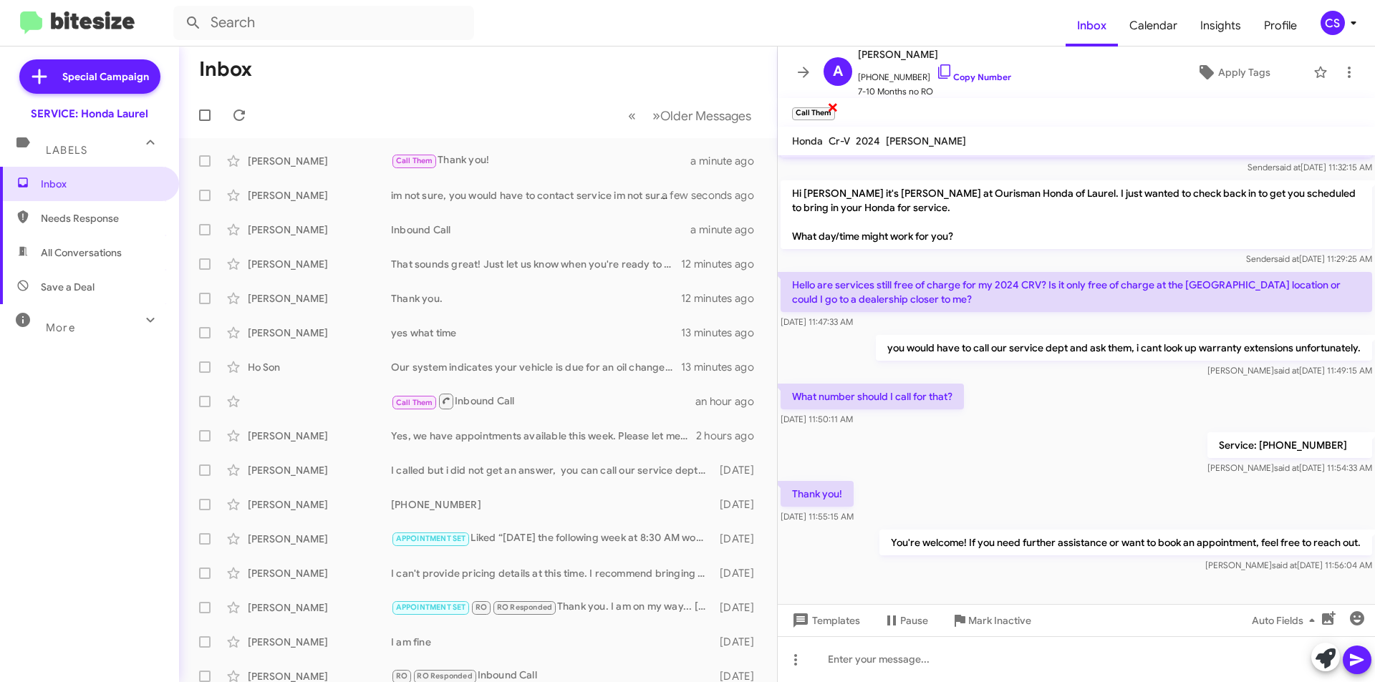
click at [832, 105] on span "×" at bounding box center [832, 106] width 11 height 17
drag, startPoint x: 798, startPoint y: 66, endPoint x: 369, endPoint y: 89, distance: 429.5
click at [761, 67] on div "Inbox « Previous » Next Older Messages [PERSON_NAME] Call Them Thank you! a min…" at bounding box center [777, 365] width 1196 height 636
click at [238, 112] on icon at bounding box center [239, 115] width 17 height 17
click at [790, 76] on span at bounding box center [803, 72] width 29 height 17
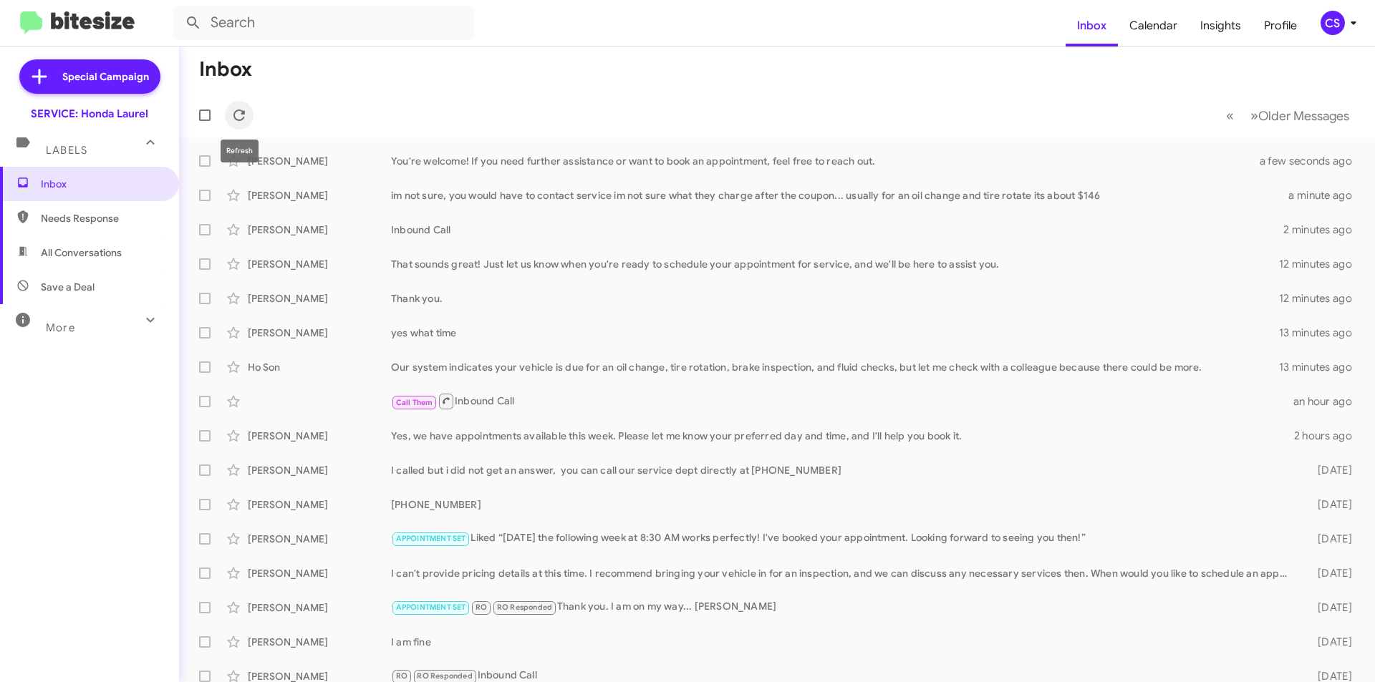
drag, startPoint x: 238, startPoint y: 109, endPoint x: 357, endPoint y: 59, distance: 128.3
click at [243, 109] on icon at bounding box center [239, 115] width 17 height 17
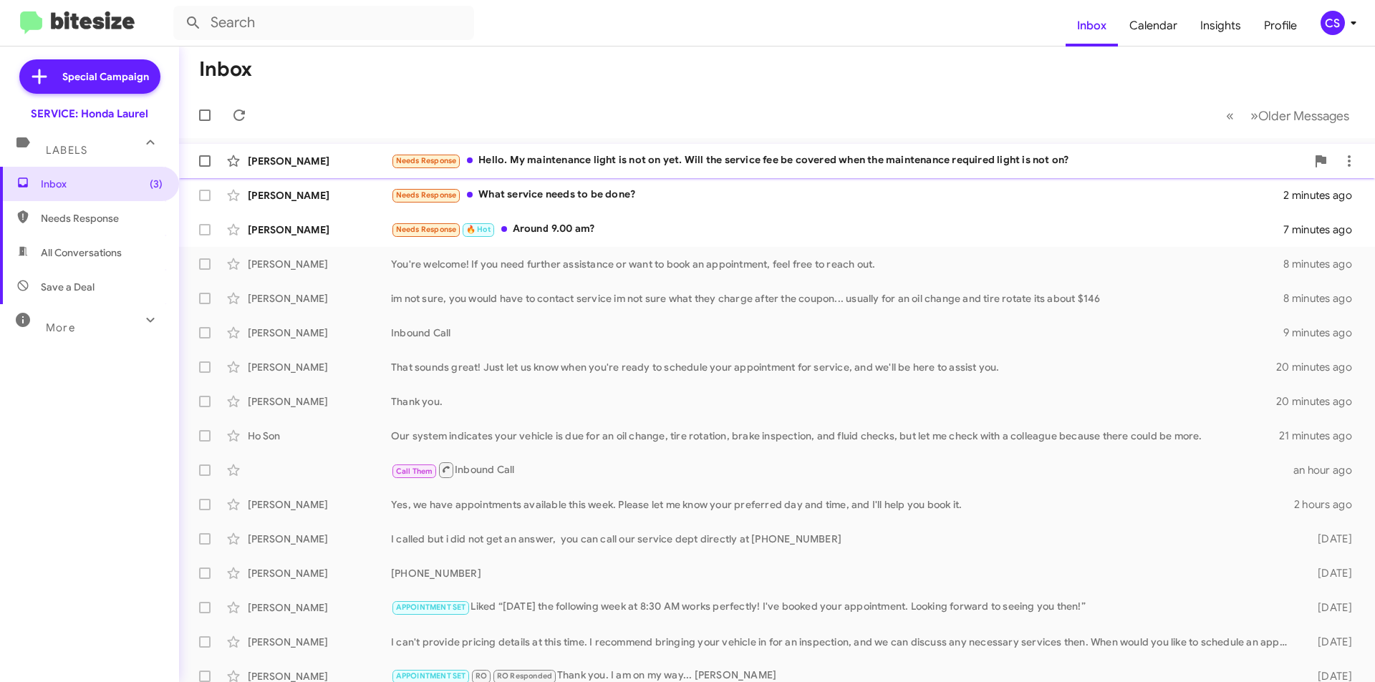
click at [690, 165] on div "Needs Response Hello. My maintenance light is not on yet. Will the service fee …" at bounding box center [848, 161] width 915 height 16
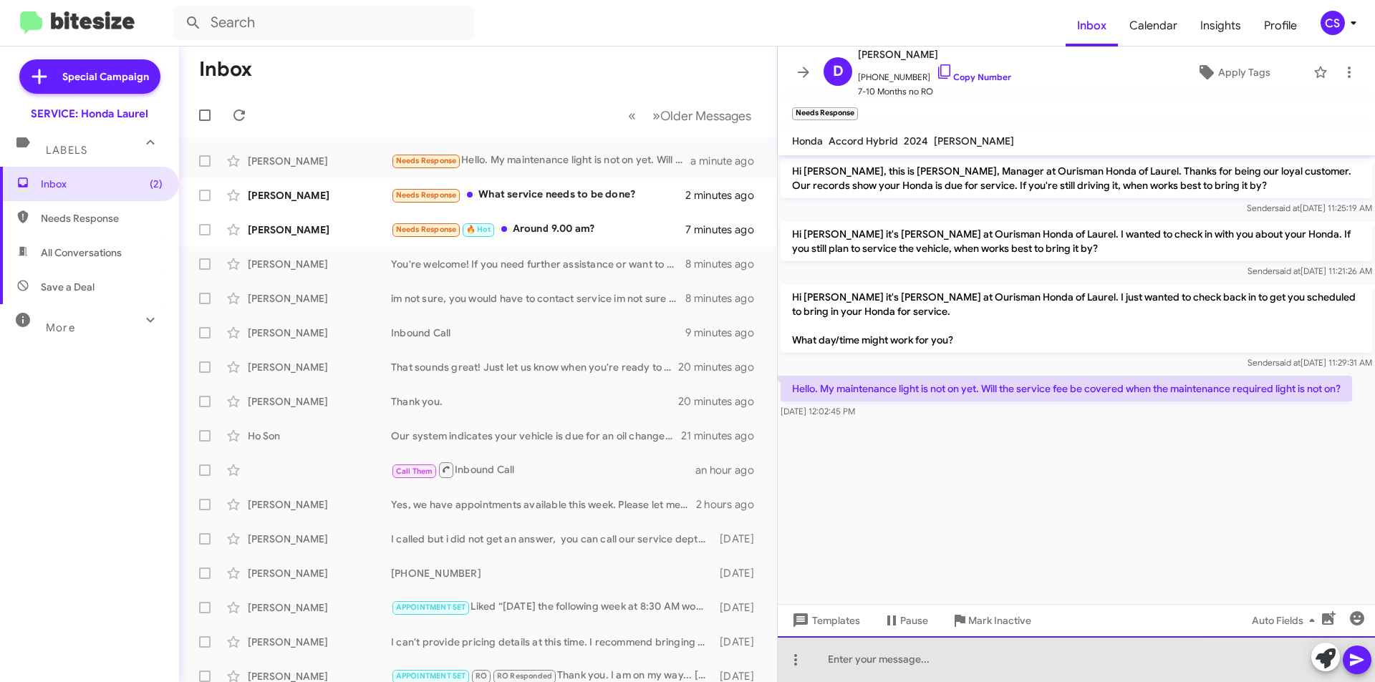
click at [925, 646] on div at bounding box center [1076, 660] width 597 height 46
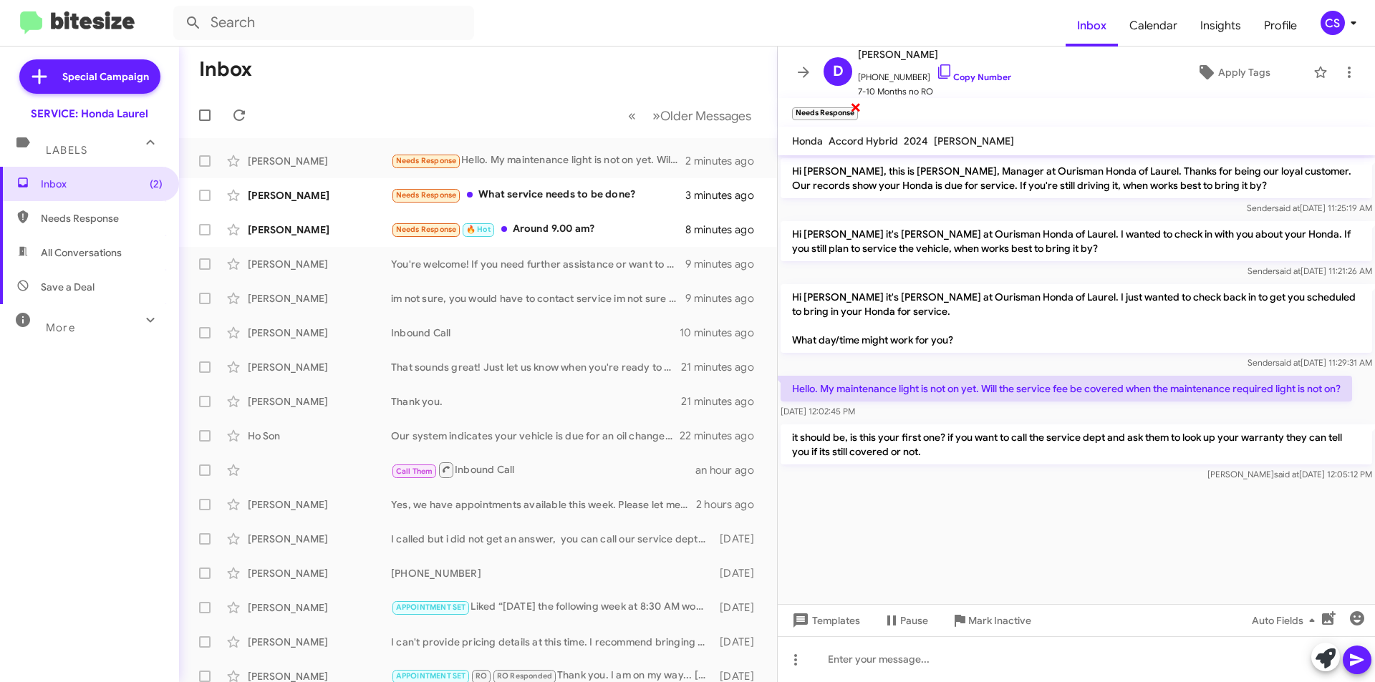
click at [858, 105] on span "×" at bounding box center [855, 106] width 11 height 17
click at [806, 74] on icon at bounding box center [803, 72] width 11 height 11
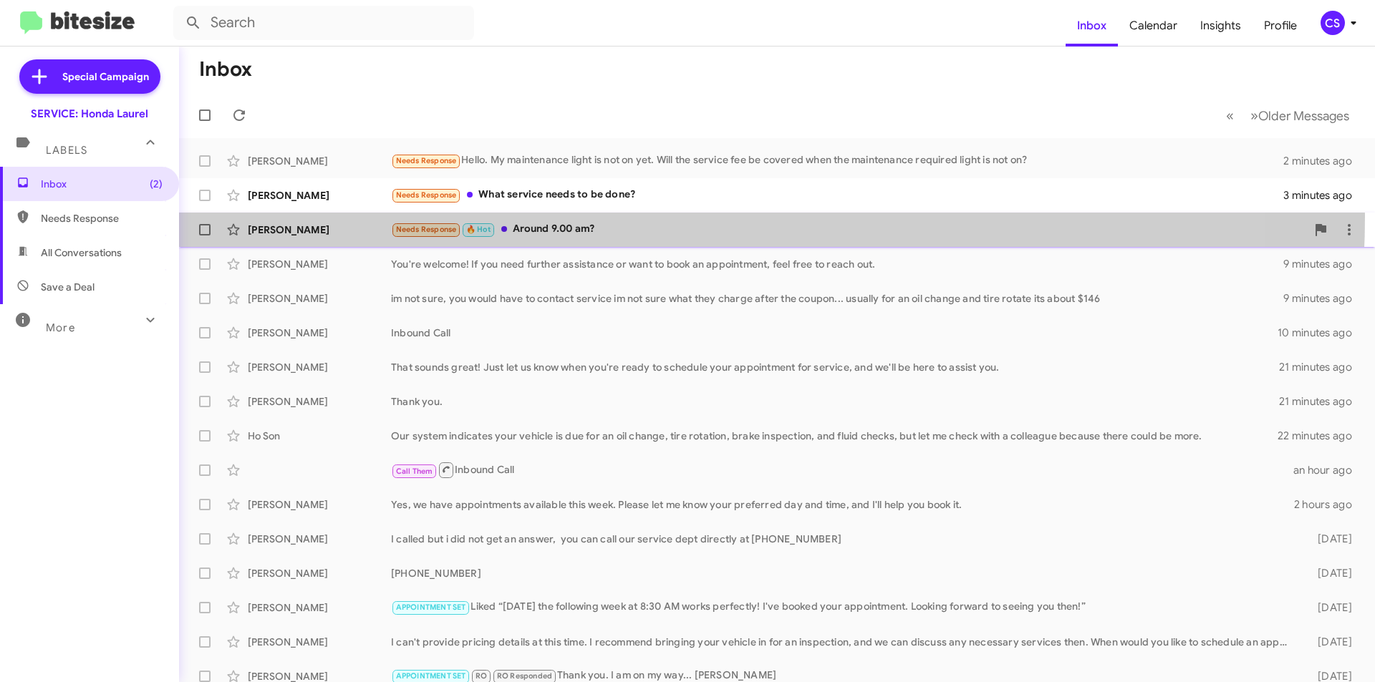
click at [587, 216] on div "[PERSON_NAME] Needs Response 🔥 Hot Around 9.00 am? 8 minutes ago" at bounding box center [776, 230] width 1173 height 29
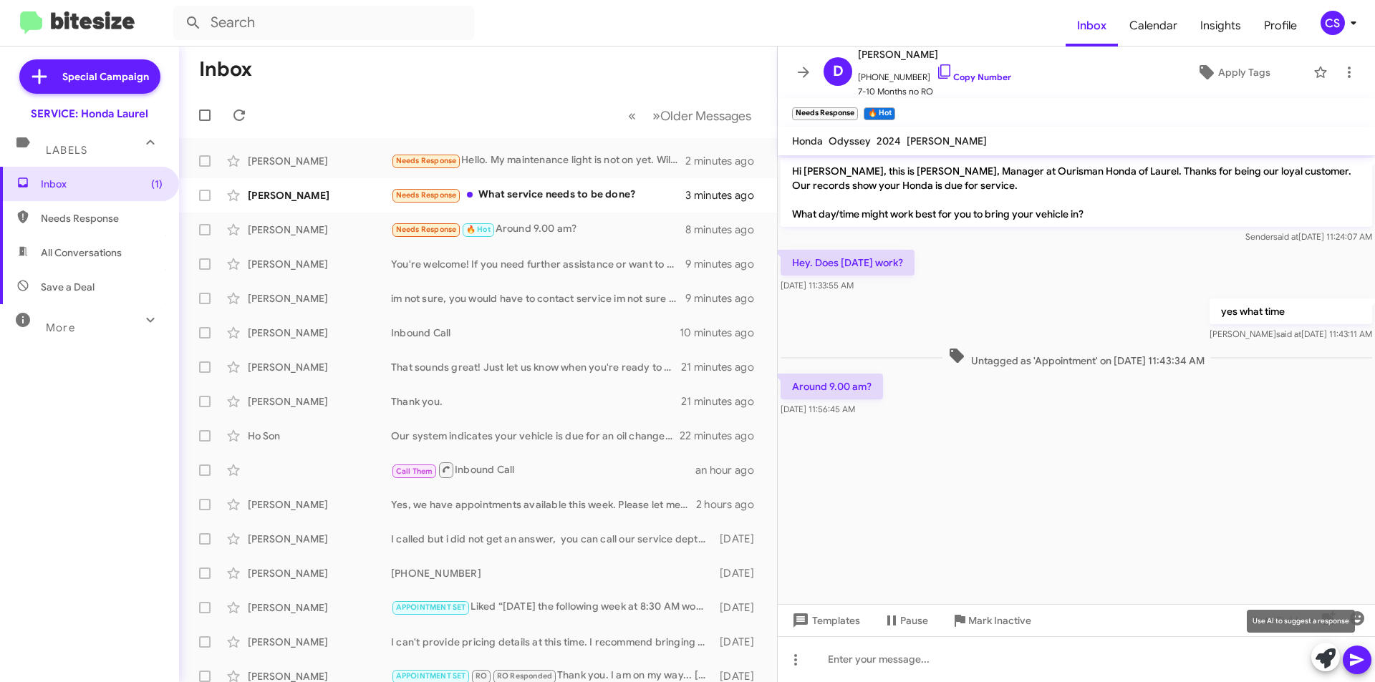
click at [1322, 655] on icon at bounding box center [1325, 659] width 20 height 20
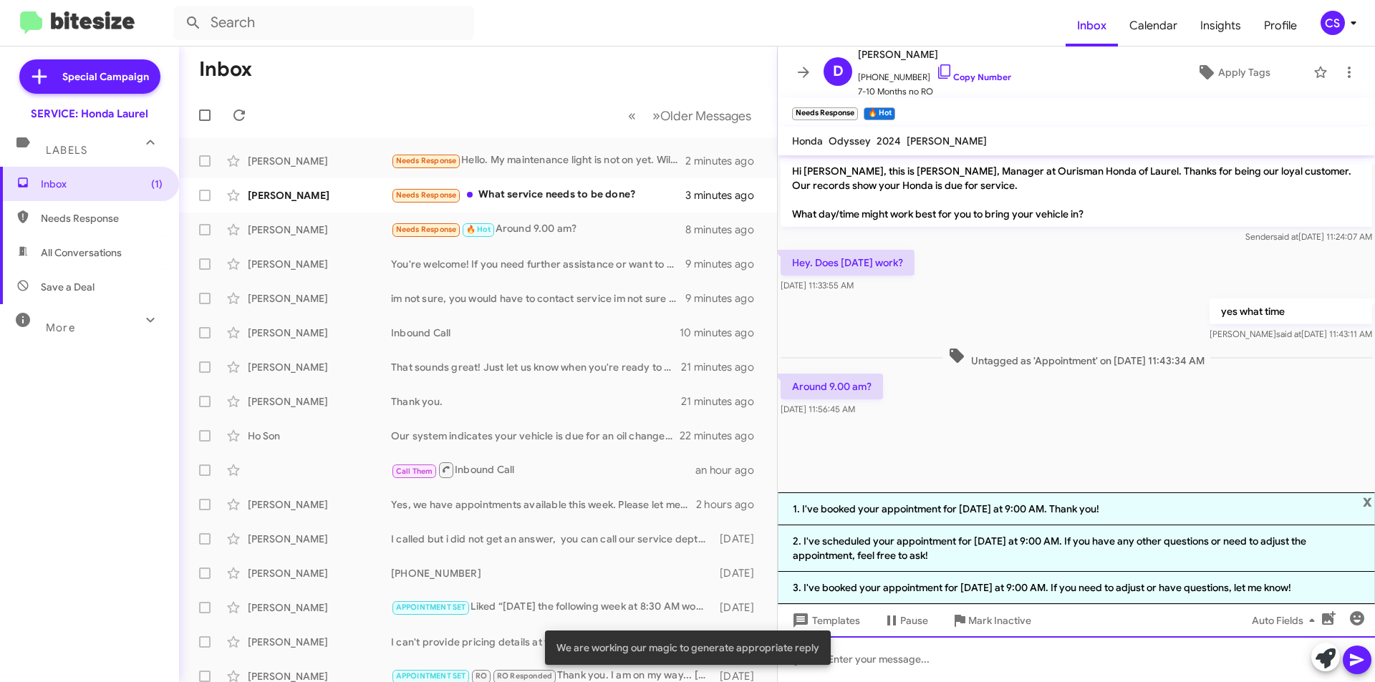
click at [957, 646] on div at bounding box center [1076, 660] width 597 height 46
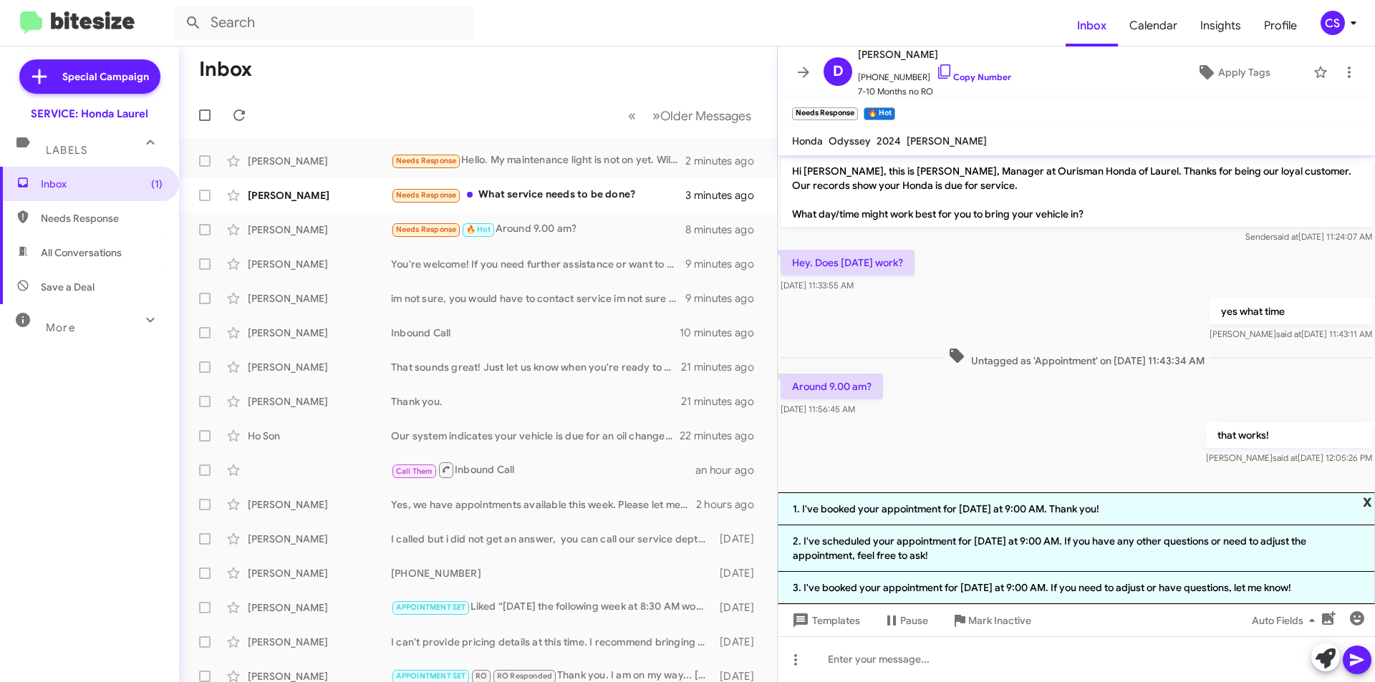
click at [1367, 495] on span "x" at bounding box center [1367, 501] width 9 height 17
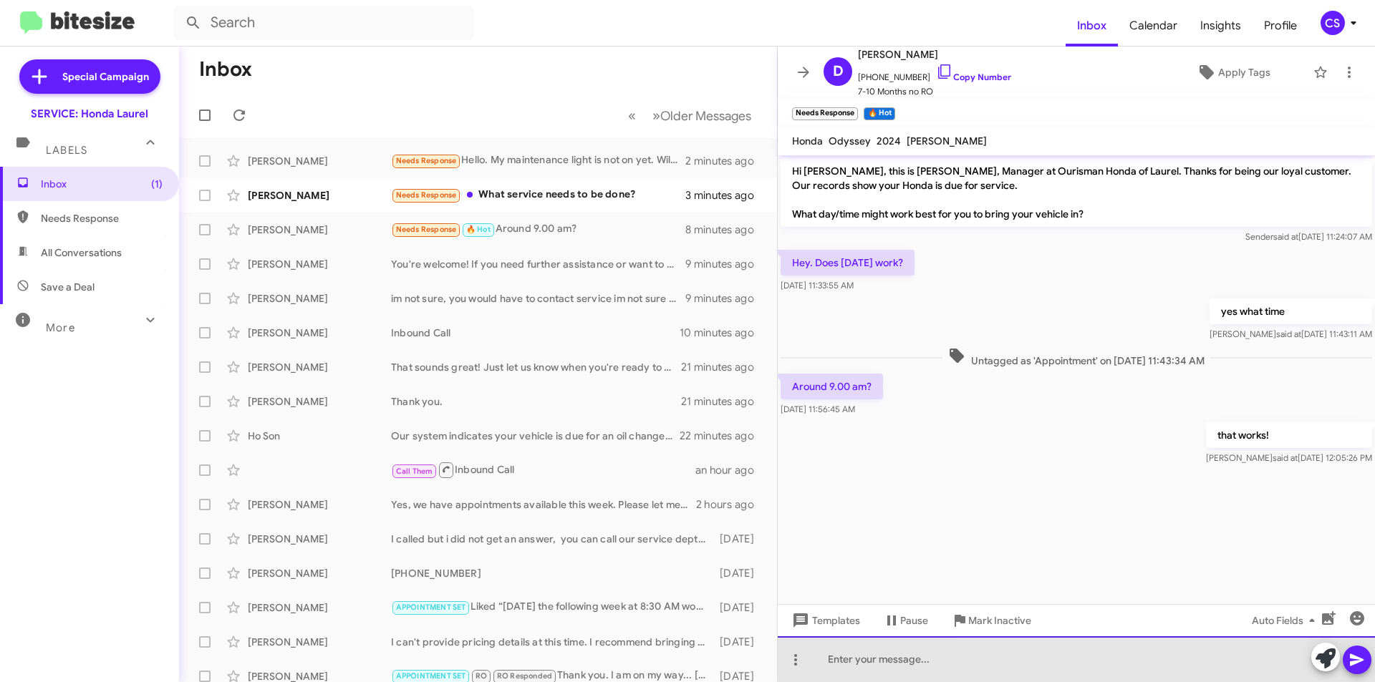
click at [1103, 643] on div at bounding box center [1076, 660] width 597 height 46
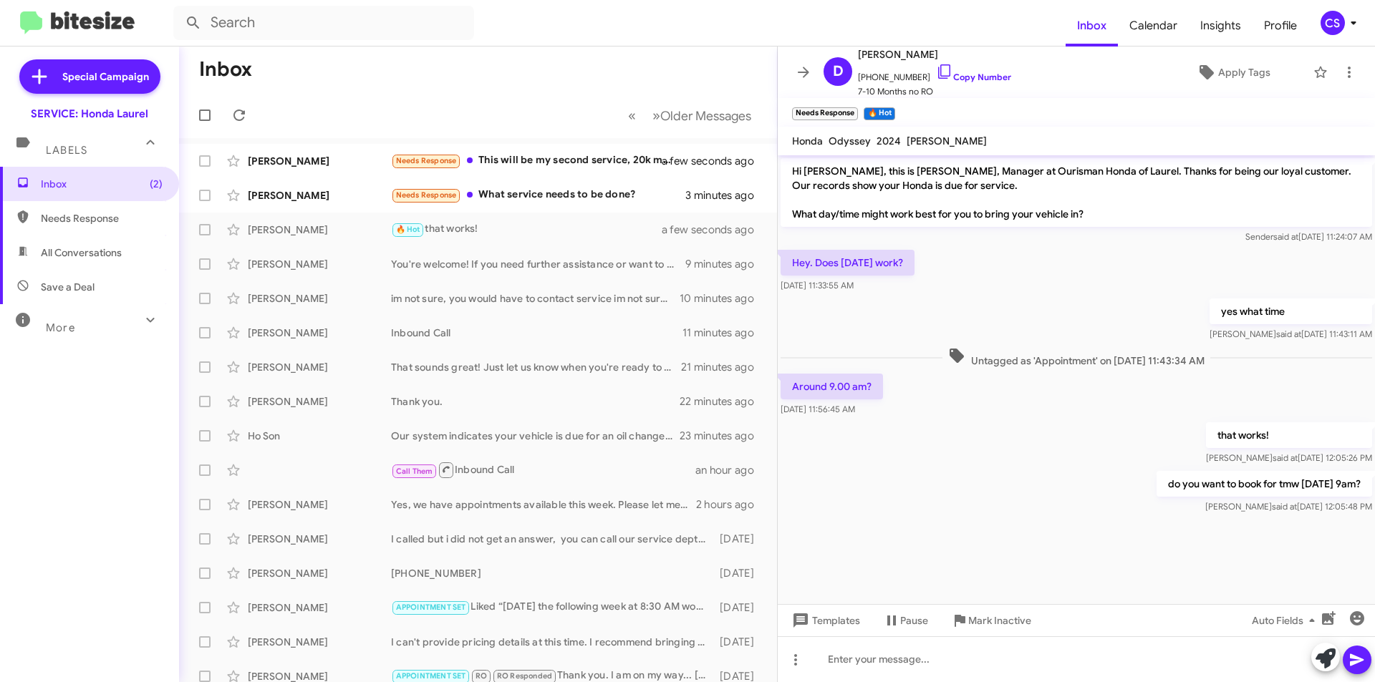
drag, startPoint x: 803, startPoint y: 73, endPoint x: 783, endPoint y: 75, distance: 20.9
click at [801, 73] on icon at bounding box center [803, 72] width 11 height 11
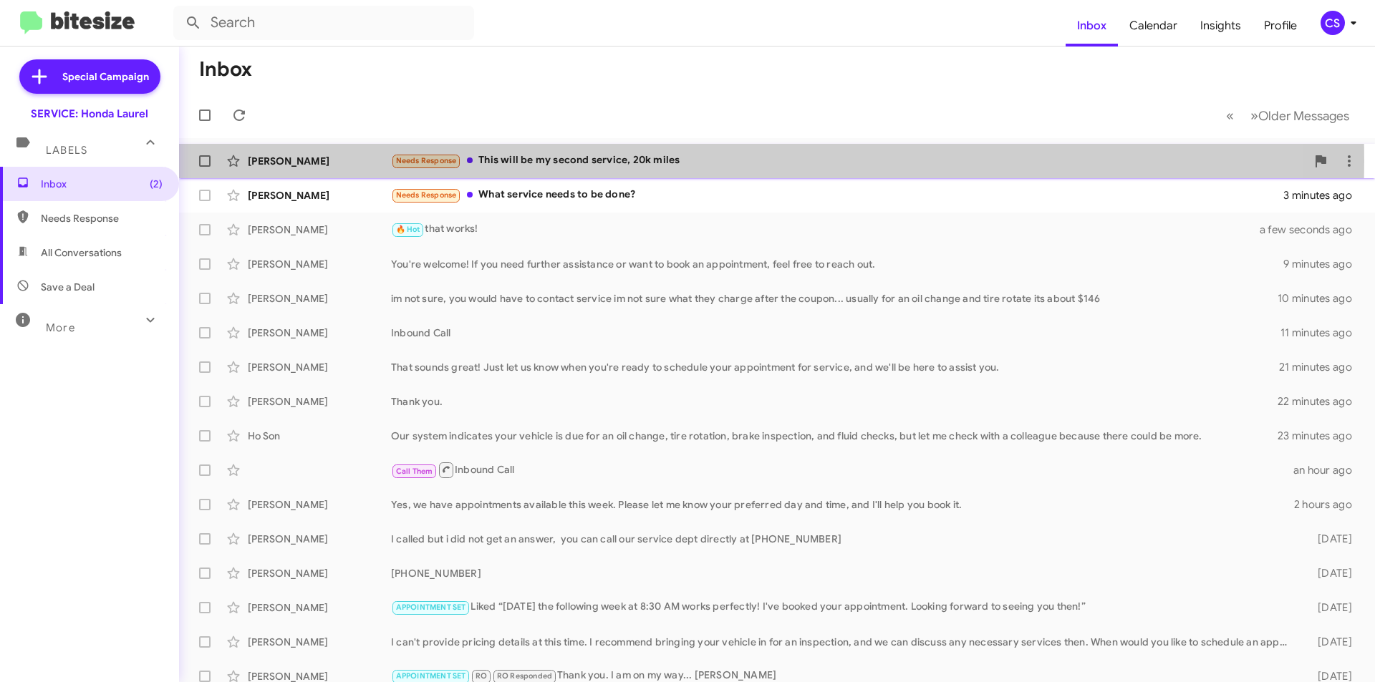
click at [606, 161] on div "Needs Response This will be my second service, 20k miles" at bounding box center [848, 161] width 915 height 16
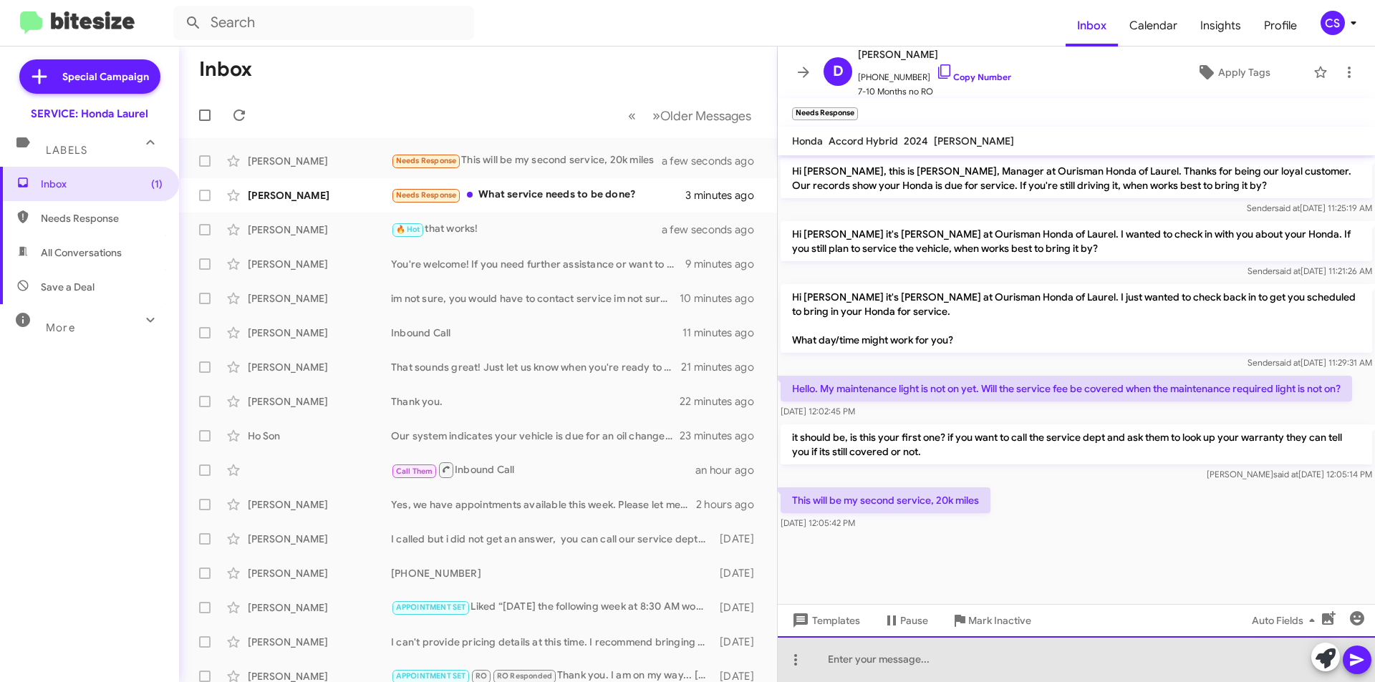
click at [951, 650] on div at bounding box center [1076, 660] width 597 height 46
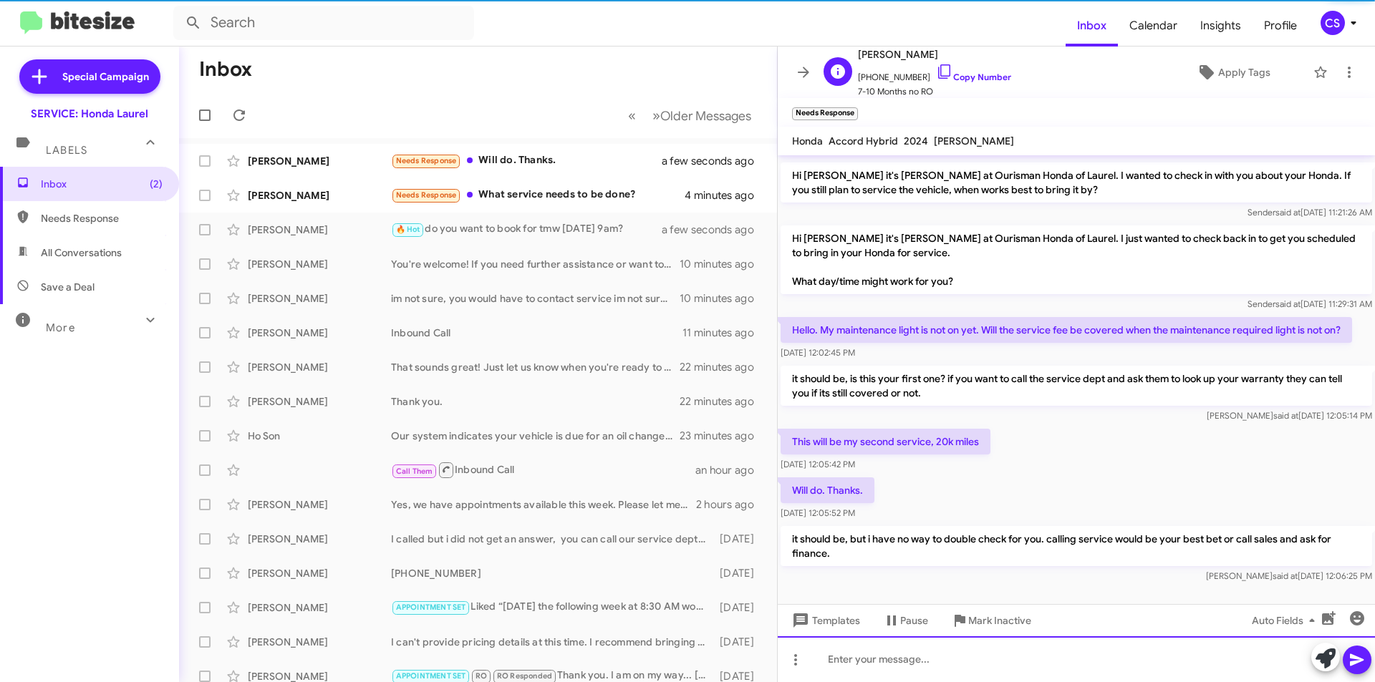
scroll to position [69, 0]
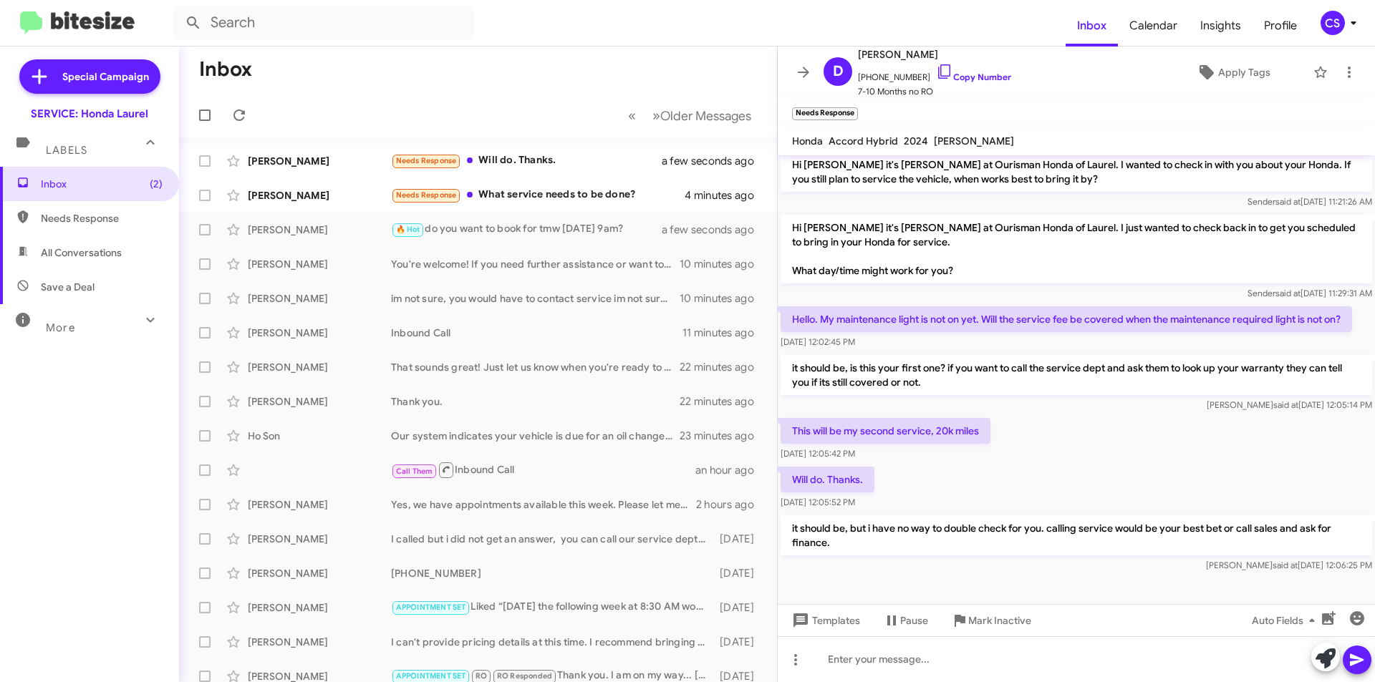
drag, startPoint x: 920, startPoint y: 118, endPoint x: 876, endPoint y: 108, distance: 44.8
click at [921, 117] on mat-toolbar "Needs Response ×" at bounding box center [1076, 112] width 597 height 29
drag, startPoint x: 858, startPoint y: 105, endPoint x: 866, endPoint y: 104, distance: 7.9
click at [861, 105] on span "×" at bounding box center [855, 106] width 11 height 17
click at [803, 71] on icon at bounding box center [803, 72] width 17 height 17
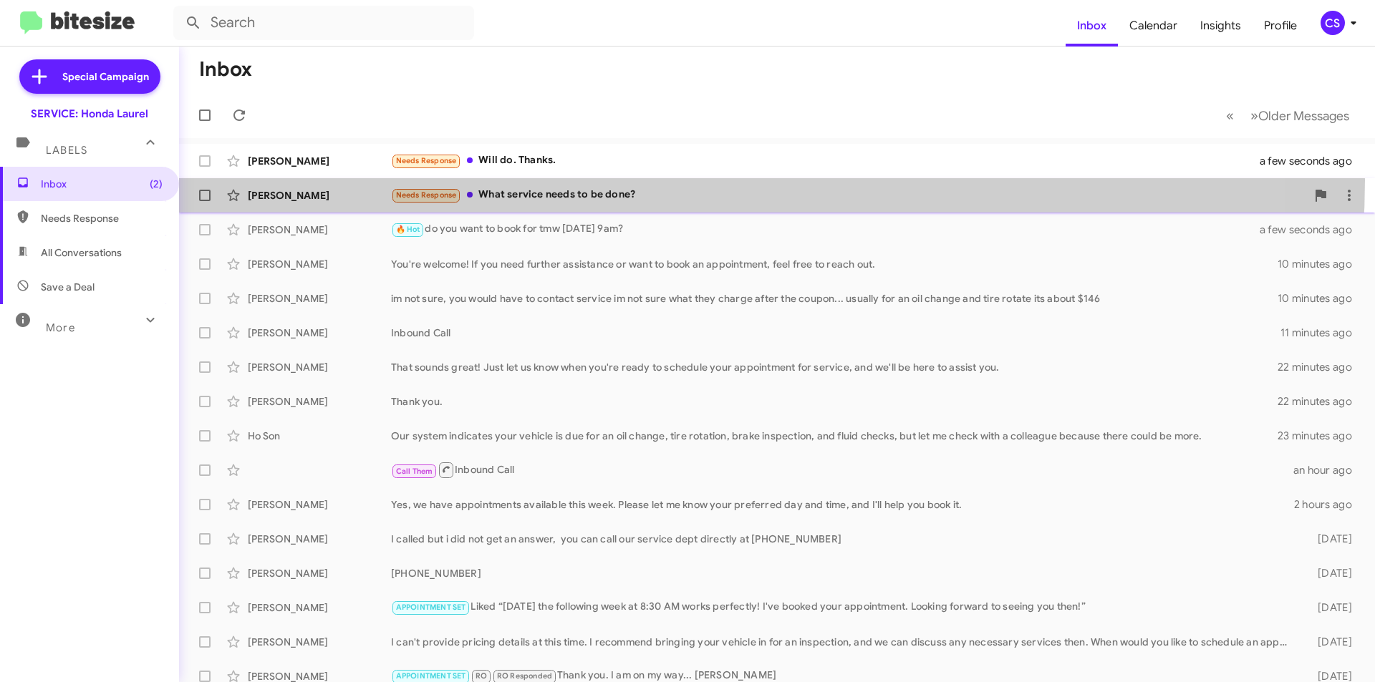
click at [687, 180] on span "[PERSON_NAME] Needs Response What service needs to be done? 4 minutes ago" at bounding box center [777, 195] width 1196 height 34
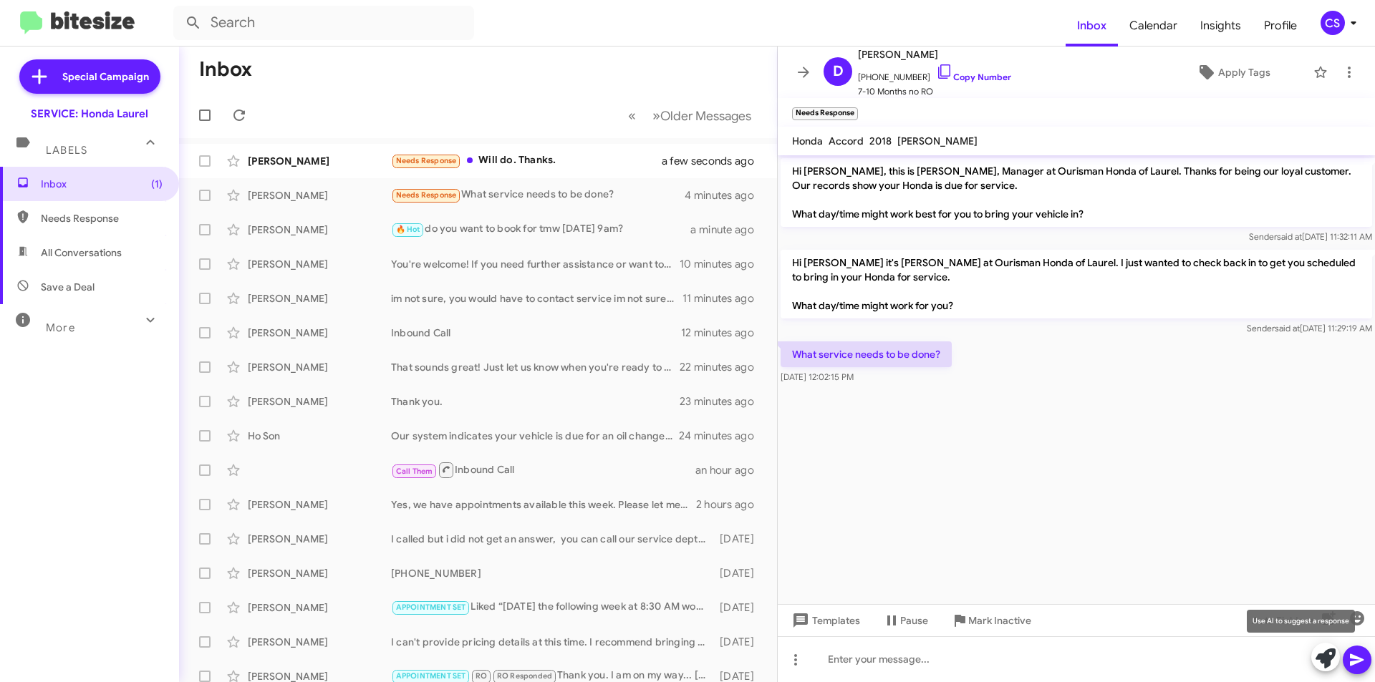
click at [1329, 657] on icon at bounding box center [1325, 659] width 20 height 20
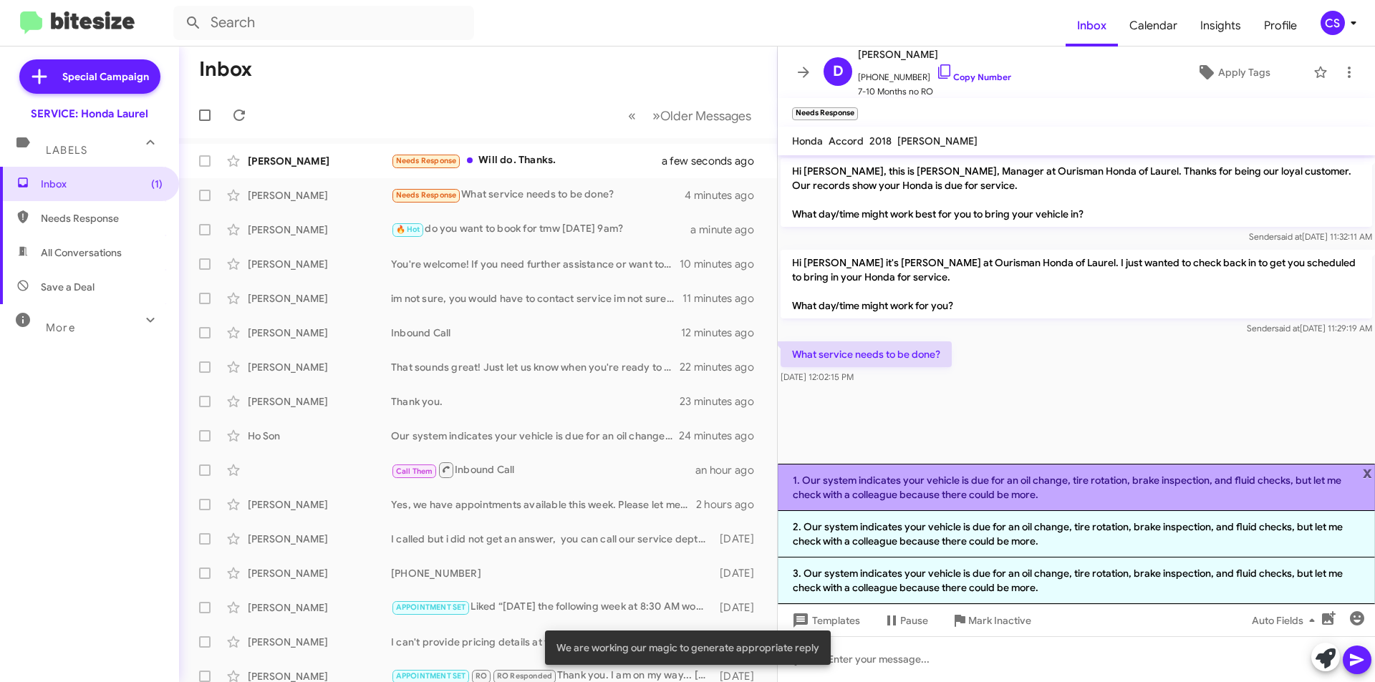
click at [980, 488] on li "1. Our system indicates your vehicle is due for an oil change, tire rotation, b…" at bounding box center [1076, 487] width 597 height 47
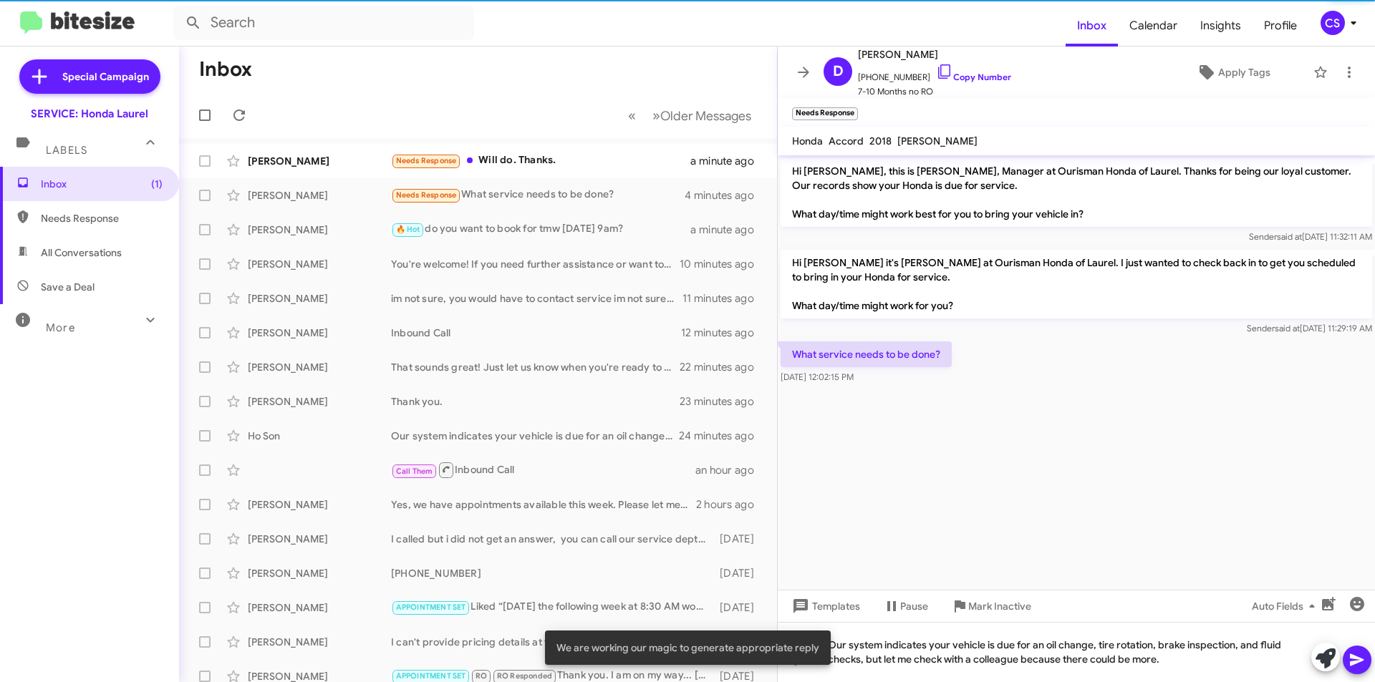
click at [1358, 658] on icon at bounding box center [1357, 660] width 14 height 12
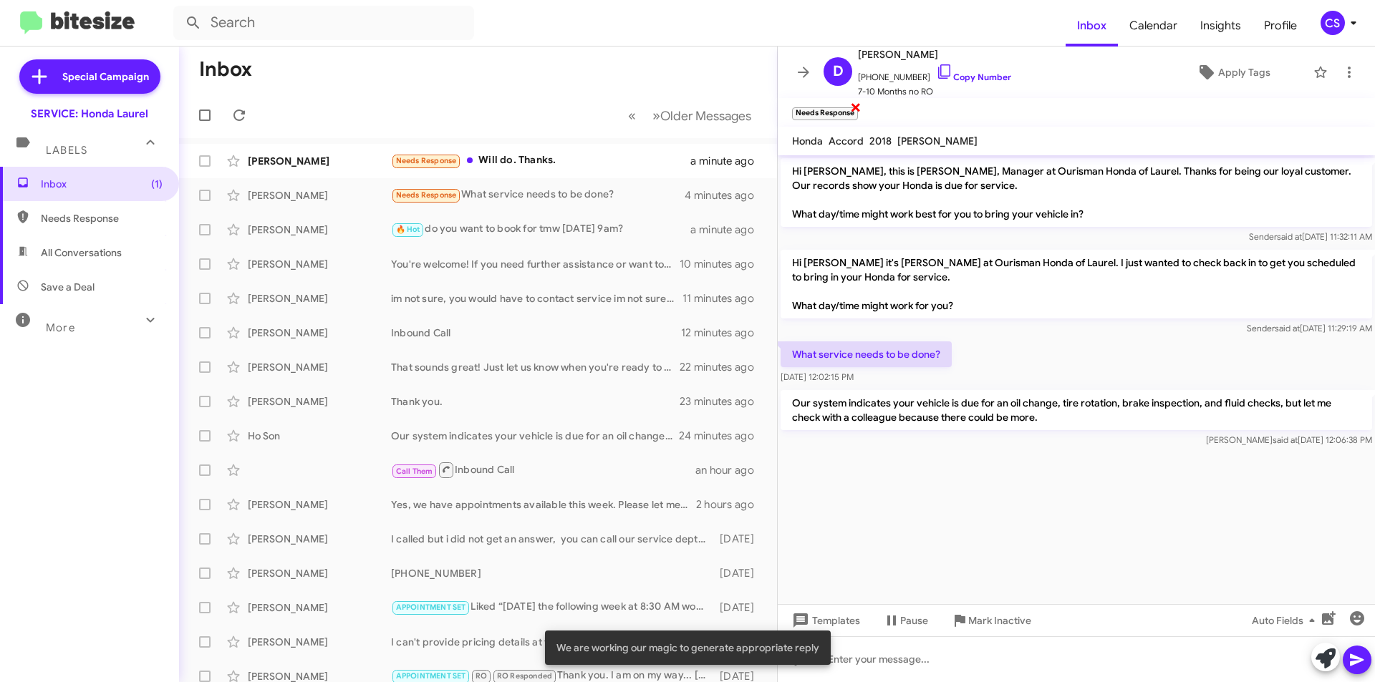
click at [856, 107] on span "×" at bounding box center [855, 106] width 11 height 17
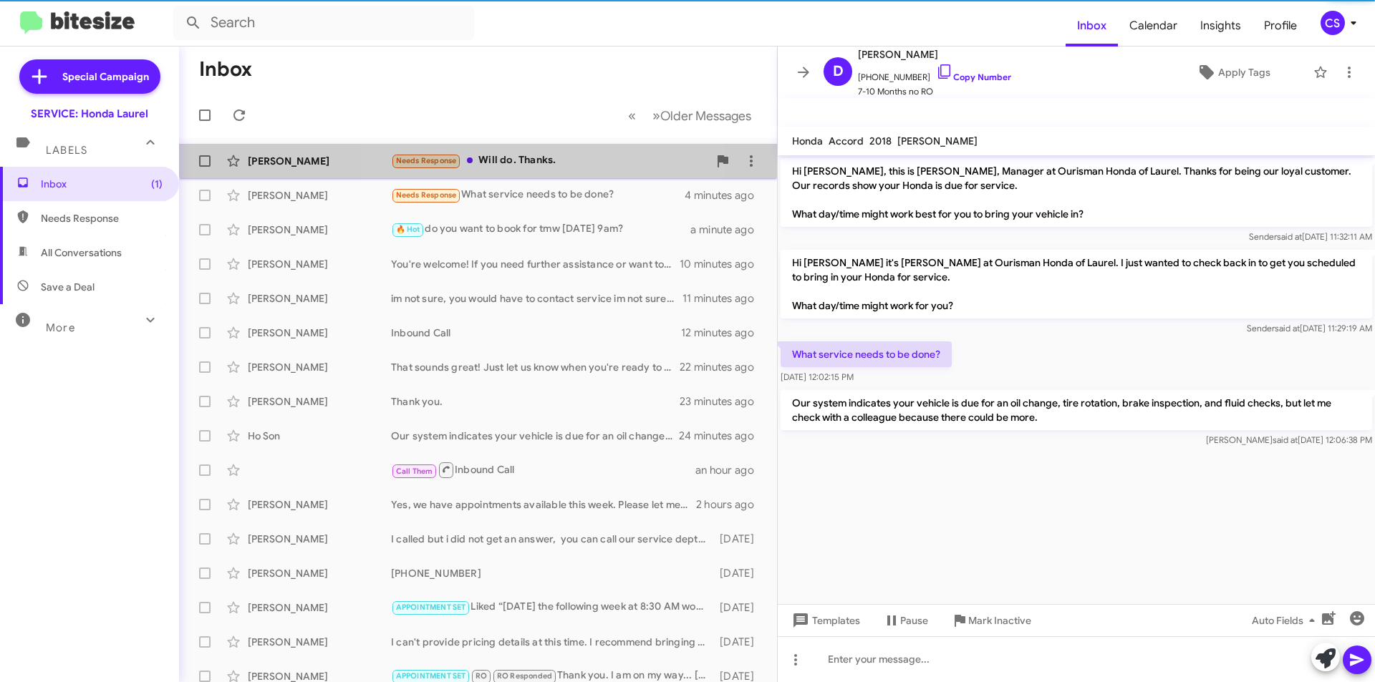
click at [529, 153] on div "Needs Response Will do. Thanks." at bounding box center [549, 161] width 317 height 16
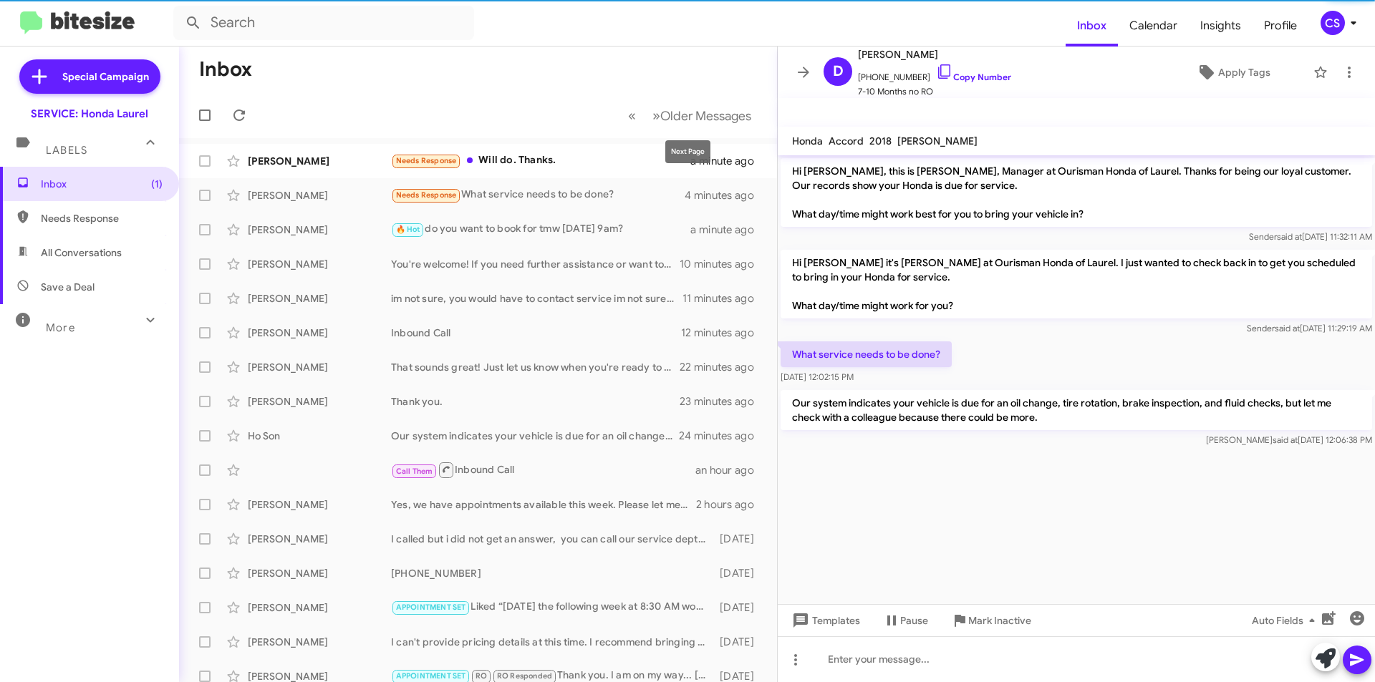
scroll to position [41, 0]
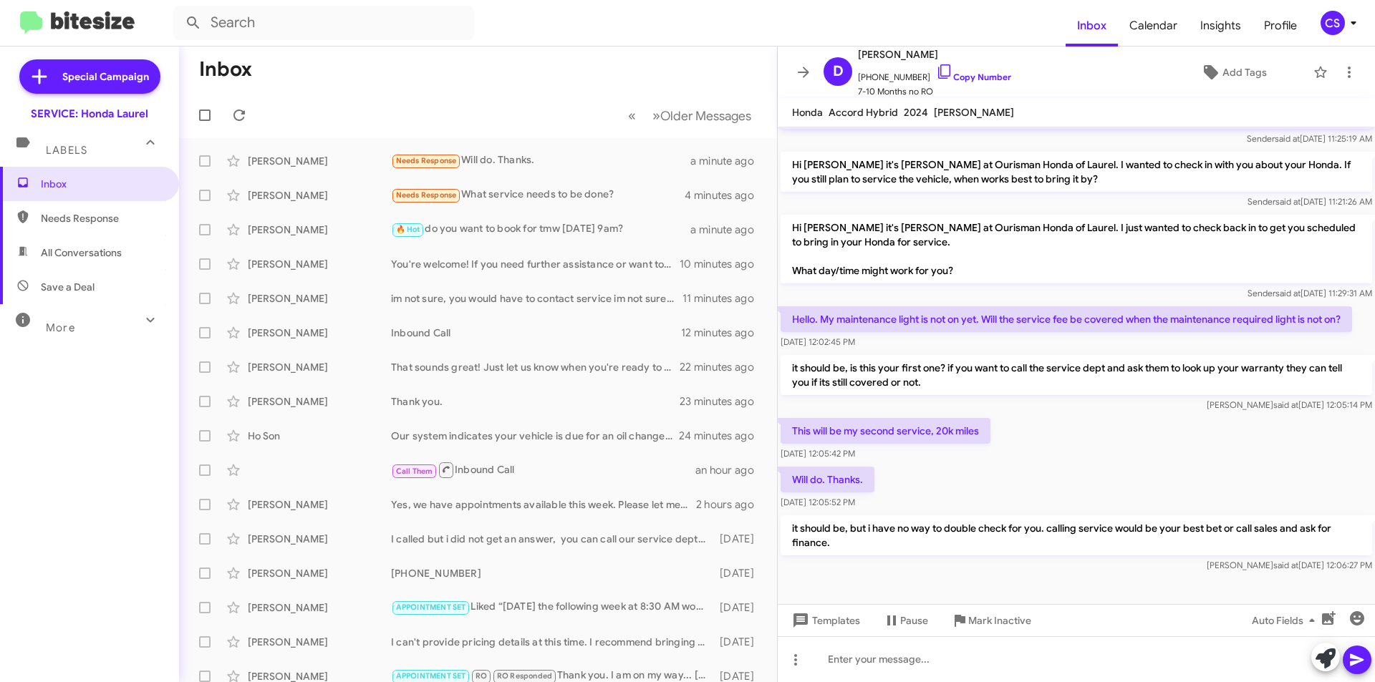
drag, startPoint x: 801, startPoint y: 65, endPoint x: 672, endPoint y: 72, distance: 129.1
click at [800, 65] on icon at bounding box center [803, 72] width 17 height 17
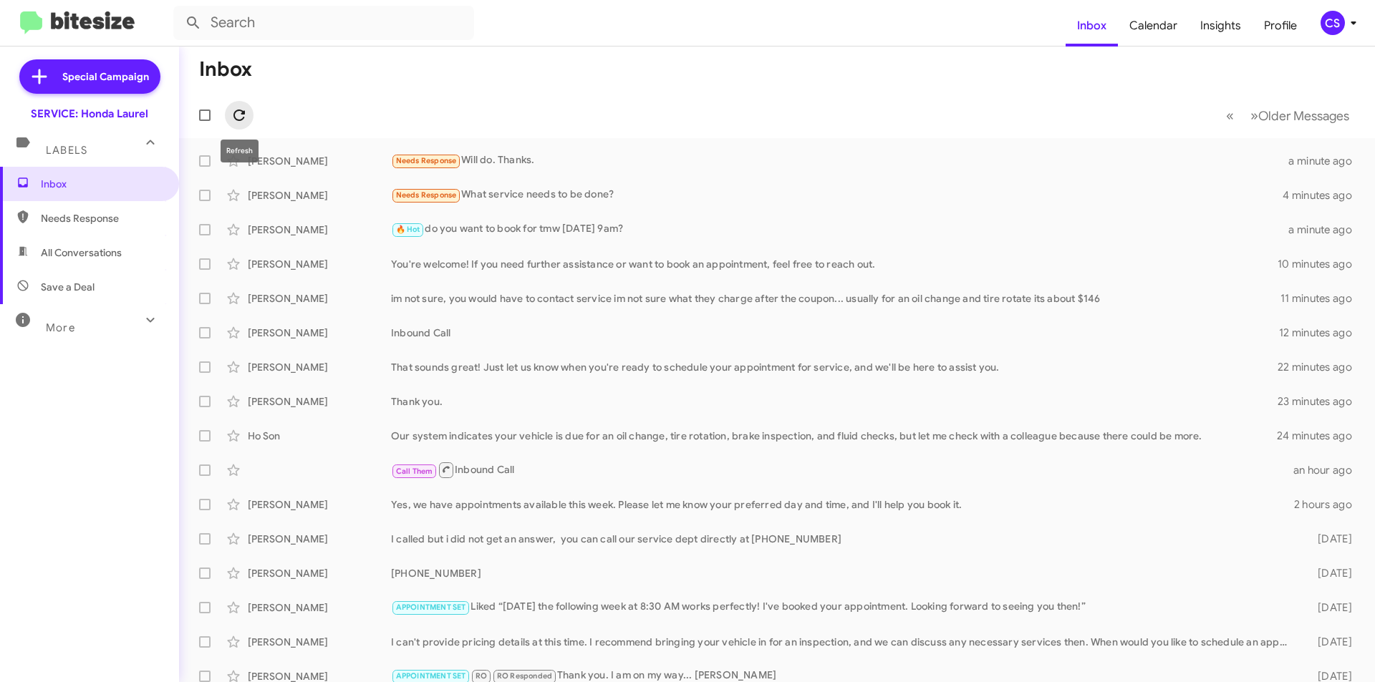
click at [240, 117] on icon at bounding box center [239, 115] width 17 height 17
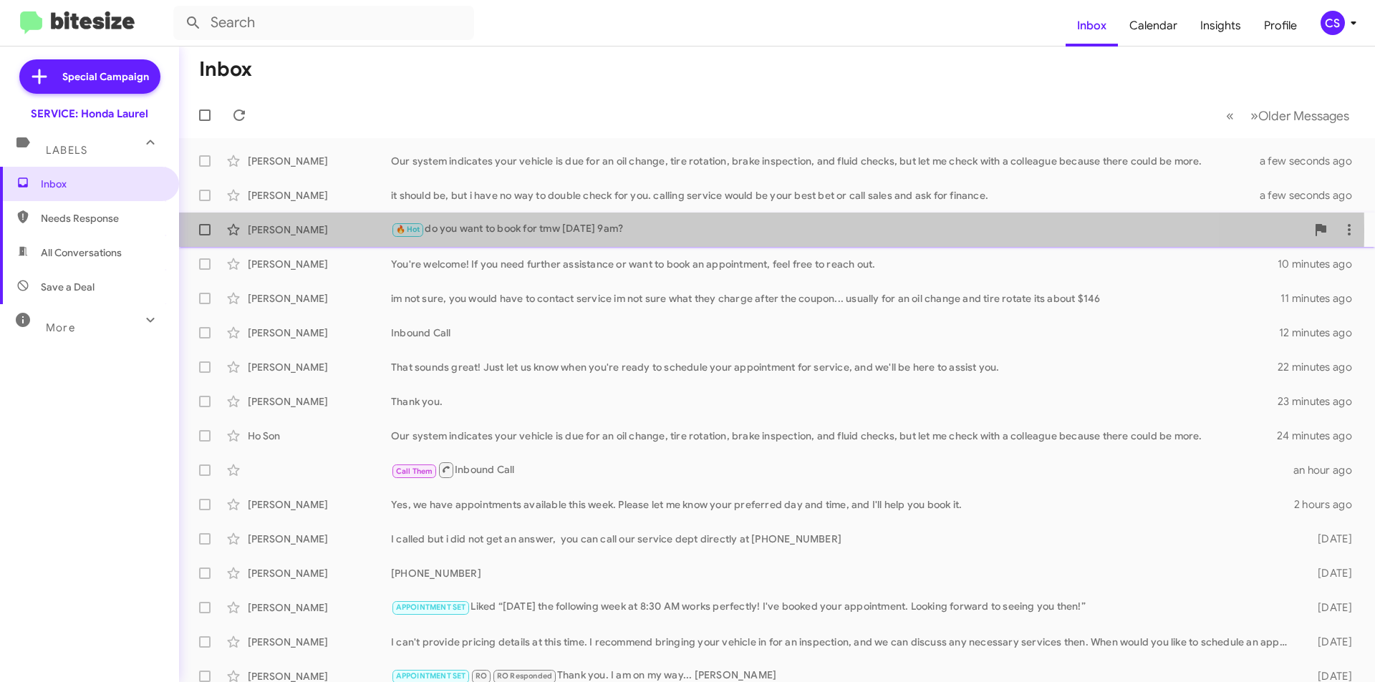
click at [654, 230] on div "🔥 Hot do you want to book for tmw [DATE] 9am?" at bounding box center [848, 229] width 915 height 16
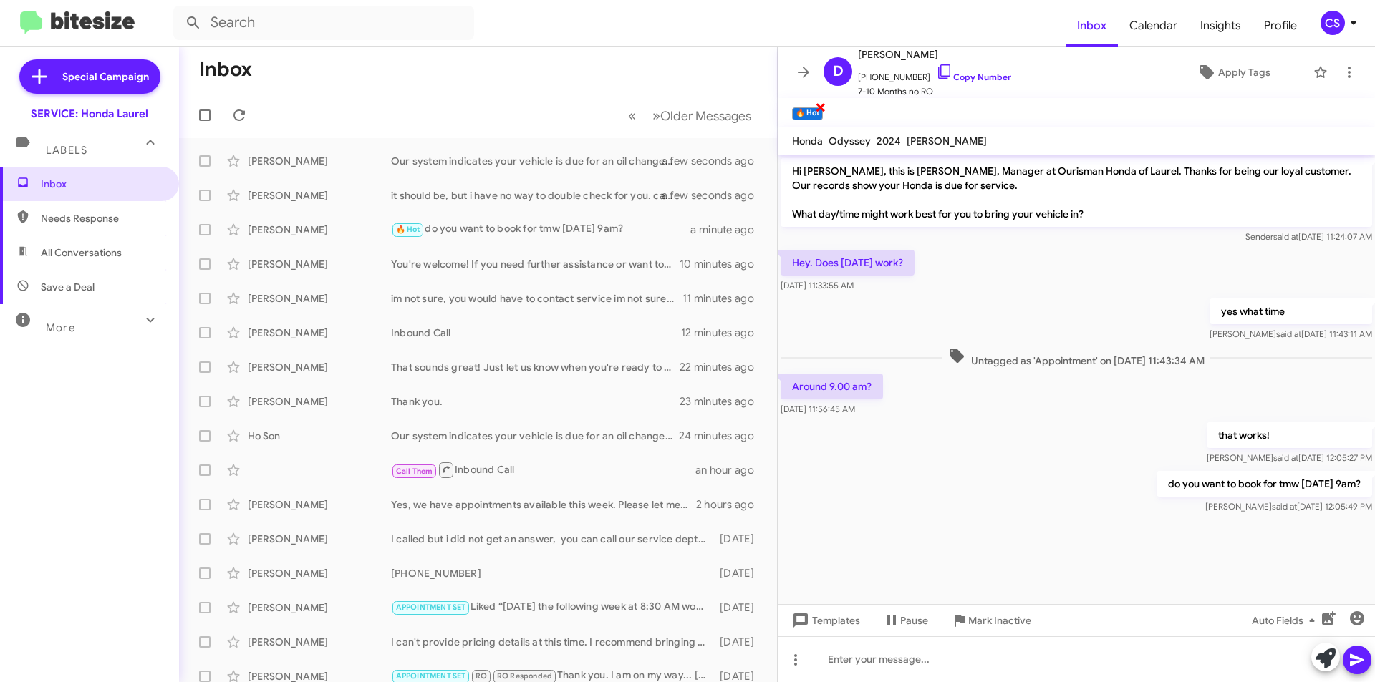
click at [820, 104] on span "×" at bounding box center [820, 106] width 11 height 17
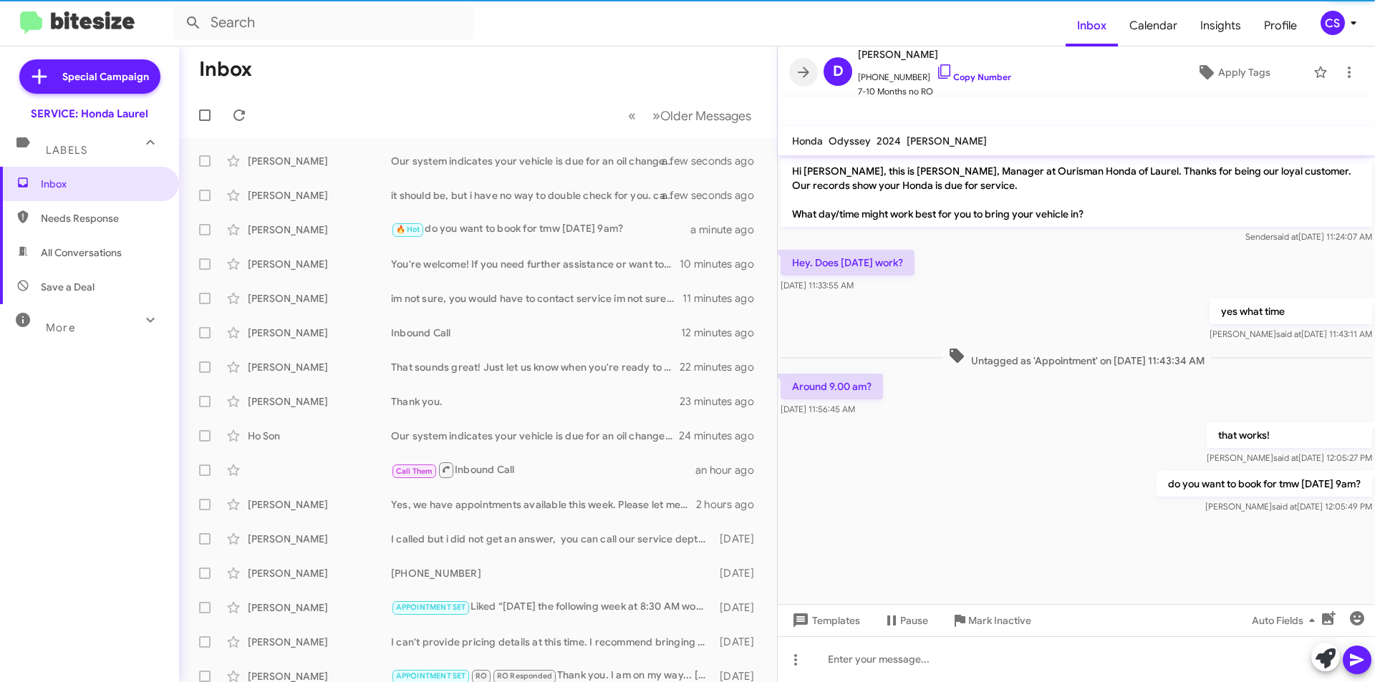
drag, startPoint x: 798, startPoint y: 77, endPoint x: 274, endPoint y: 39, distance: 526.2
click at [788, 72] on mat-toolbar "D [PERSON_NAME] [PHONE_NUMBER] Copy Number 7-10 Months no RO Apply Tags" at bounding box center [1076, 73] width 597 height 52
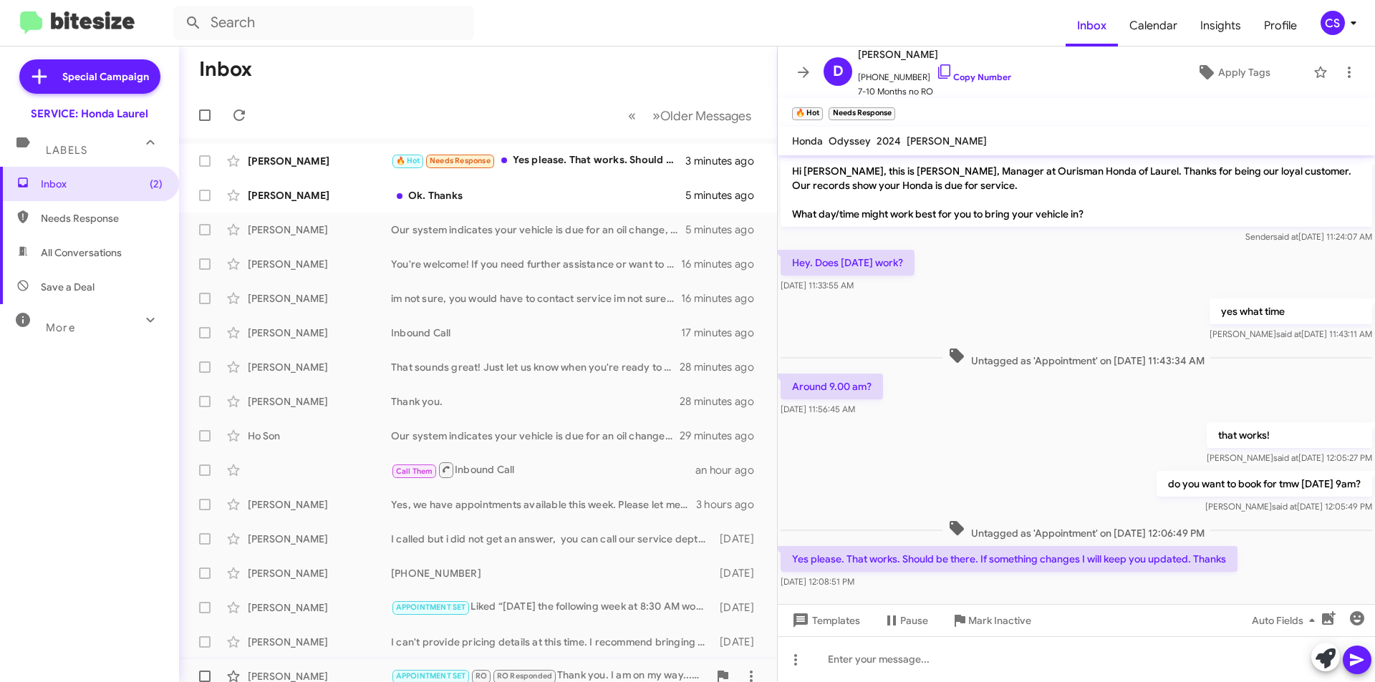
scroll to position [20, 0]
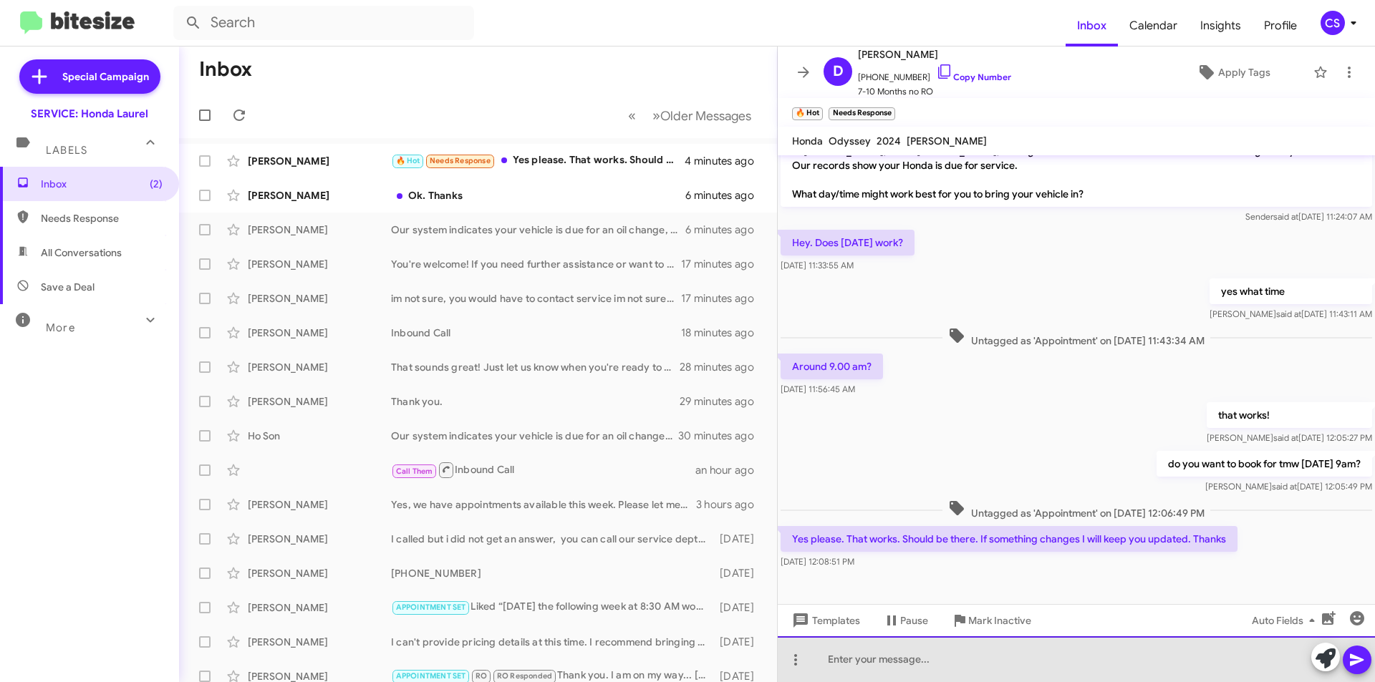
click at [1237, 649] on div at bounding box center [1076, 660] width 597 height 46
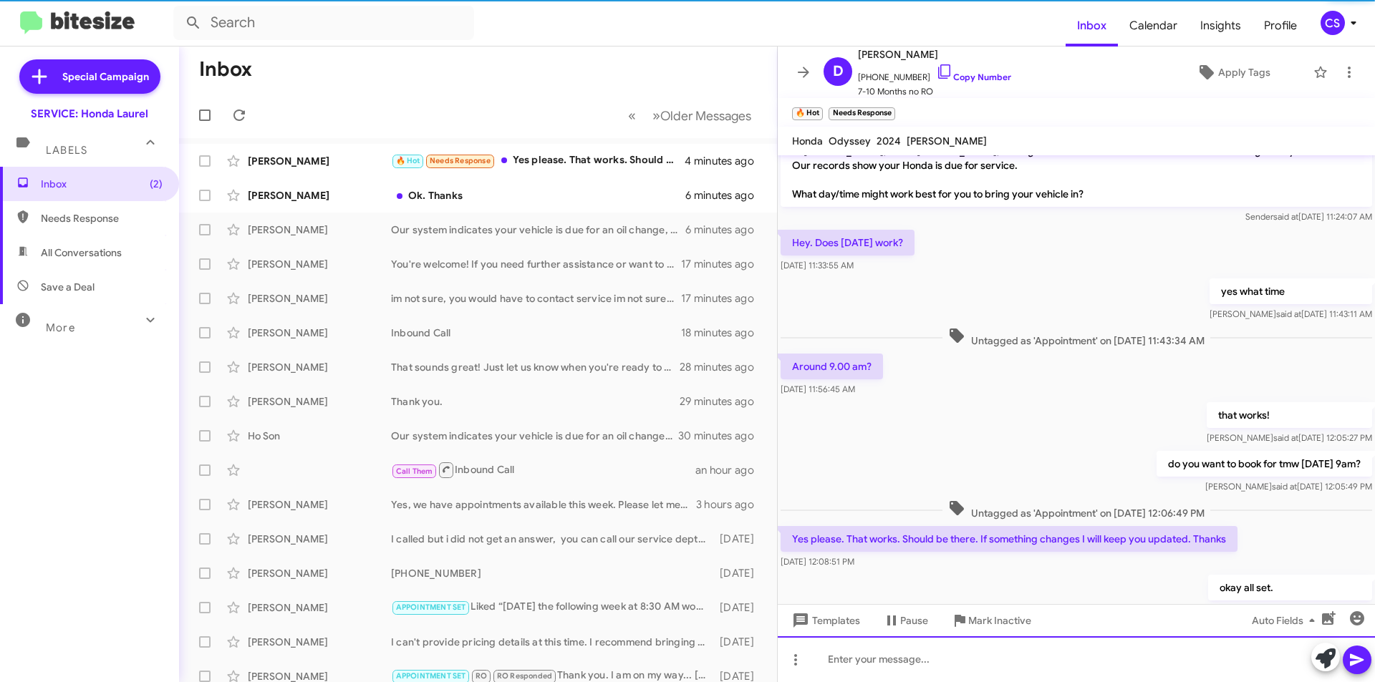
scroll to position [72, 0]
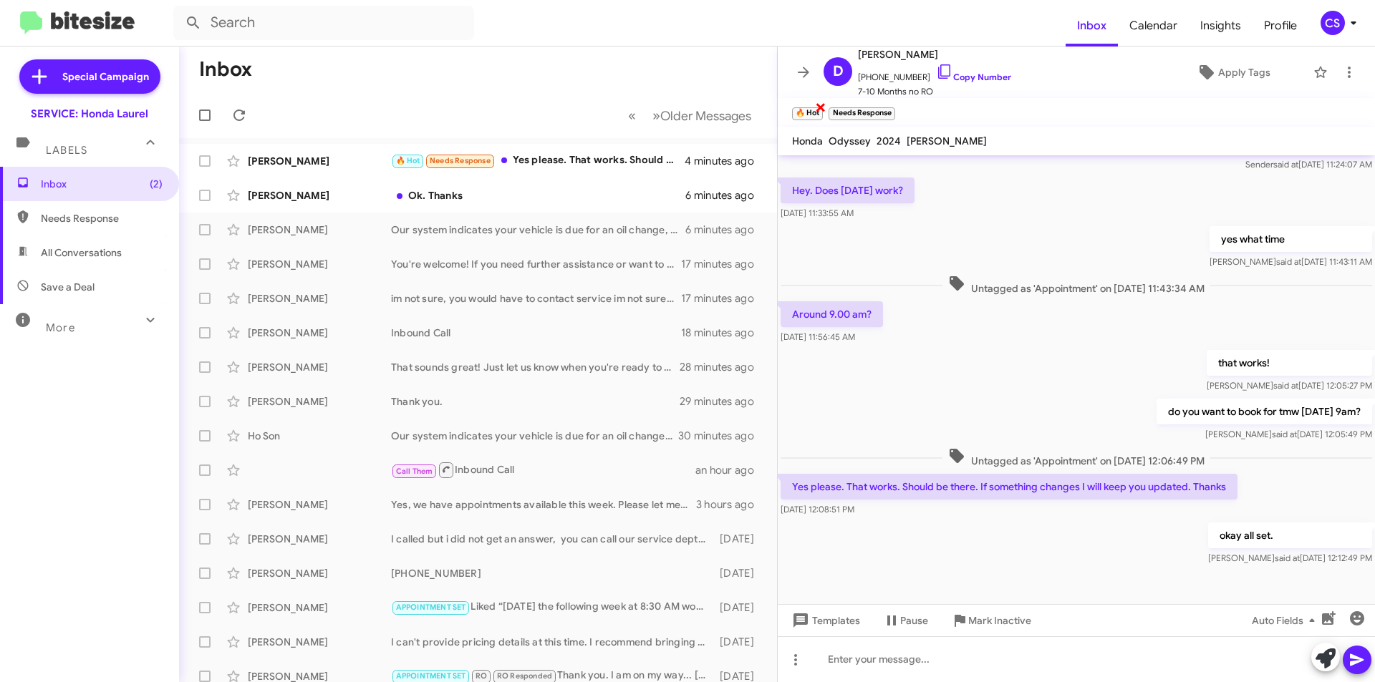
click at [818, 105] on span "×" at bounding box center [820, 106] width 11 height 17
click at [858, 110] on span "×" at bounding box center [855, 106] width 11 height 17
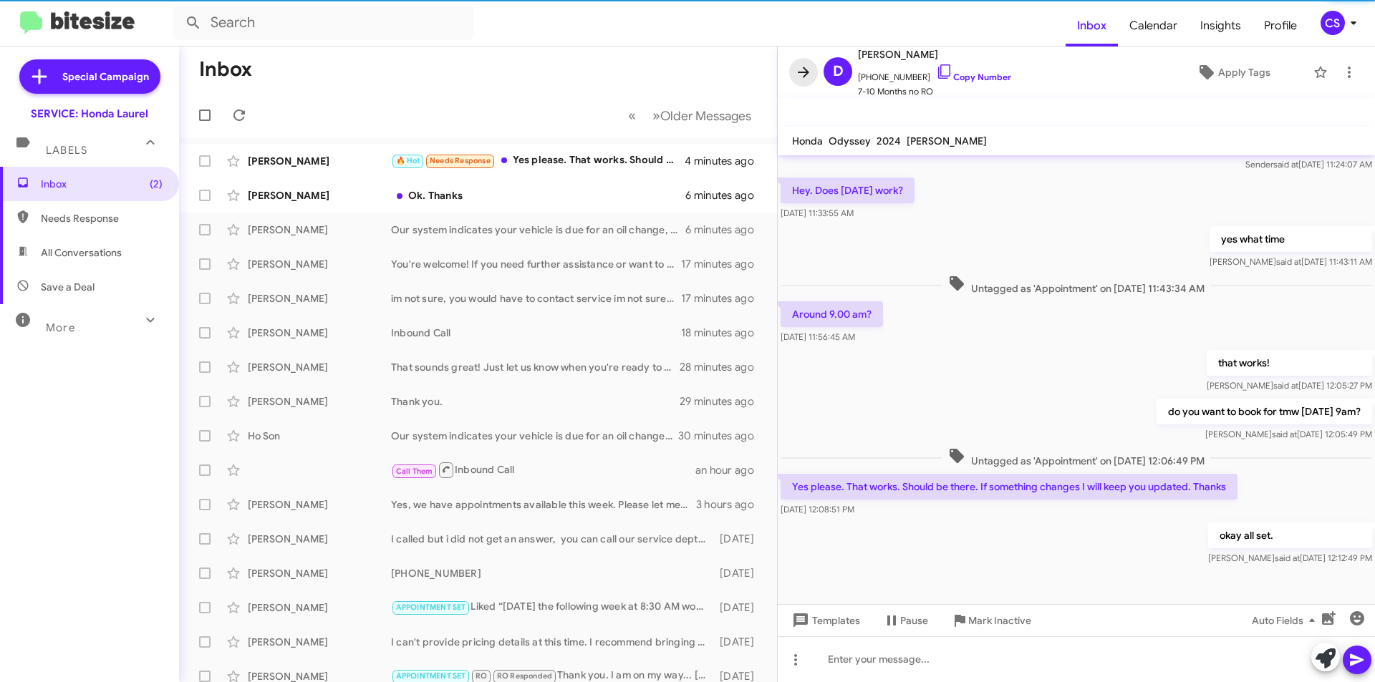
click at [804, 70] on icon at bounding box center [803, 72] width 17 height 17
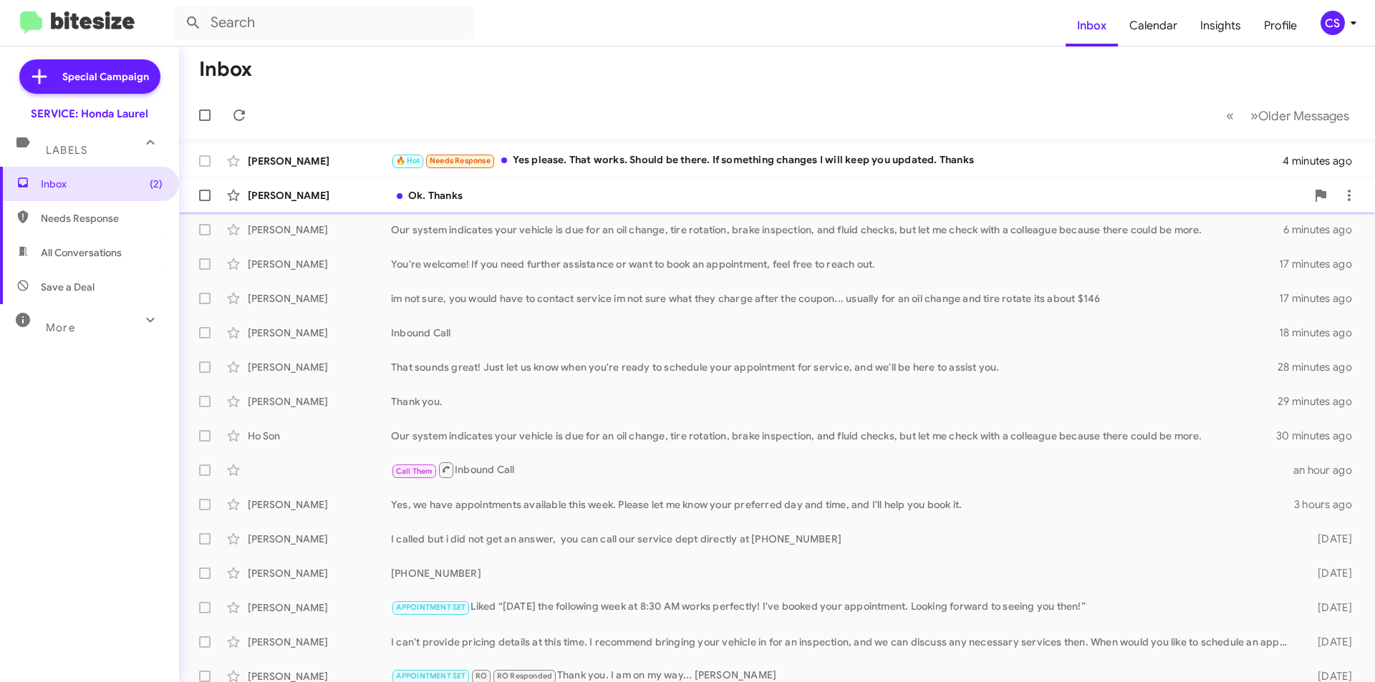
click at [492, 187] on div "[PERSON_NAME] Ok. Thanks 6 minutes ago" at bounding box center [776, 195] width 1173 height 29
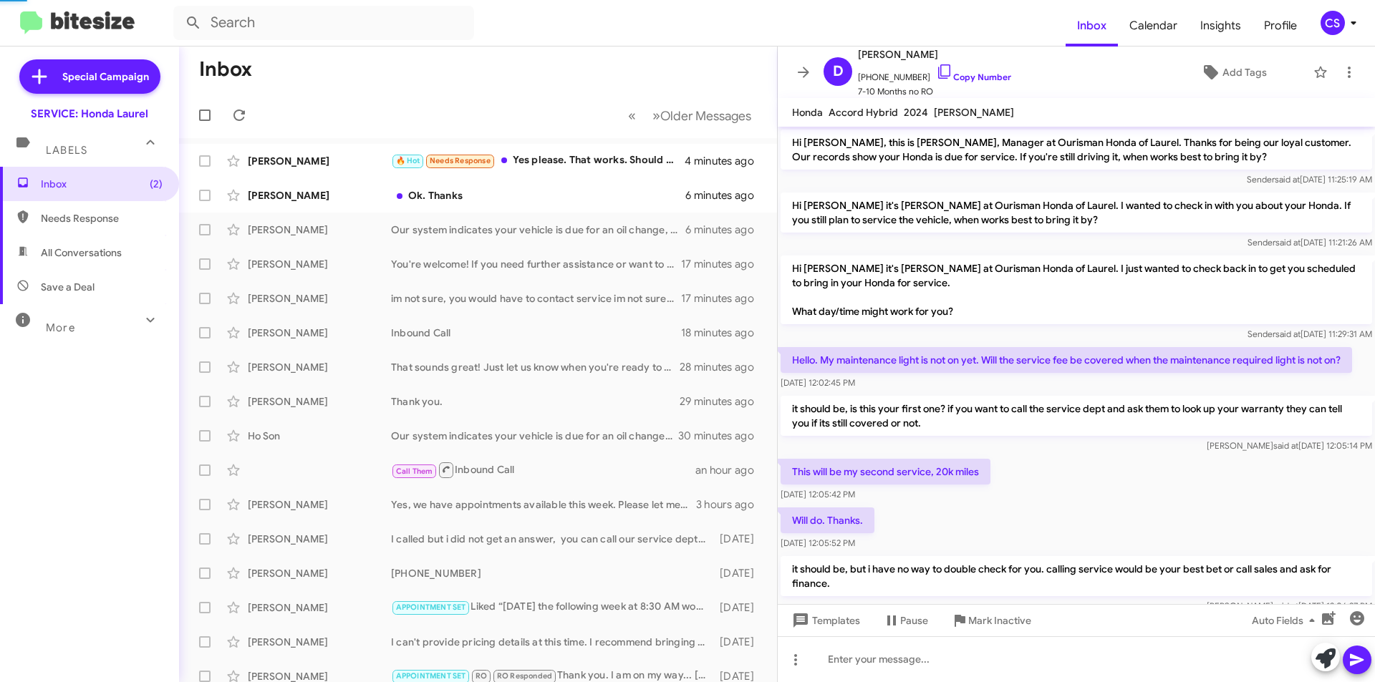
scroll to position [93, 0]
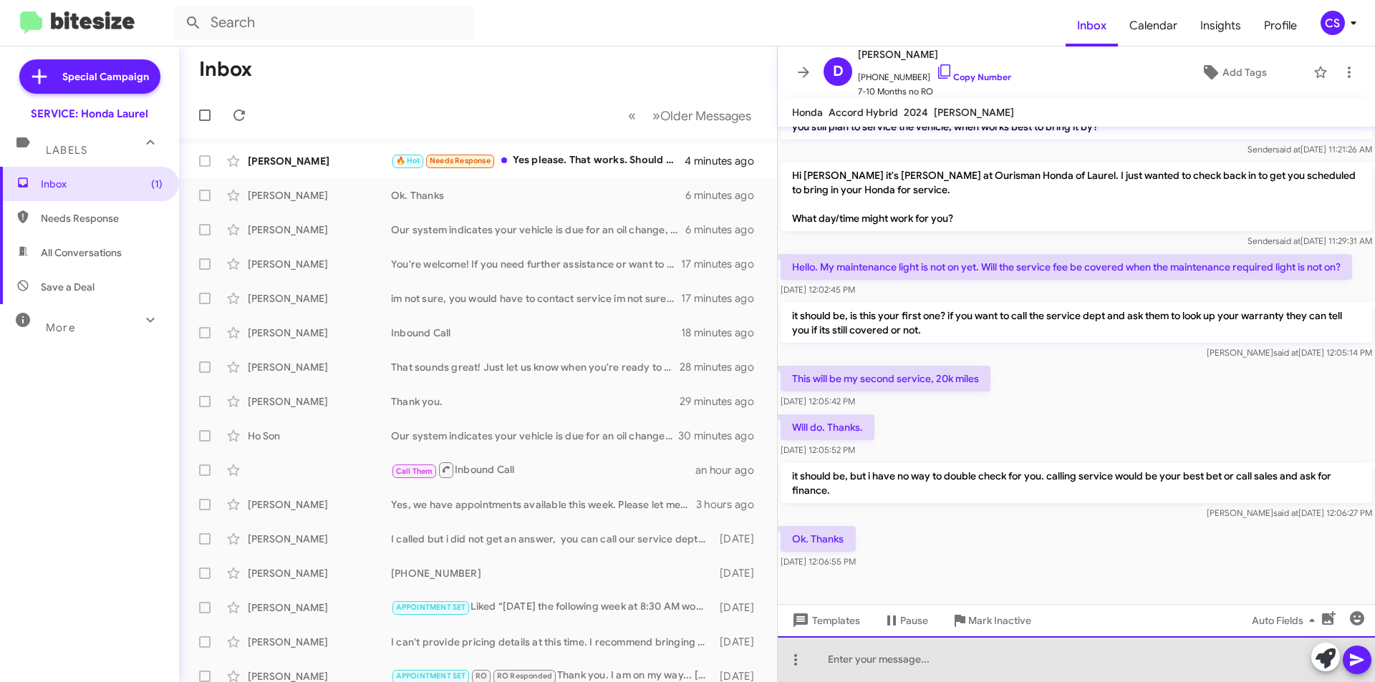
click at [891, 677] on div at bounding box center [1076, 660] width 597 height 46
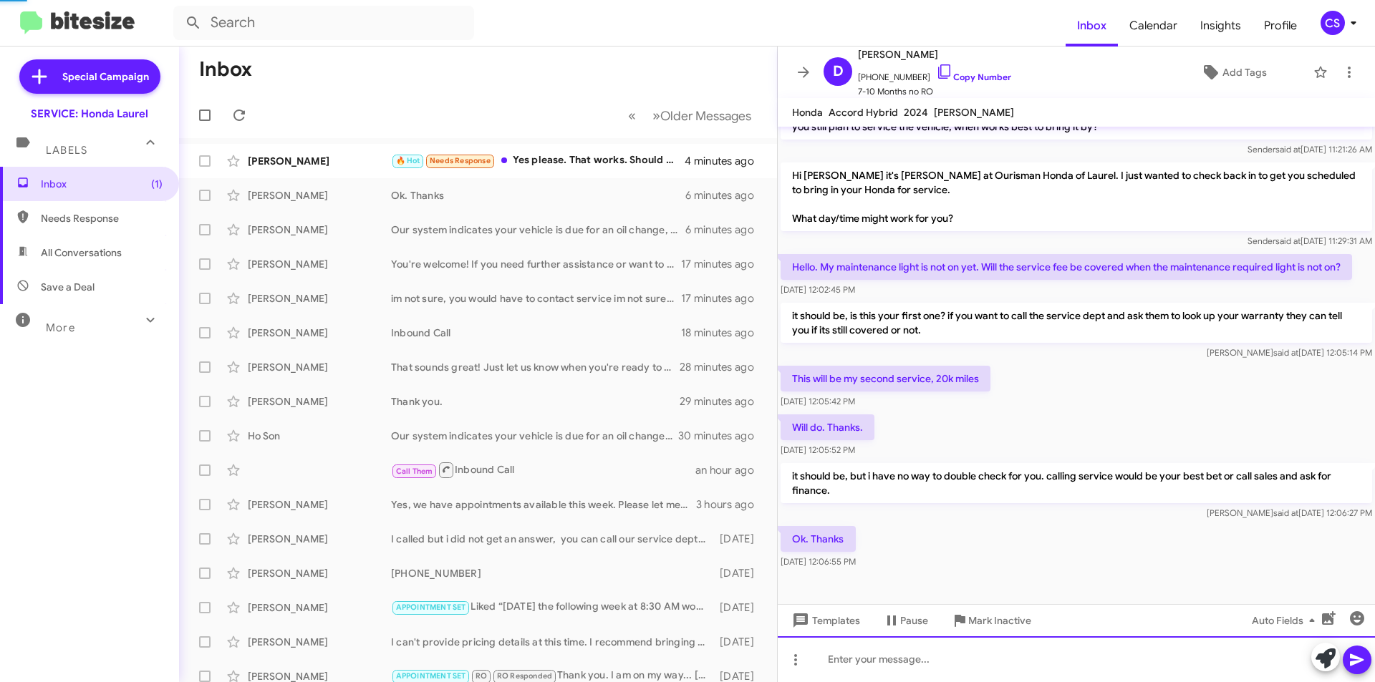
scroll to position [0, 0]
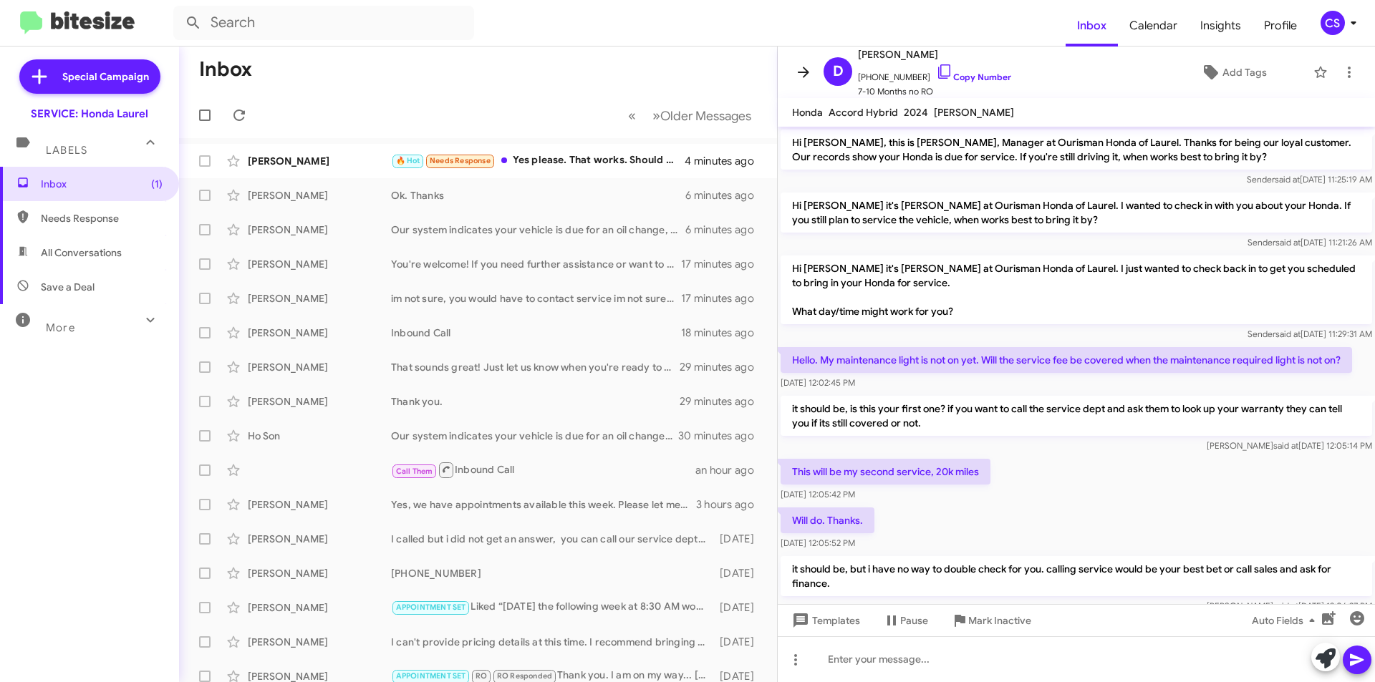
click at [797, 74] on icon at bounding box center [803, 72] width 17 height 17
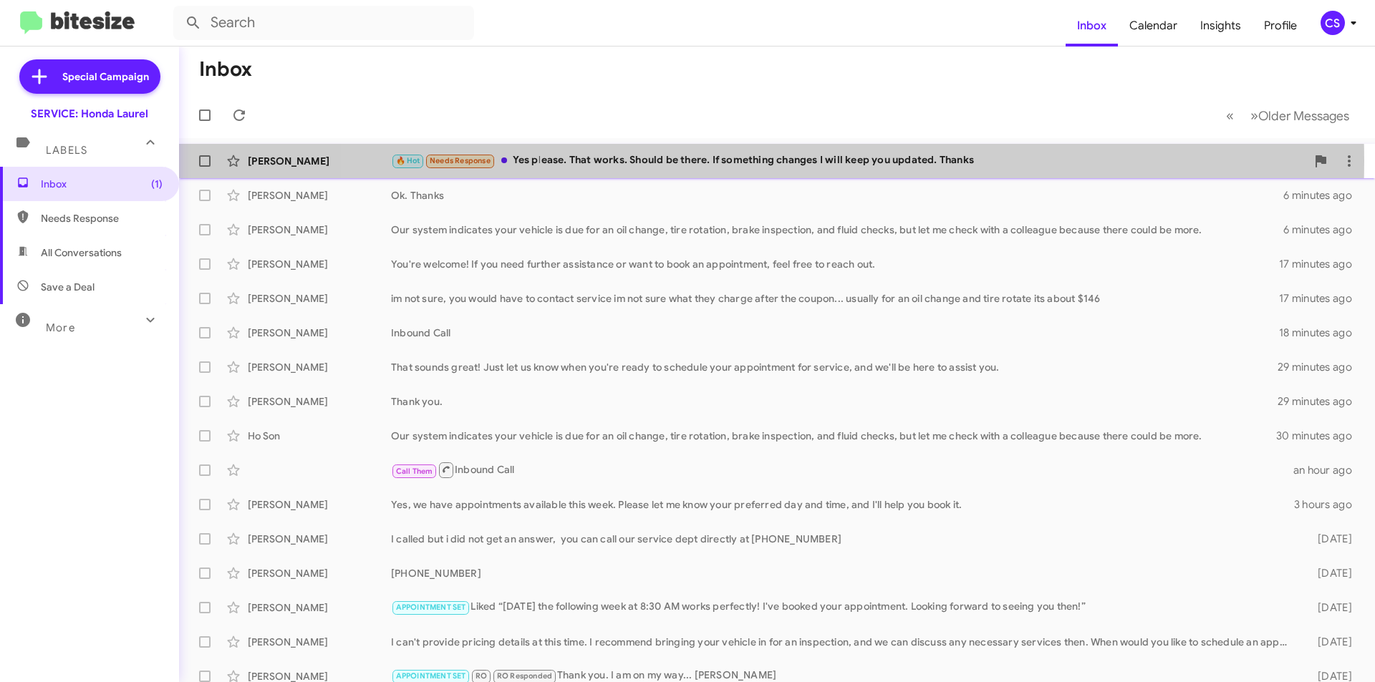
click at [761, 161] on div "🔥 Hot Needs Response Yes please. That works. Should be there. If something chan…" at bounding box center [848, 161] width 915 height 16
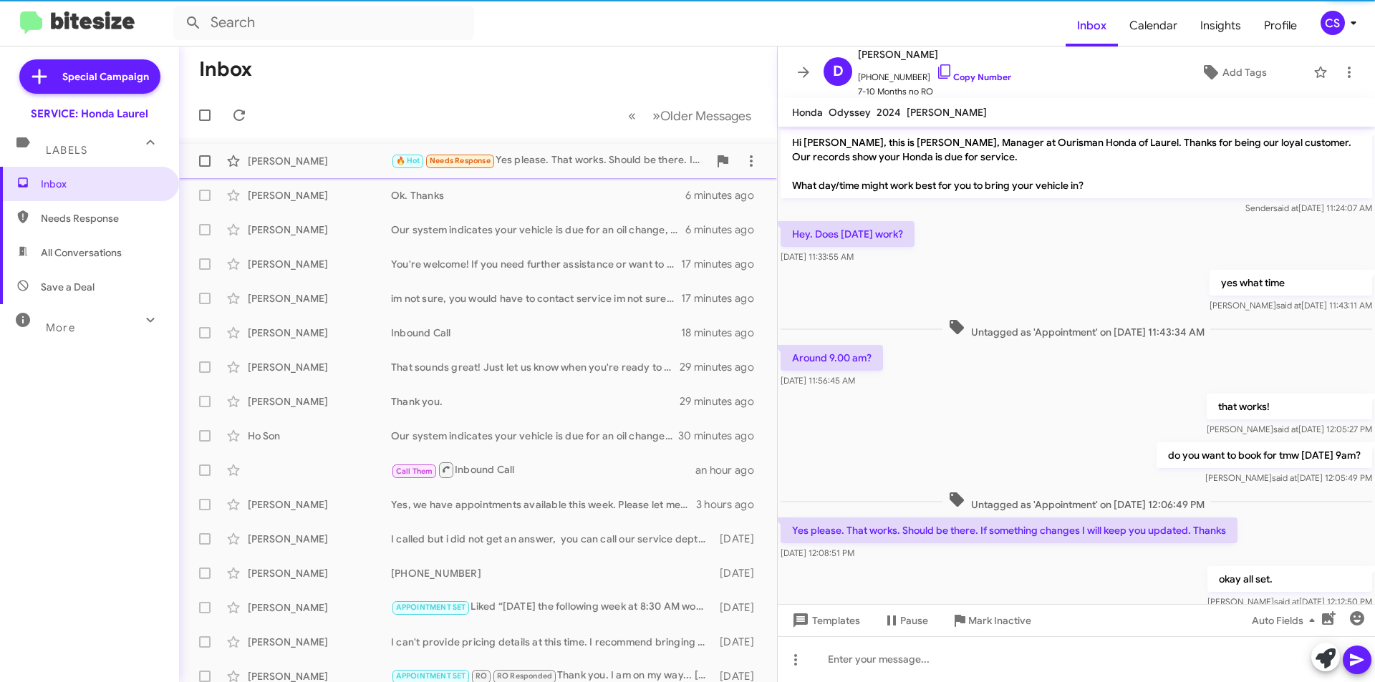
scroll to position [74, 0]
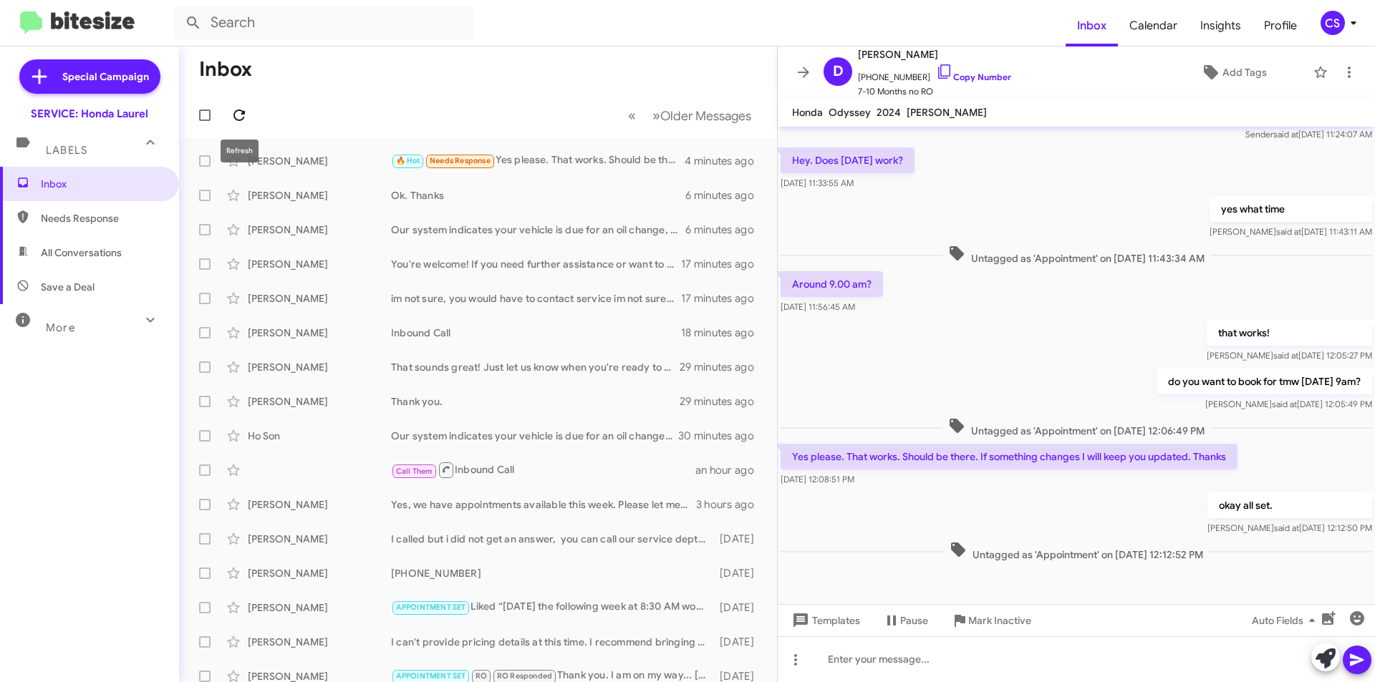
click at [251, 112] on span at bounding box center [239, 115] width 29 height 17
click at [804, 80] on icon at bounding box center [803, 72] width 17 height 17
